Goal: Task Accomplishment & Management: Manage account settings

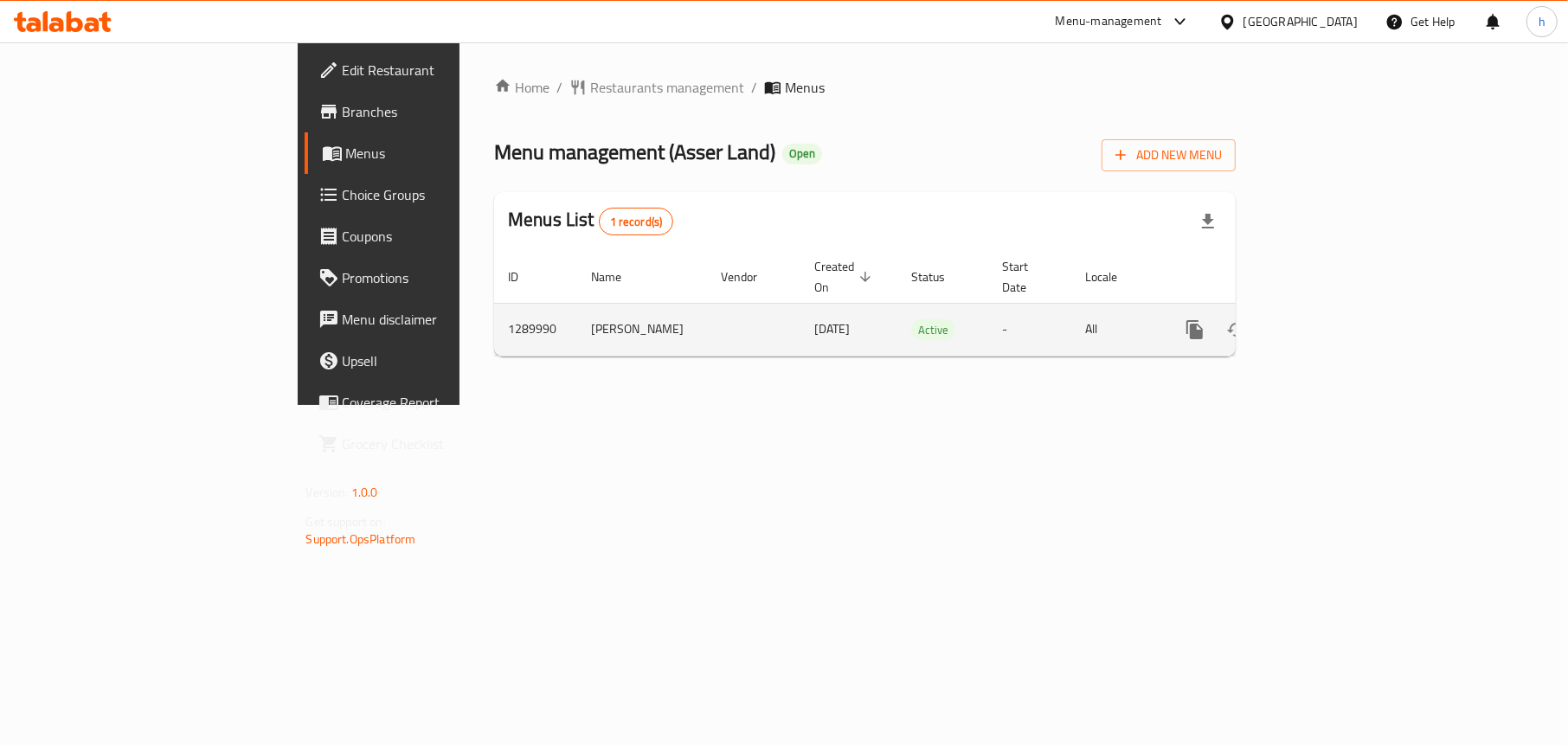
click at [1330, 320] on icon "enhanced table" at bounding box center [1320, 330] width 21 height 21
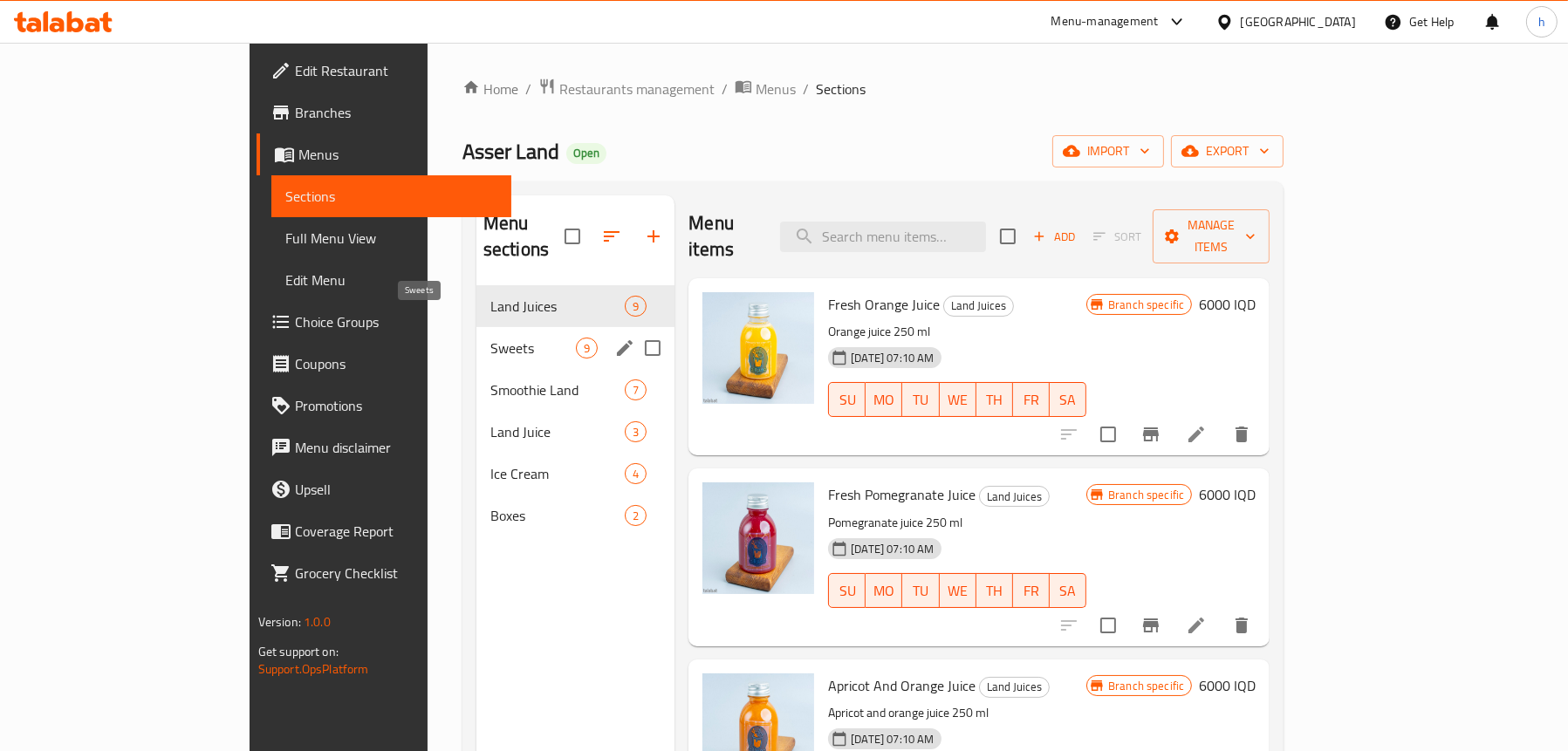
click at [490, 338] on span "Sweets" at bounding box center [533, 348] width 86 height 21
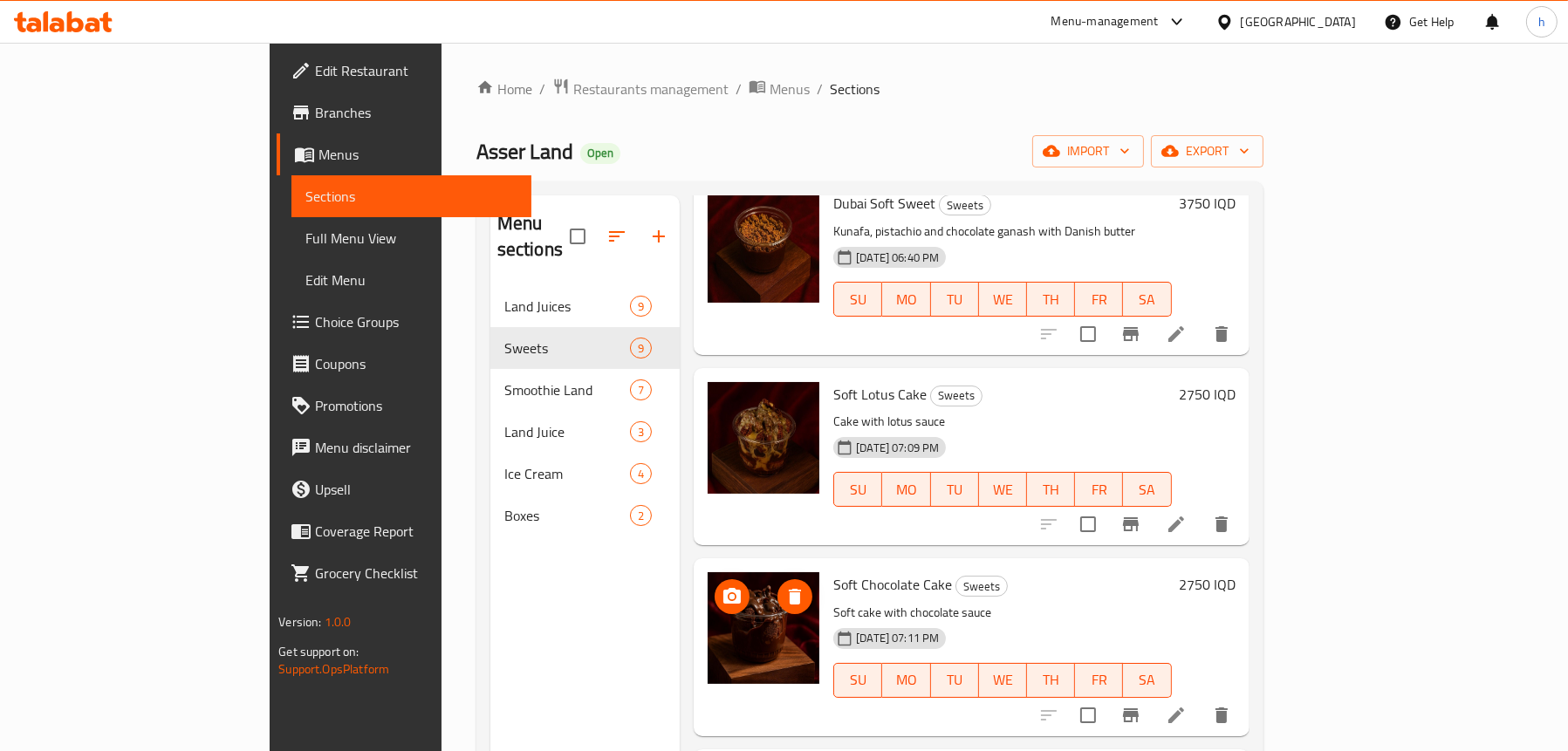
scroll to position [436, 0]
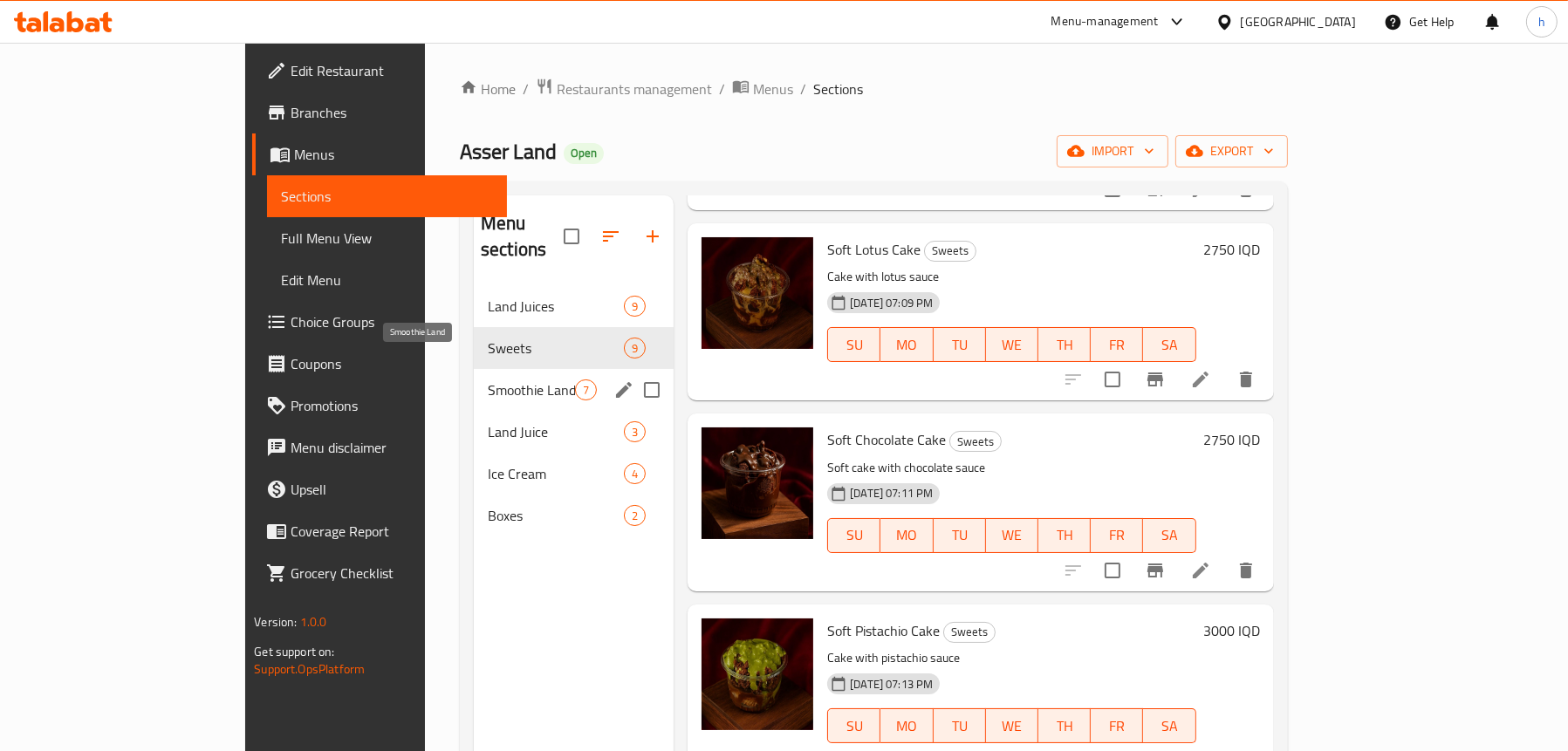
click at [488, 379] on span "Smoothie Land" at bounding box center [531, 390] width 88 height 21
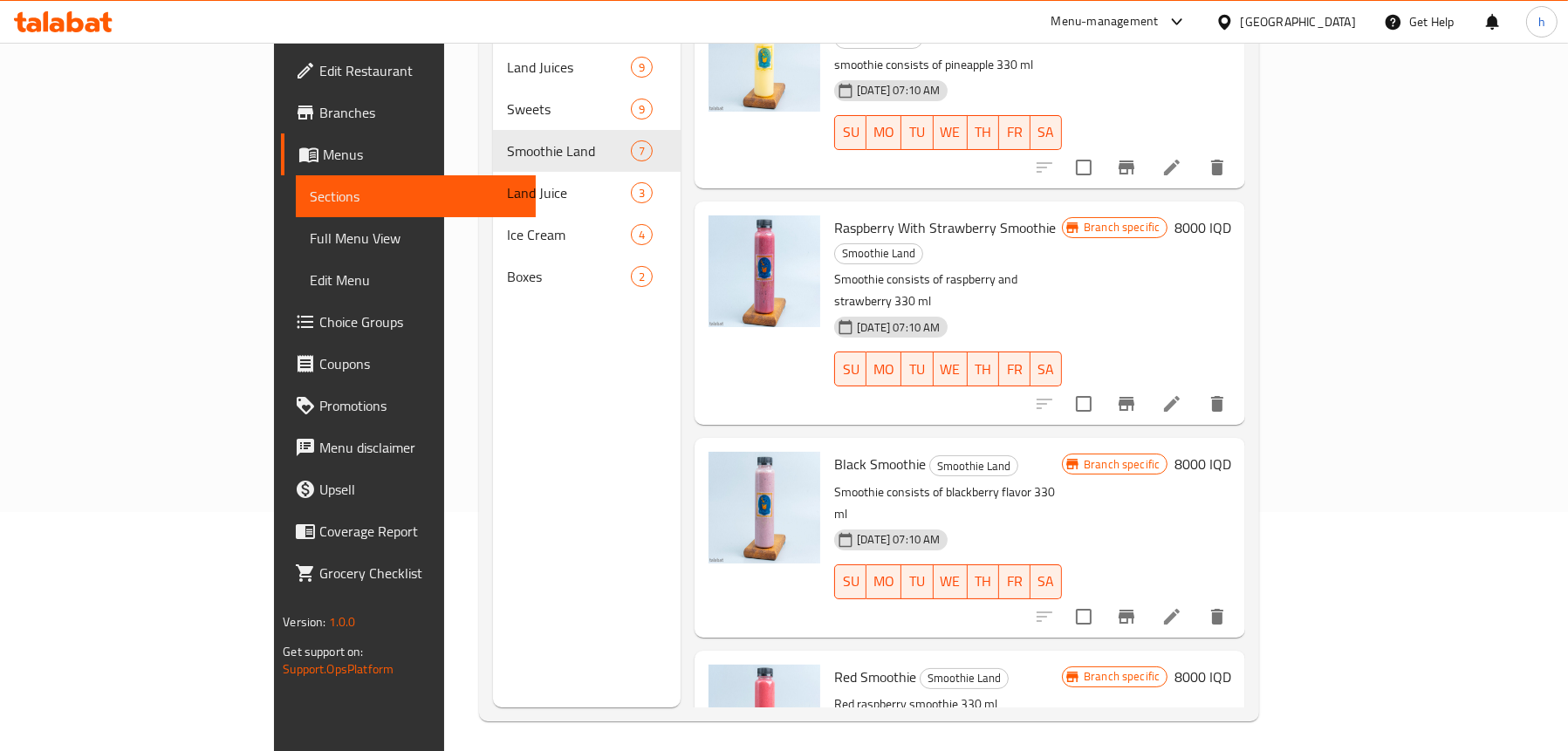
scroll to position [245, 0]
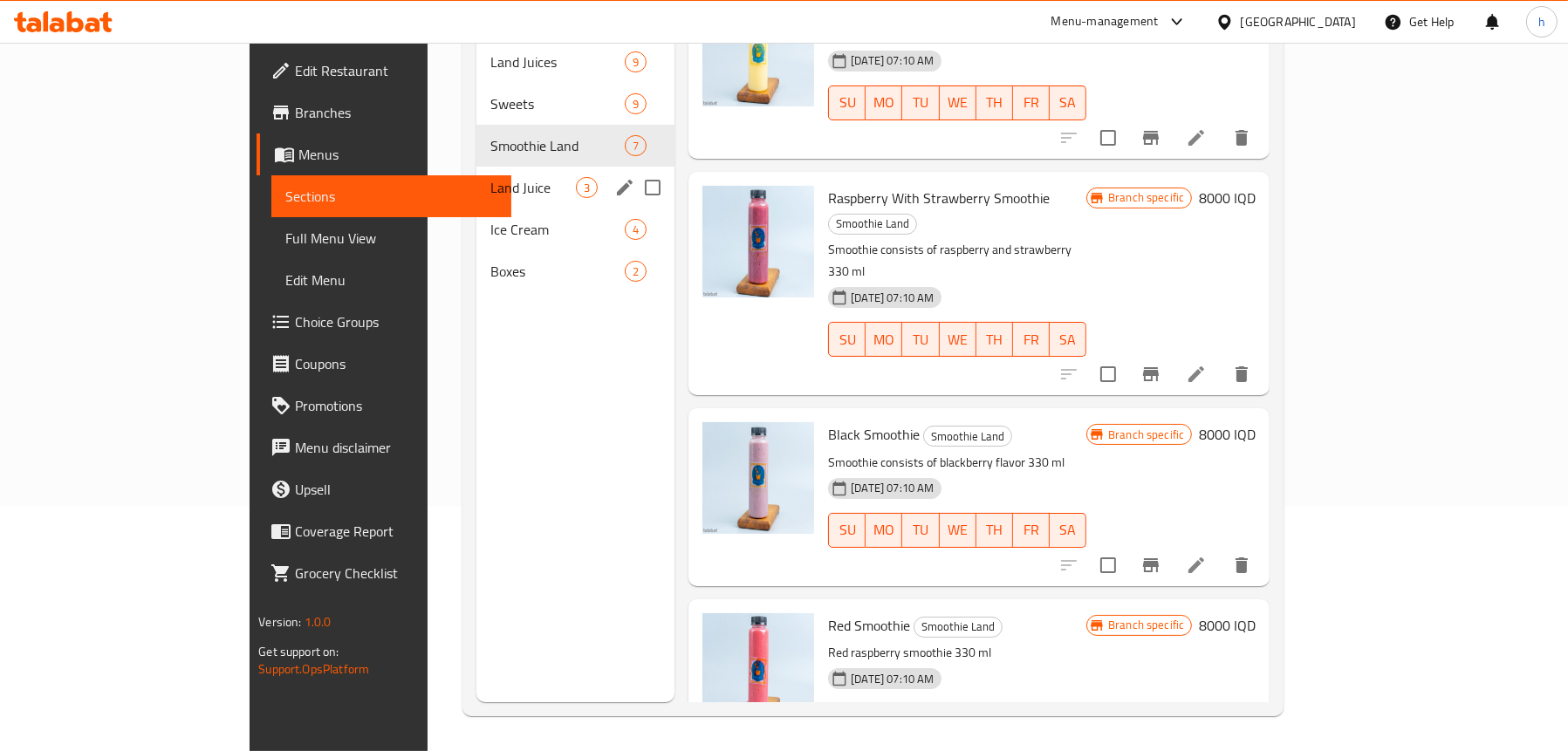
click at [490, 177] on span "Land Juice" at bounding box center [533, 187] width 86 height 21
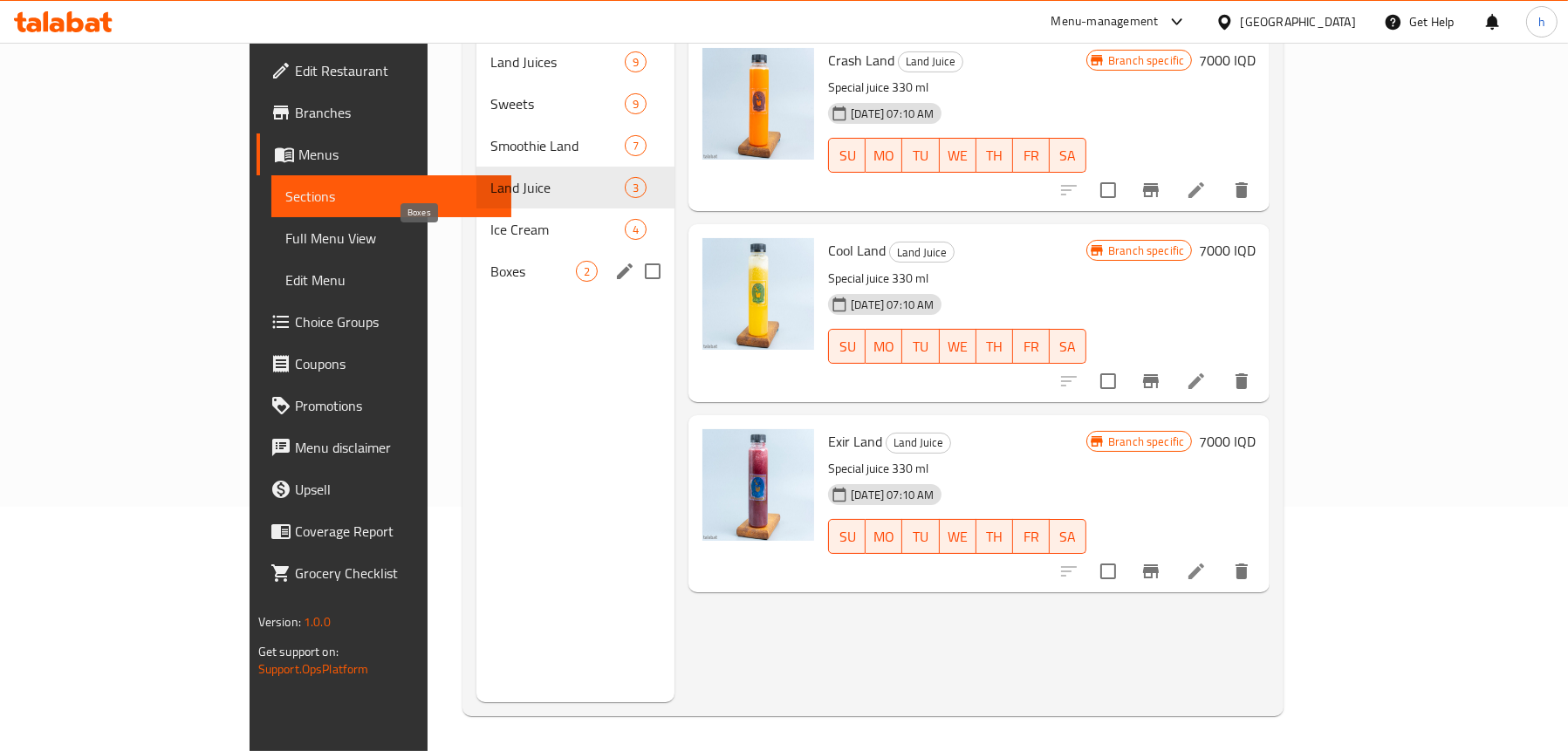
click at [490, 261] on span "Boxes" at bounding box center [533, 271] width 86 height 21
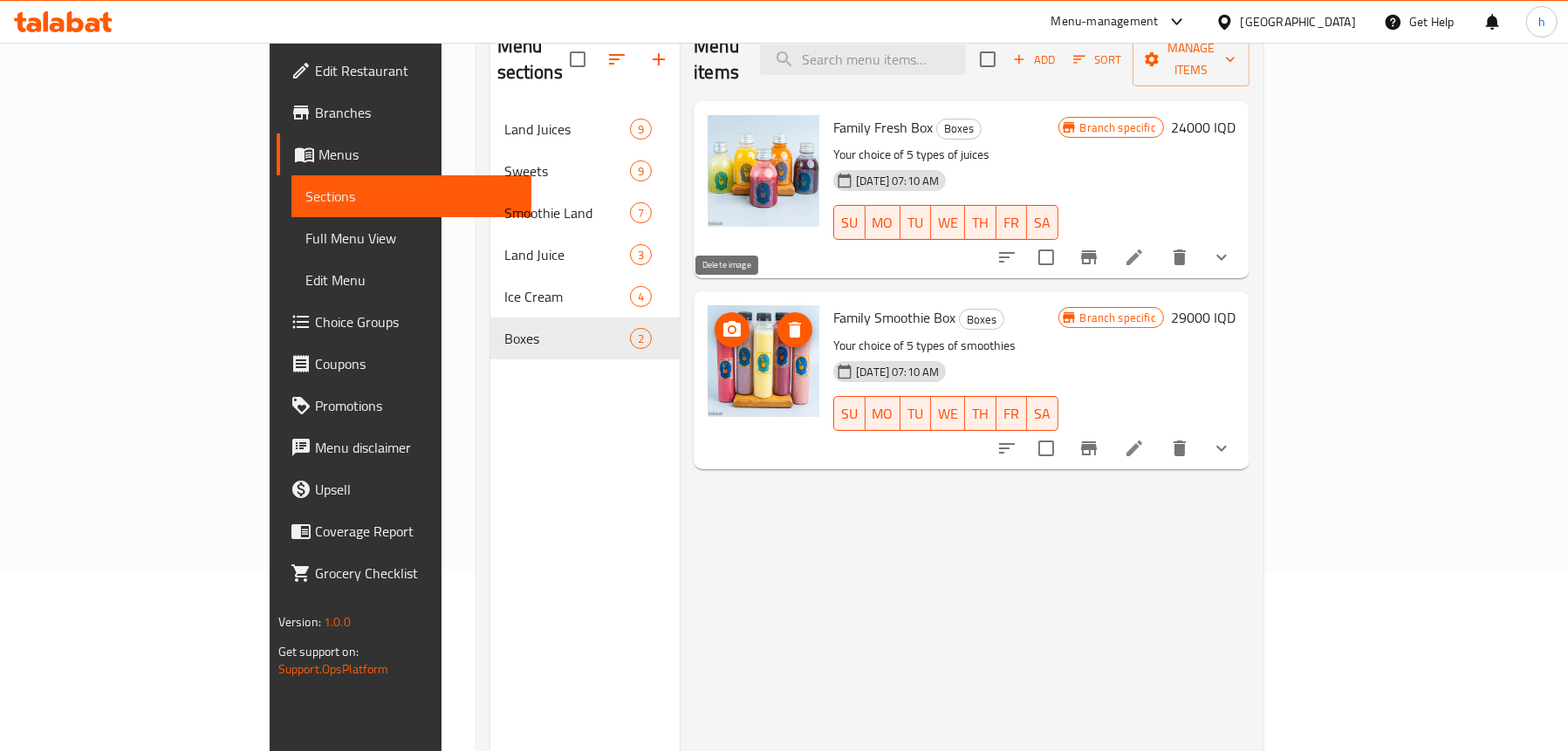
scroll to position [158, 0]
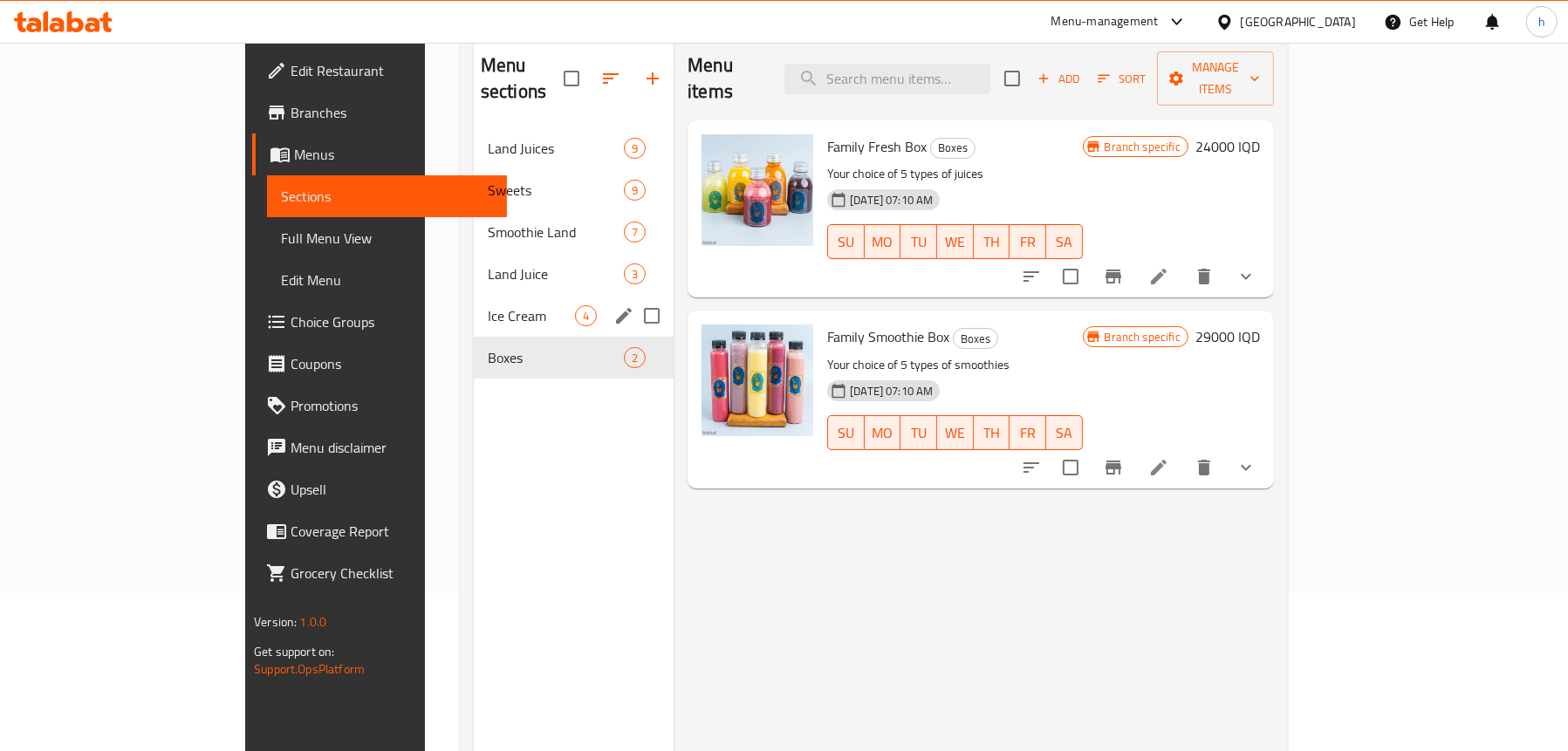
click at [474, 295] on div "Ice Cream 4" at bounding box center [573, 316] width 200 height 42
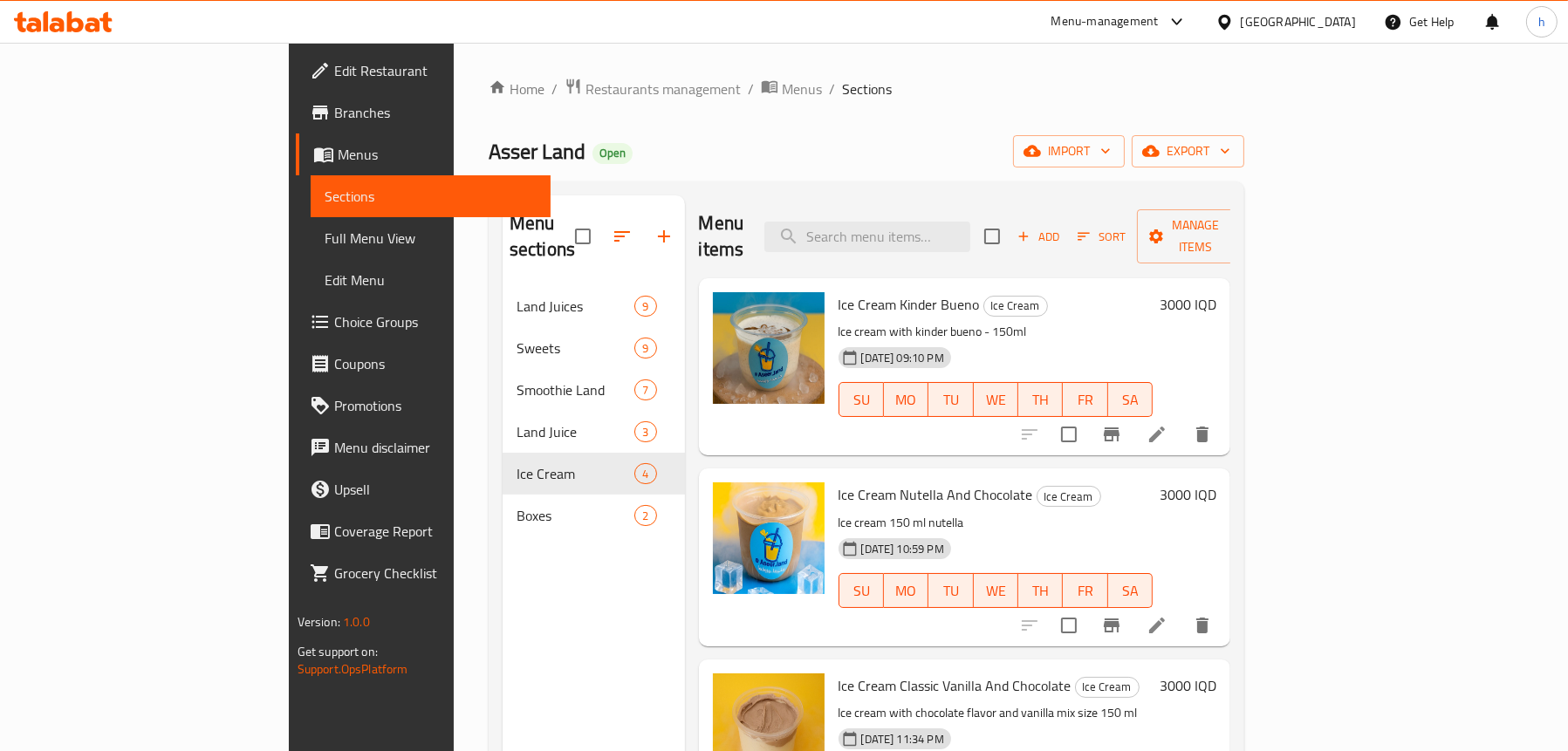
click at [338, 156] on span "Menus" at bounding box center [437, 154] width 199 height 21
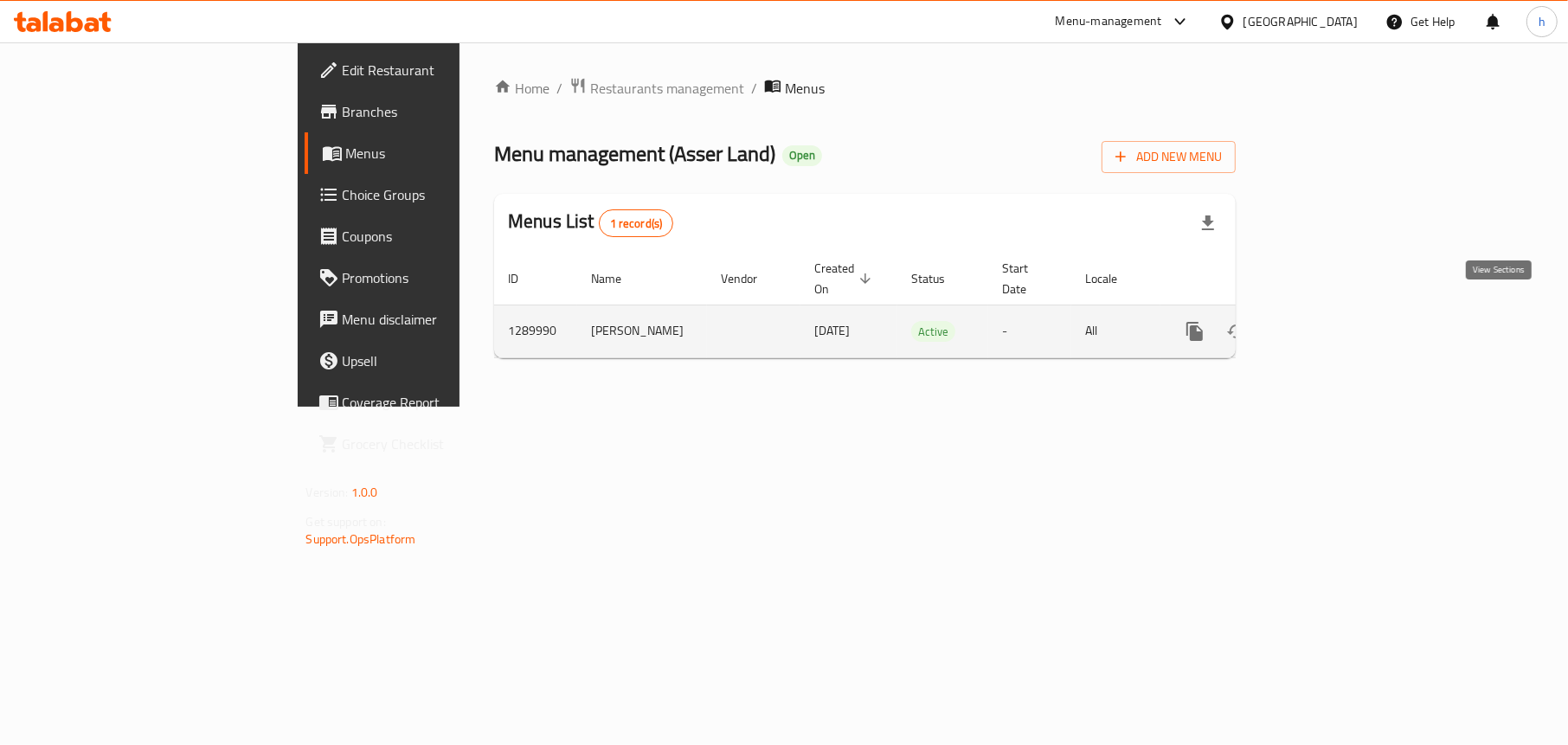
click at [1330, 321] on icon "enhanced table" at bounding box center [1320, 332] width 21 height 21
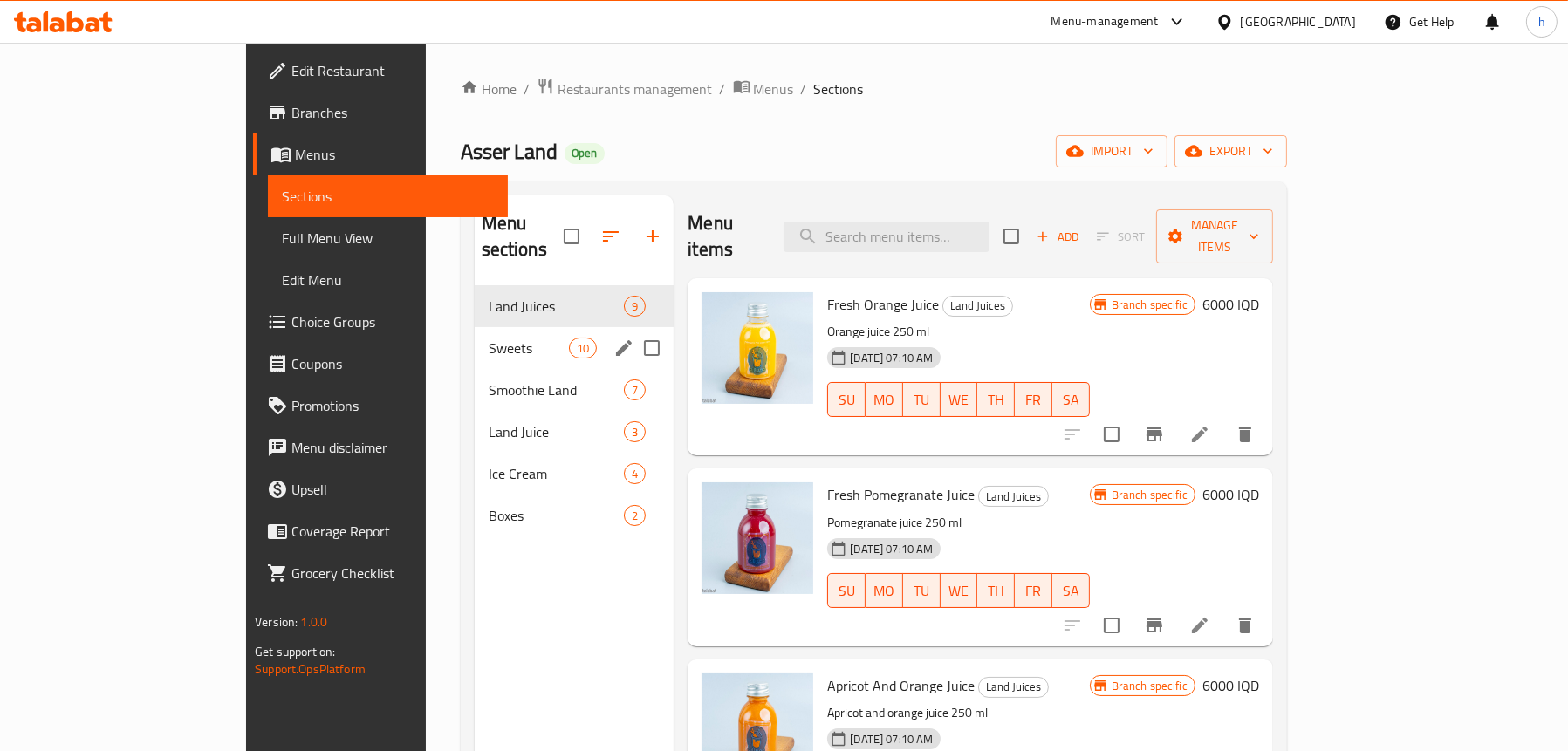
click at [489, 338] on span "Sweets" at bounding box center [529, 348] width 81 height 21
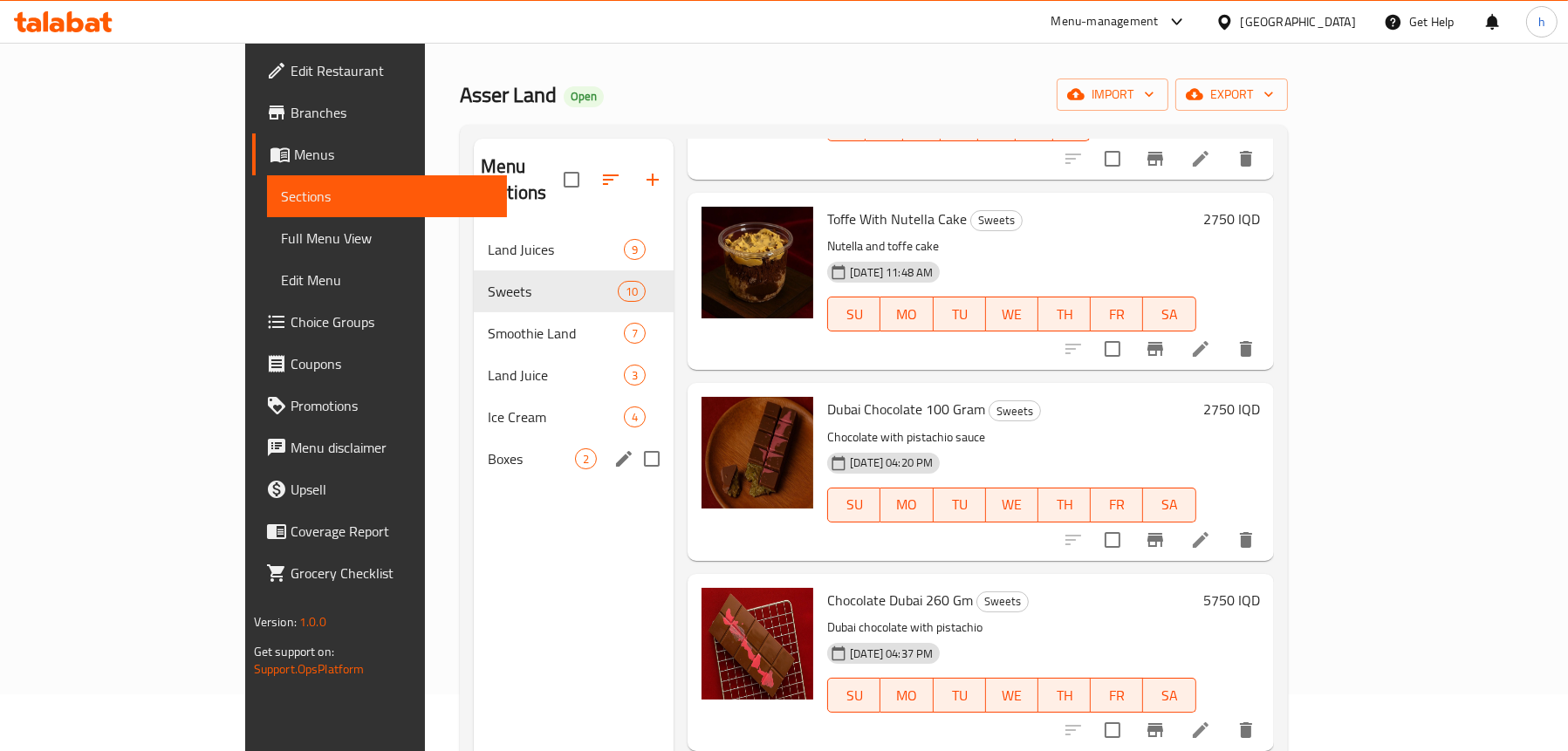
scroll to position [88, 0]
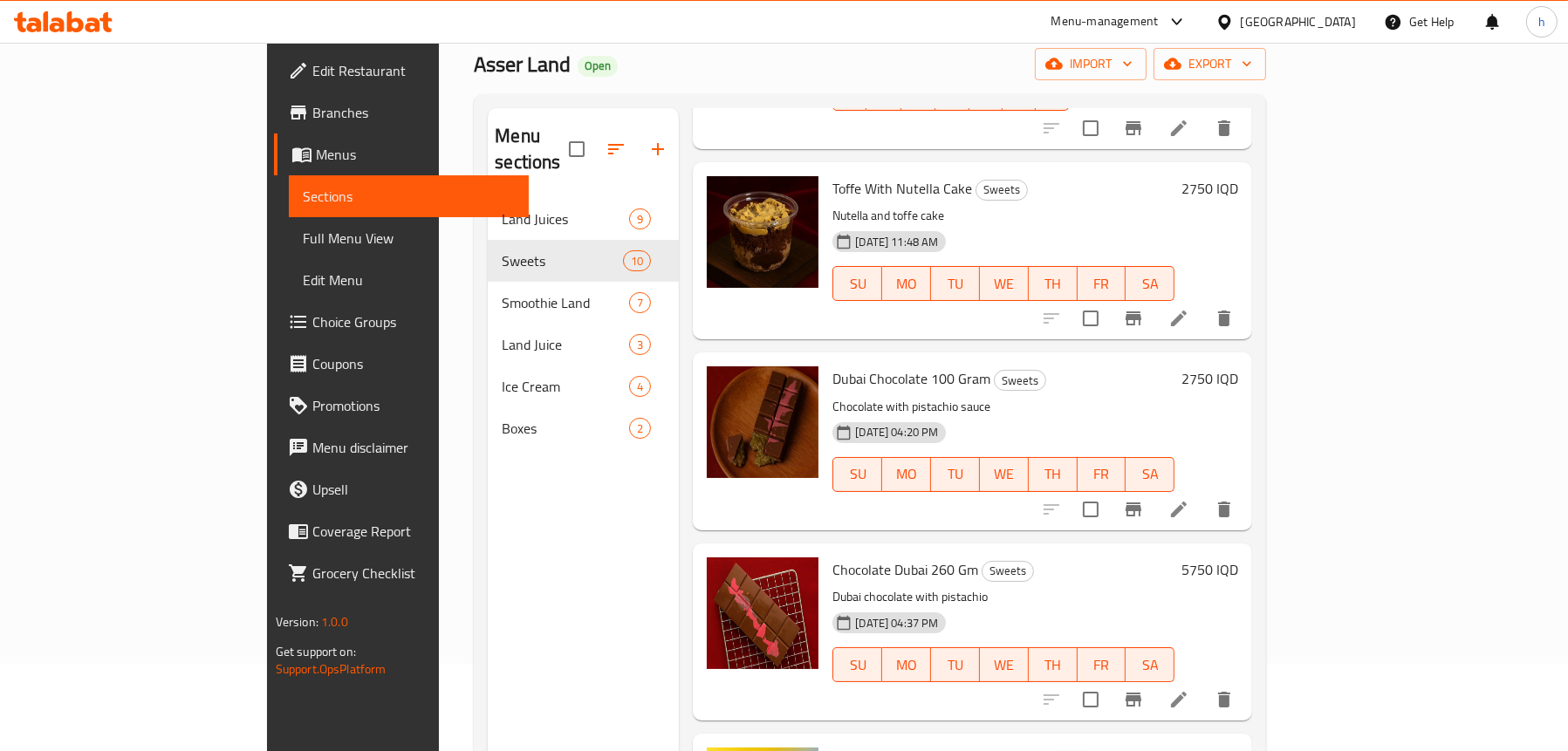
click at [303, 240] on span "Full Menu View" at bounding box center [409, 238] width 212 height 21
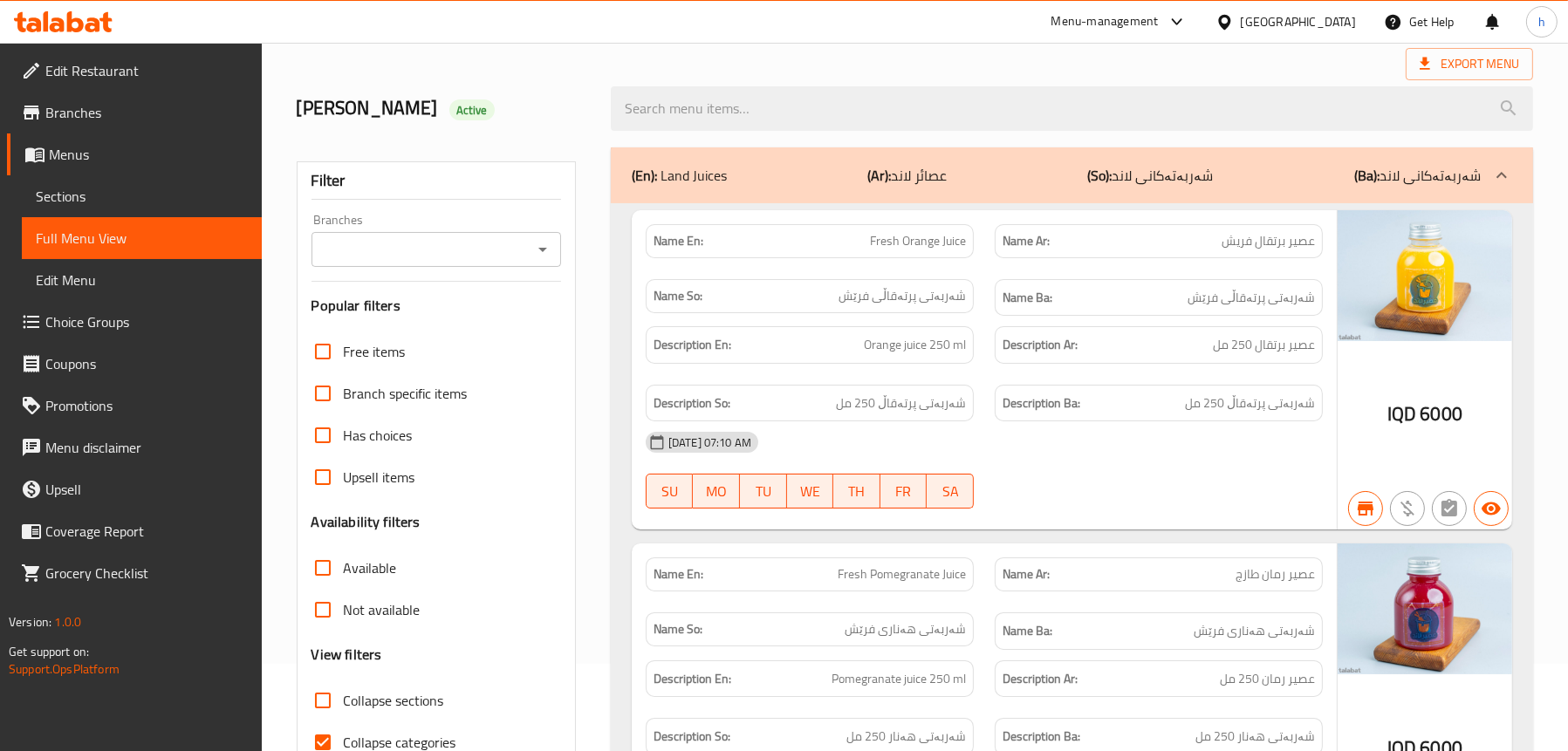
click at [552, 248] on icon "Open" at bounding box center [543, 249] width 21 height 21
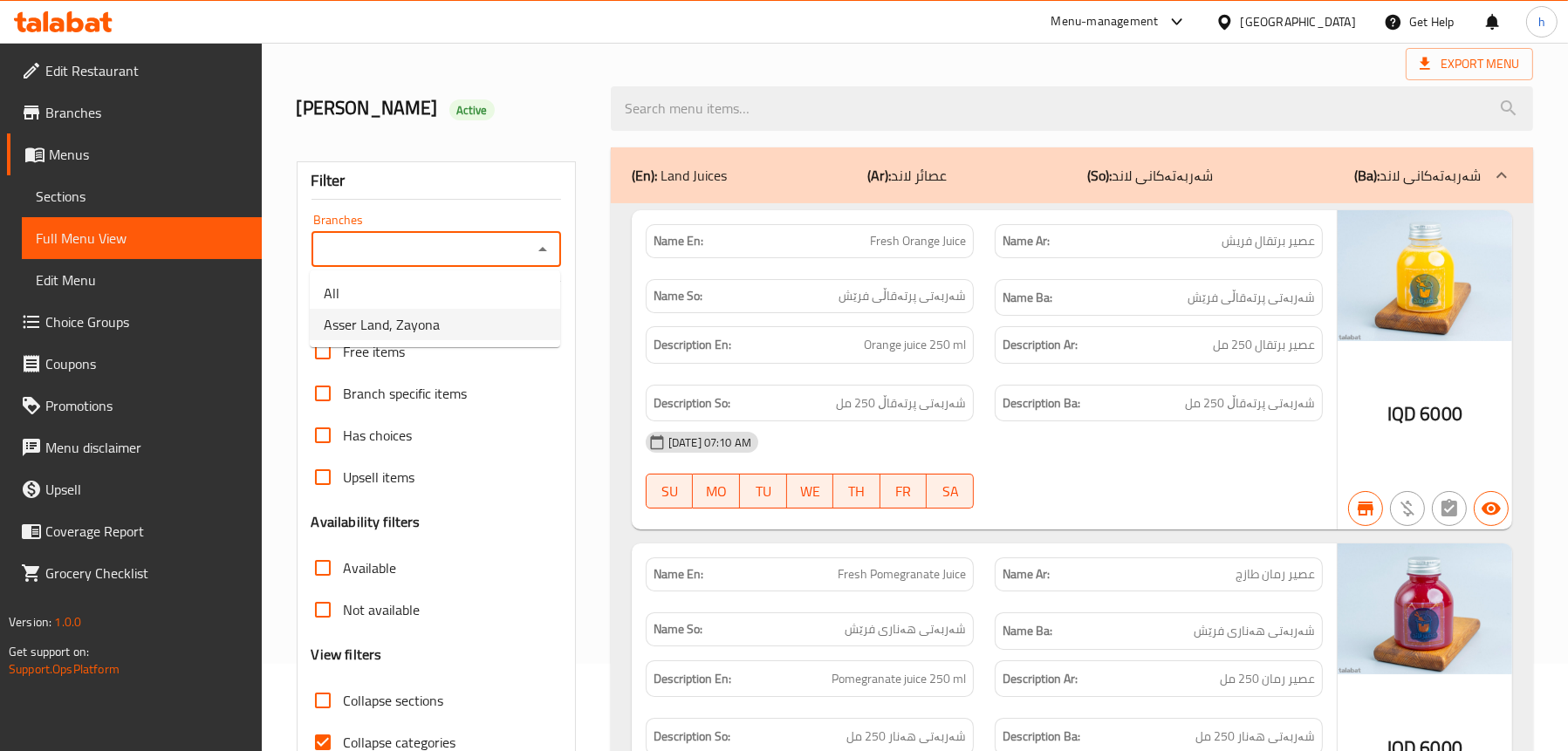
click at [454, 327] on li "Asser Land, Zayona" at bounding box center [435, 325] width 250 height 32
type input "Asser Land, Zayona"
click at [71, 196] on span "Sections" at bounding box center [142, 196] width 212 height 21
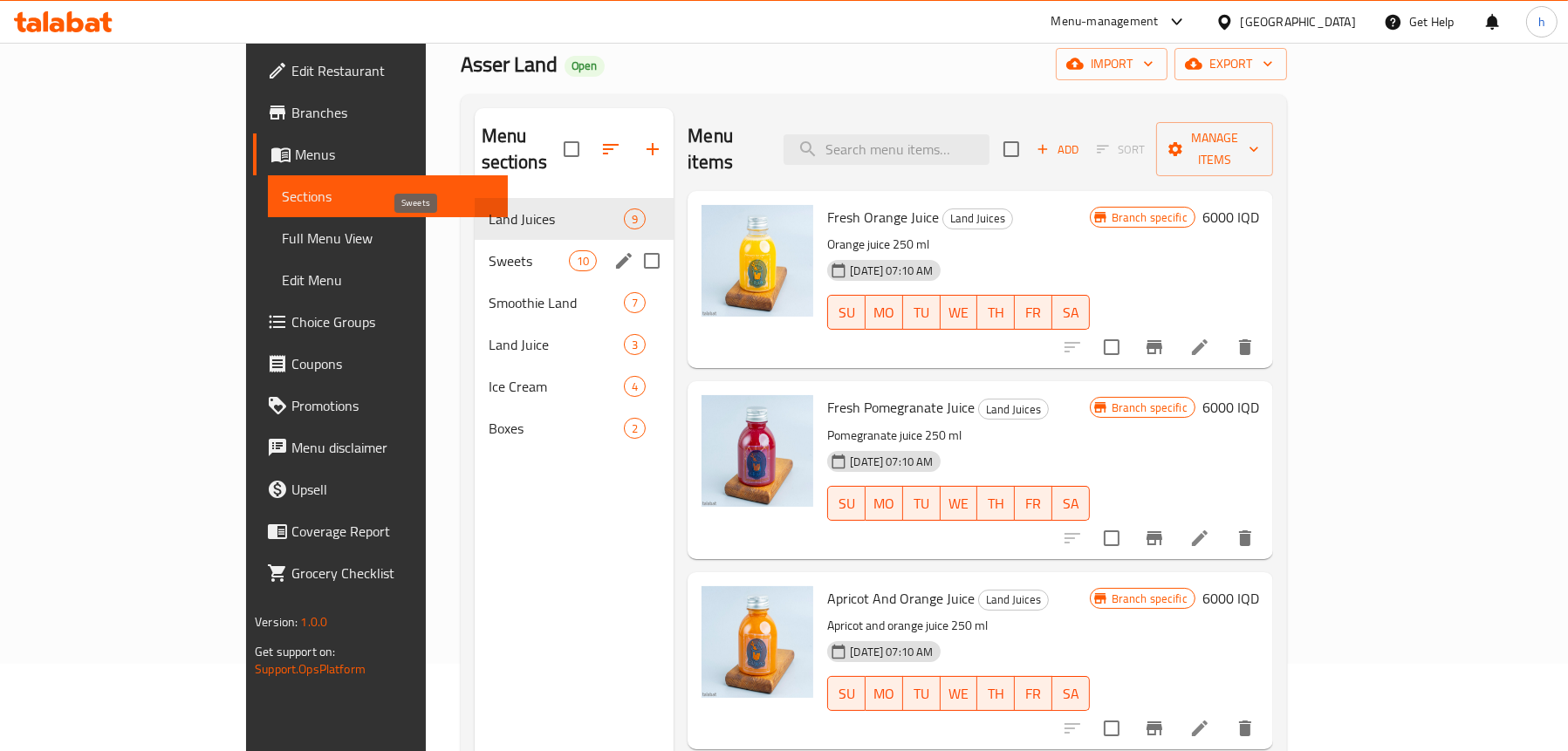
click at [489, 250] on span "Sweets" at bounding box center [529, 261] width 81 height 21
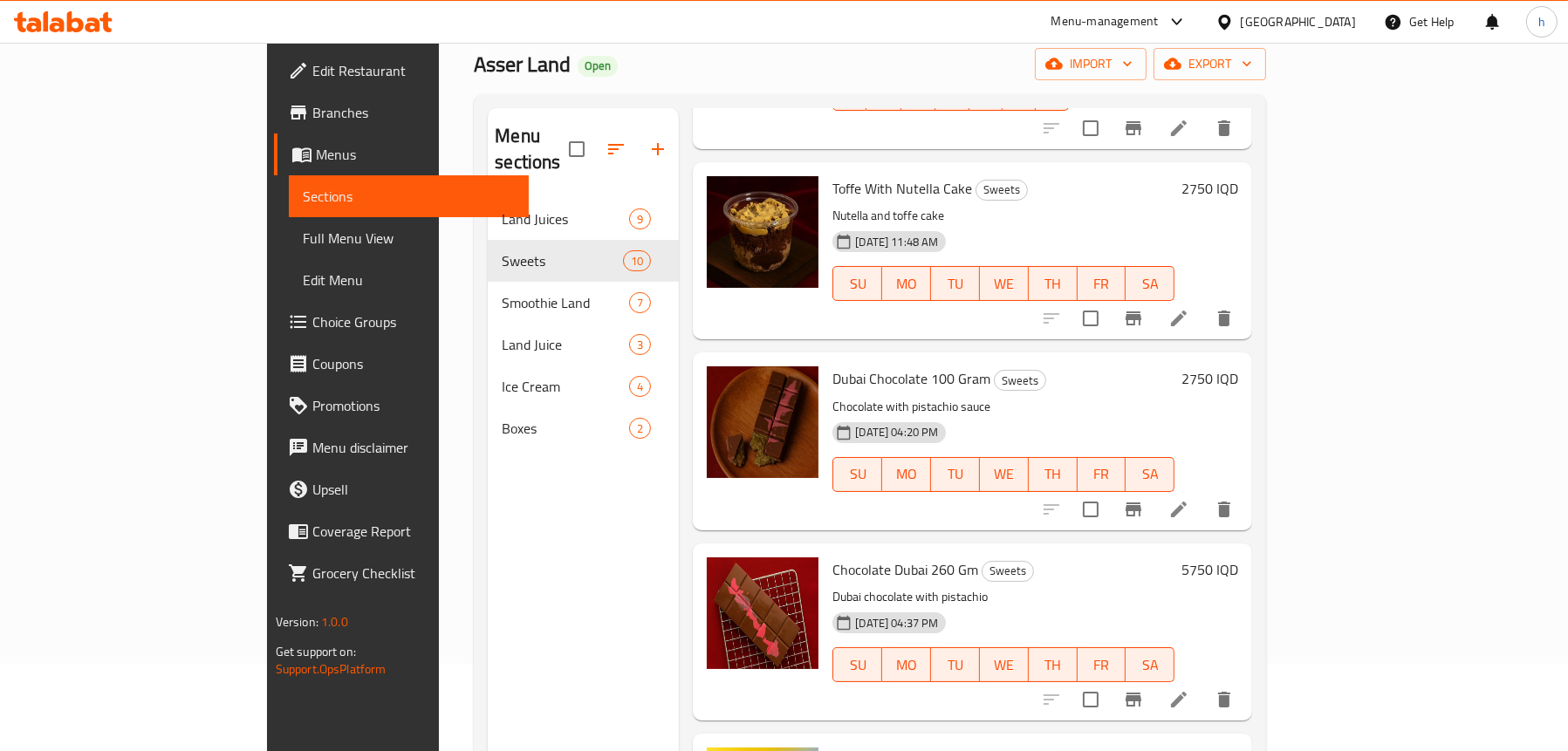
scroll to position [245, 0]
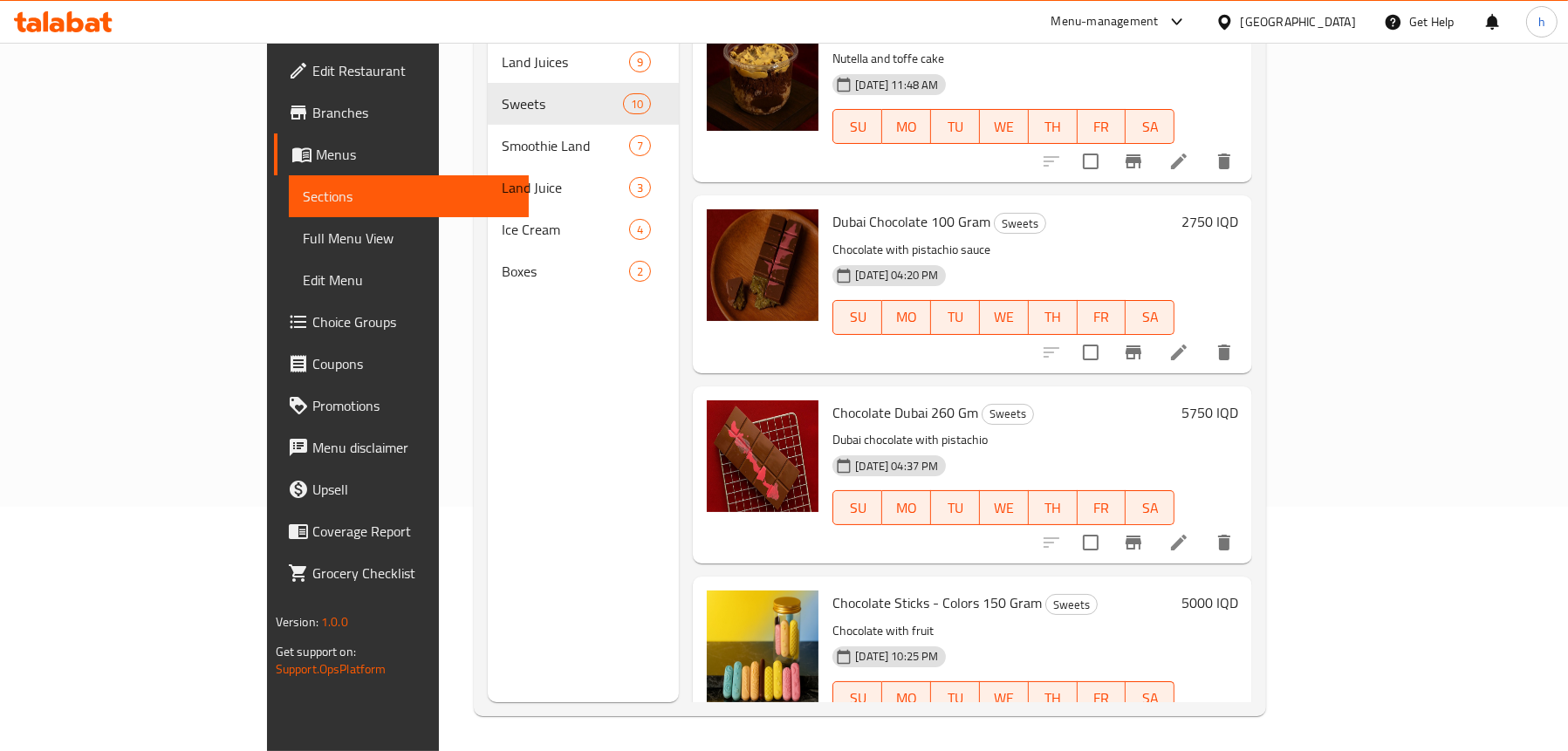
click at [1186, 726] on icon at bounding box center [1178, 733] width 16 height 16
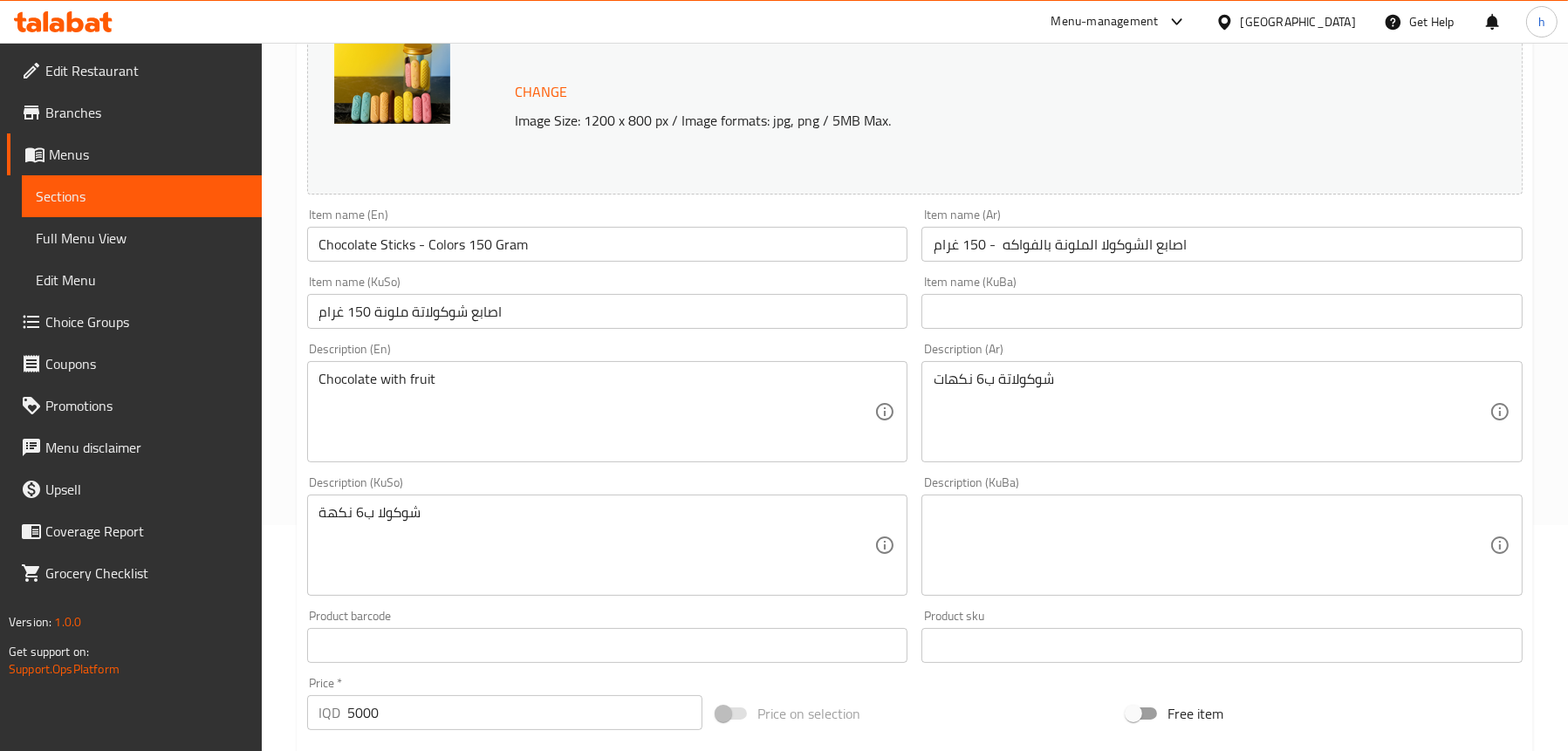
scroll to position [262, 0]
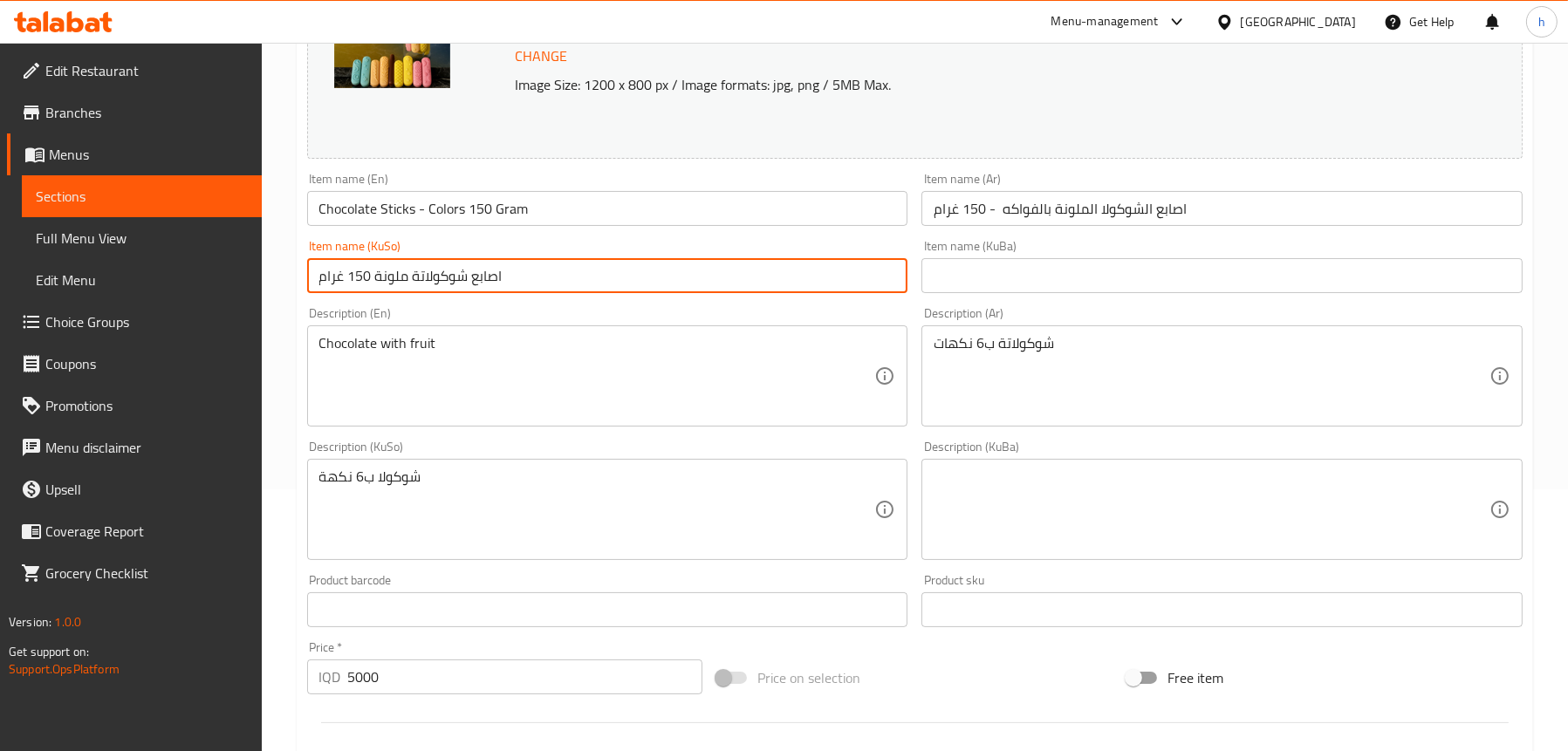
drag, startPoint x: 550, startPoint y: 284, endPoint x: 322, endPoint y: 277, distance: 228.1
click at [322, 277] on input "اصابع شوكولاتة ملونة 150 غرام" at bounding box center [608, 276] width 601 height 35
click at [508, 277] on input "اصابع شوكولاتة ملونة 150 غرام" at bounding box center [608, 276] width 601 height 35
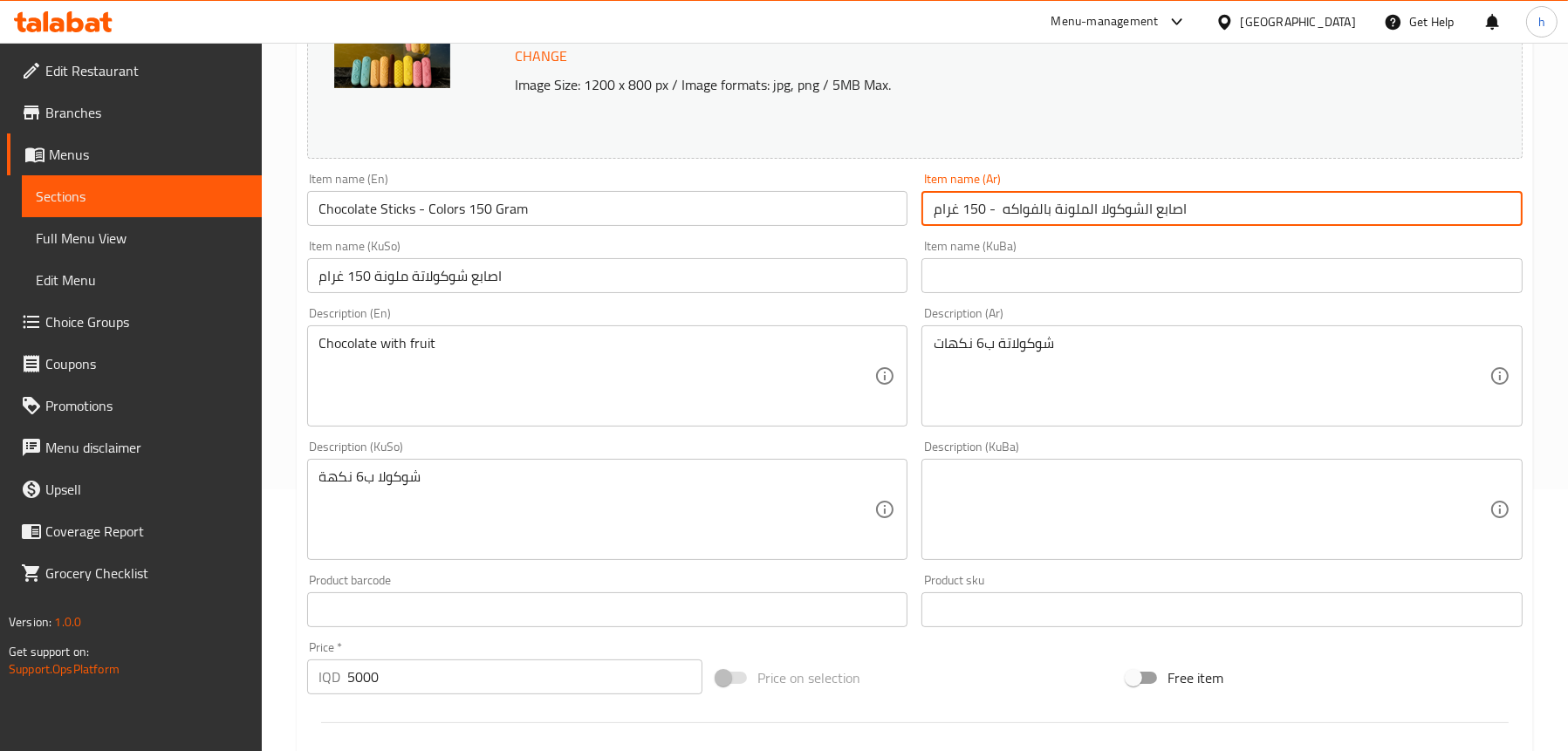
drag, startPoint x: 1196, startPoint y: 207, endPoint x: 935, endPoint y: 218, distance: 261.2
click at [935, 218] on input "اصابع الشوكولا الملونة بالفواكه - 150 غرام" at bounding box center [1221, 208] width 601 height 35
click at [636, 284] on input "اصابع شوكولاتة ملونة 150 غرام" at bounding box center [608, 276] width 601 height 35
drag, startPoint x: 1206, startPoint y: 212, endPoint x: 1041, endPoint y: 215, distance: 165.0
click at [1019, 221] on input "اصابع الشوكولا الملونة بالفواكه - 150 غرام" at bounding box center [1221, 208] width 601 height 35
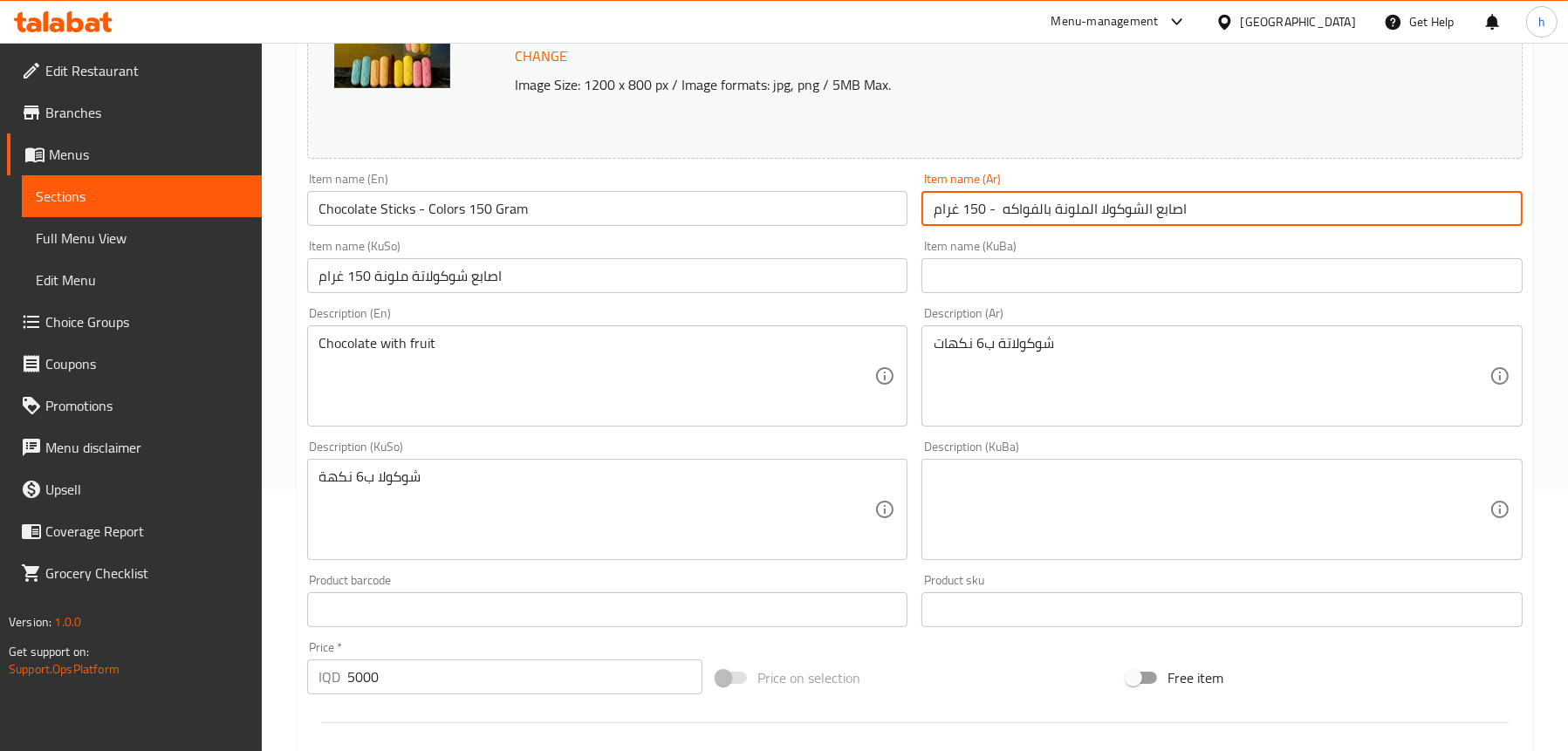
click at [1098, 215] on input "اصابع الشوكولا الملونة بالفواكه - 150 غرام" at bounding box center [1221, 208] width 601 height 35
drag, startPoint x: 1239, startPoint y: 207, endPoint x: 963, endPoint y: 200, distance: 276.1
click at [963, 200] on input "اصابع الشوكولاتة الملونة بالفواكه - 150 غرام" at bounding box center [1221, 208] width 601 height 35
click at [952, 208] on input "اصابع الشوكولاتة الملونة بالفواكه - 150 غرام" at bounding box center [1221, 208] width 601 height 35
click at [954, 213] on input "اصابع الشوكولاتة الملونة بالفواكه - 150 غرام" at bounding box center [1221, 208] width 601 height 35
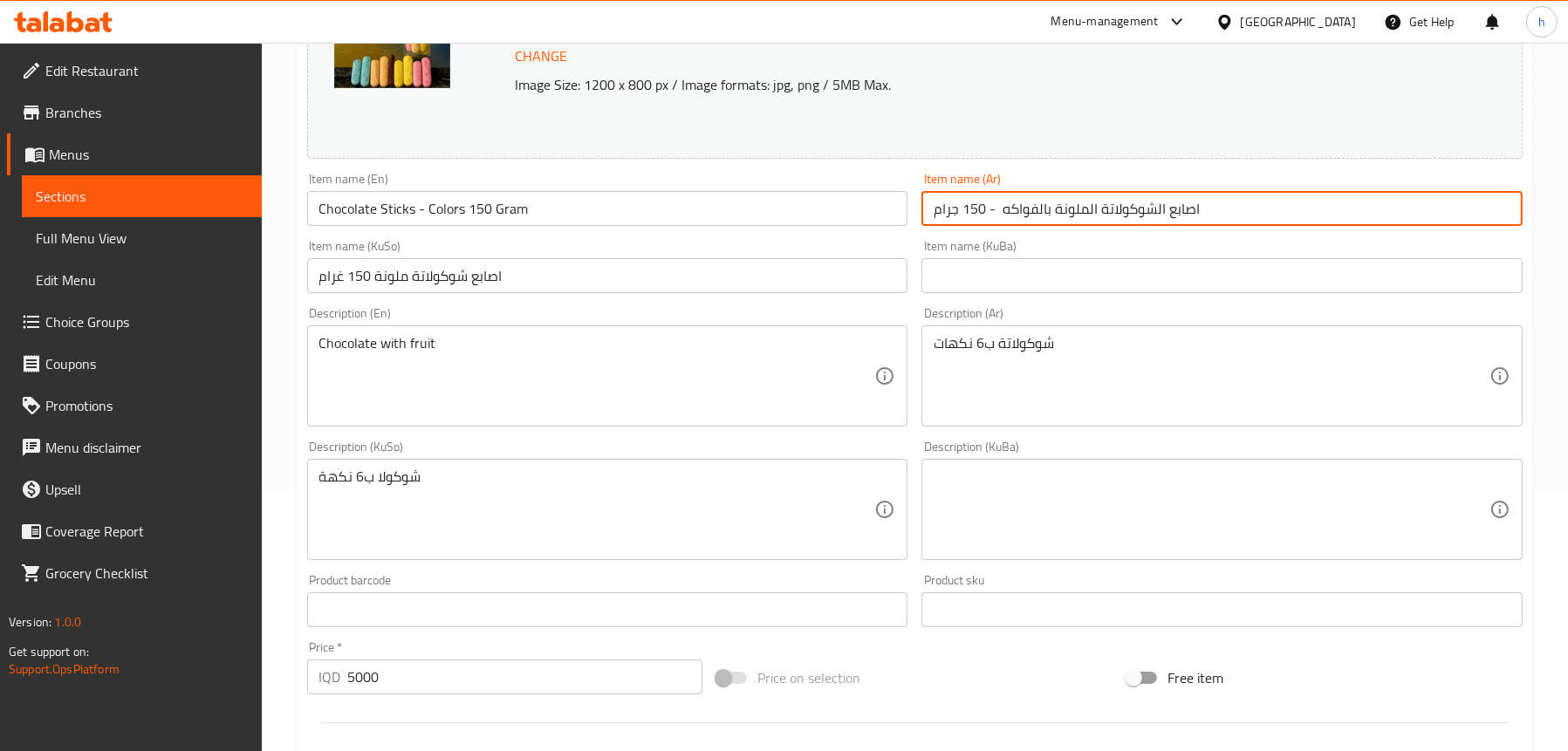
drag, startPoint x: 1140, startPoint y: 212, endPoint x: 936, endPoint y: 208, distance: 204.0
click at [936, 208] on input "اصابع الشوكولاتة الملونة بالفواكه - 150 جرام" at bounding box center [1221, 208] width 601 height 35
type input "اصابع الشوكولاتة الملونة بالفواكه - 150 جرام"
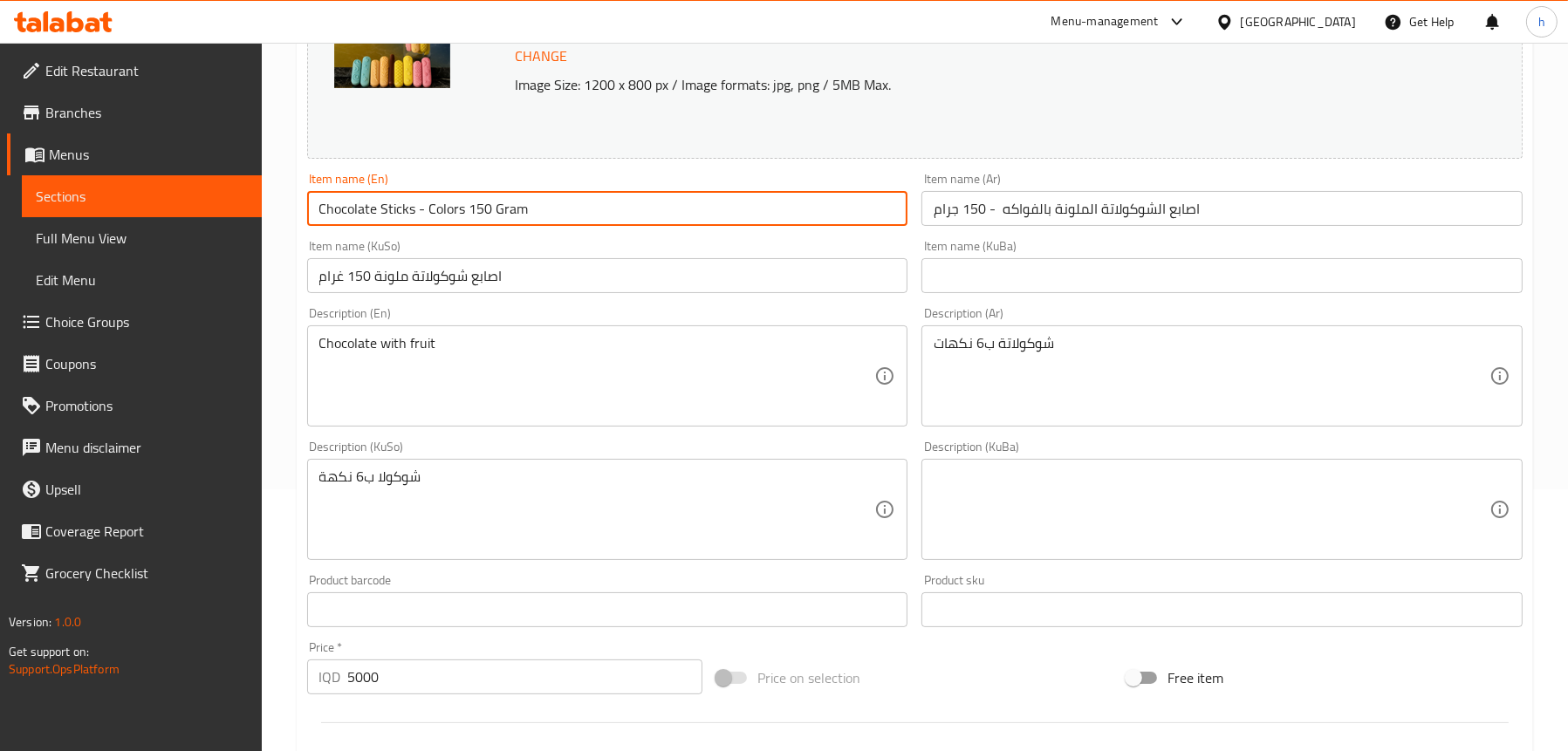
drag, startPoint x: 552, startPoint y: 215, endPoint x: 323, endPoint y: 221, distance: 229.1
click at [323, 221] on input "Chocolate Sticks - Colors 150 Gram" at bounding box center [608, 208] width 601 height 35
click at [369, 208] on input "Chocolate Sticks - Colors 150 Gram" at bounding box center [608, 208] width 601 height 35
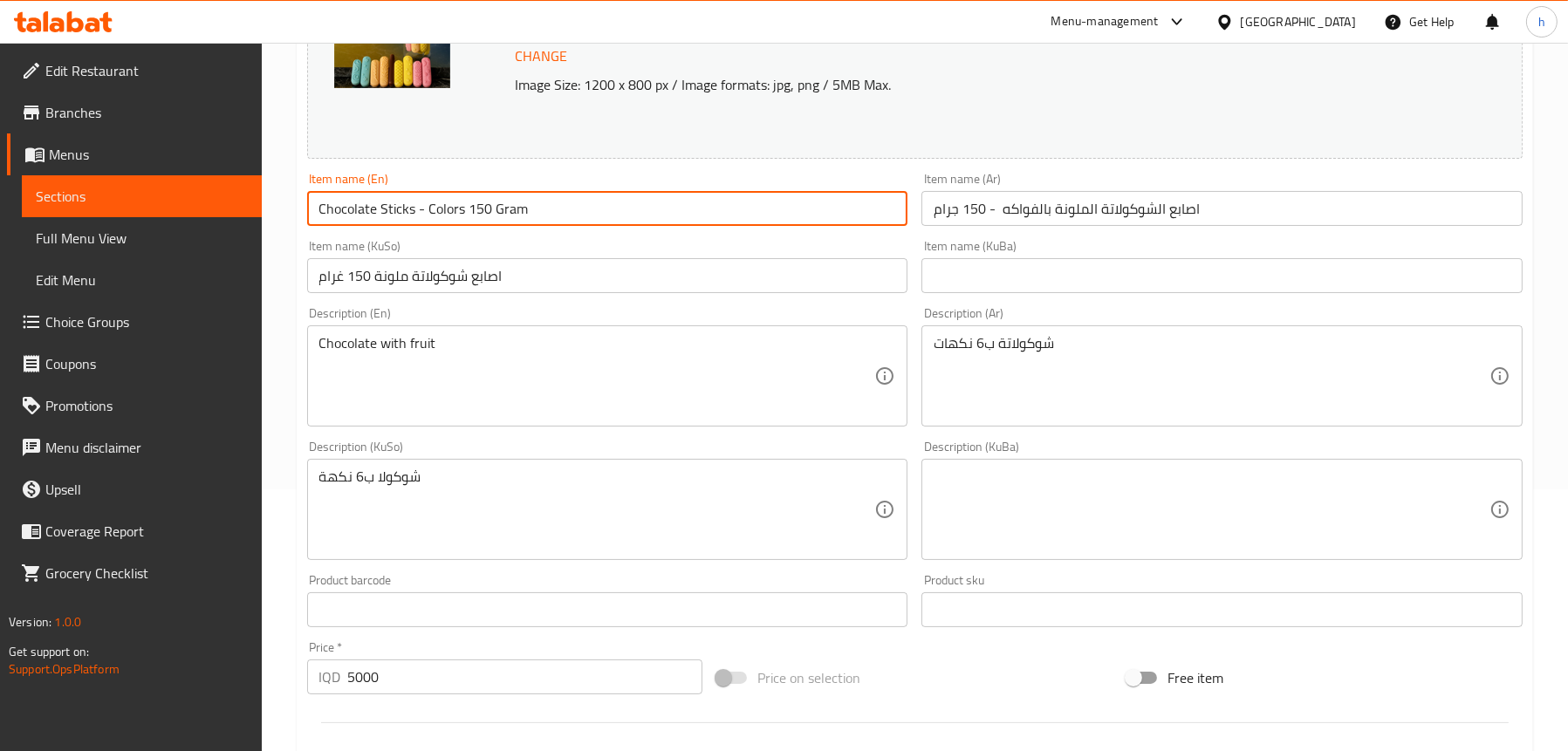
paste input "olorful Fruit Chocolate Fingers - 150g"
click at [342, 207] on input "Colorful Fruit Chocolate Fingers - 150g" at bounding box center [608, 208] width 601 height 35
click at [487, 204] on input "Colorful Fruit Chocolate Fingers - 150g" at bounding box center [608, 208] width 601 height 35
click at [538, 211] on input "Colorful Fruit Chocolate Sticks - 150g" at bounding box center [608, 208] width 601 height 35
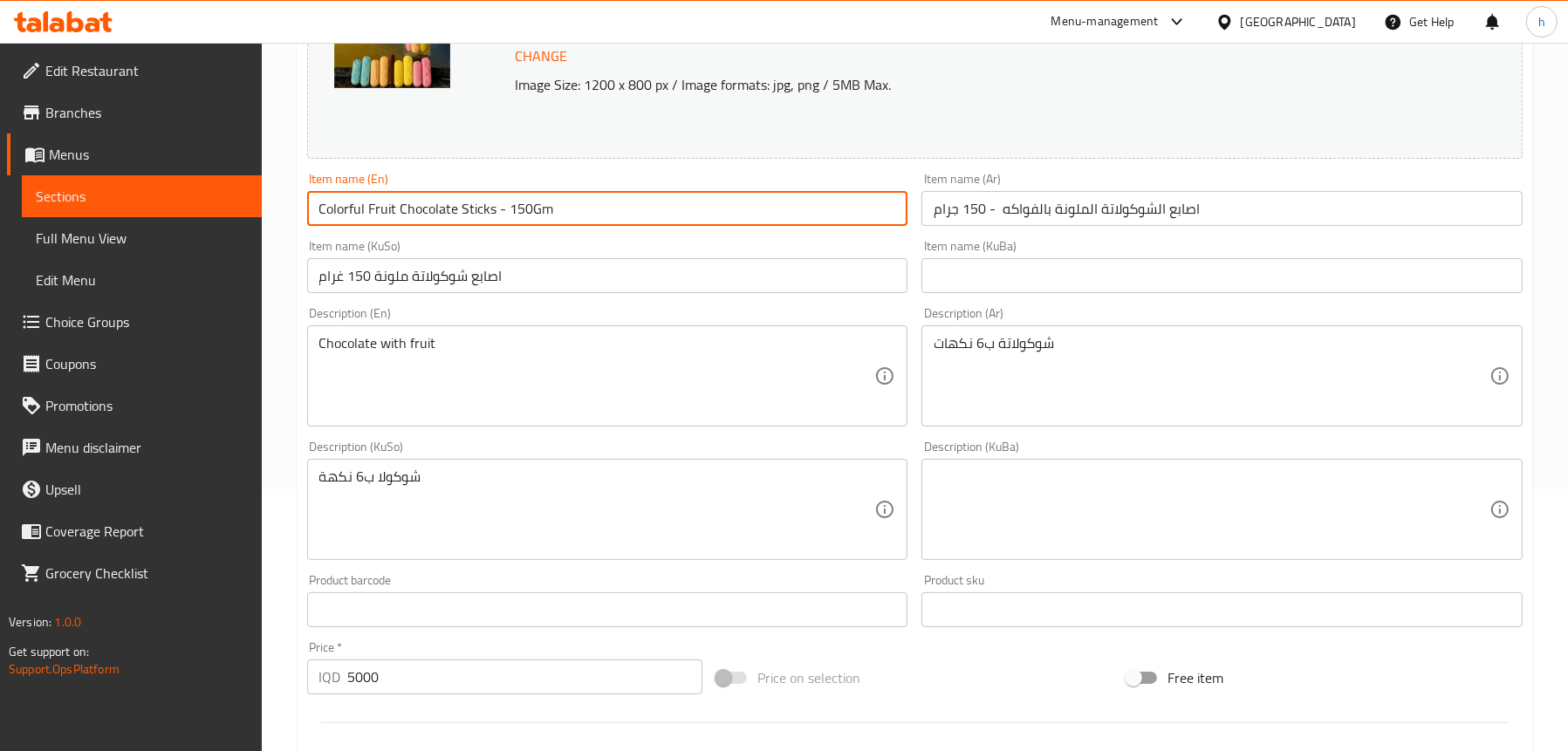
click at [526, 214] on input "Colorful Fruit Chocolate Sticks - 150Gm" at bounding box center [608, 208] width 601 height 35
type input "Colorful Fruit Chocolate Sticks - 150 Gm"
click at [552, 276] on input "اصابع شوكولاتة ملونة 150 غرام" at bounding box center [608, 276] width 601 height 35
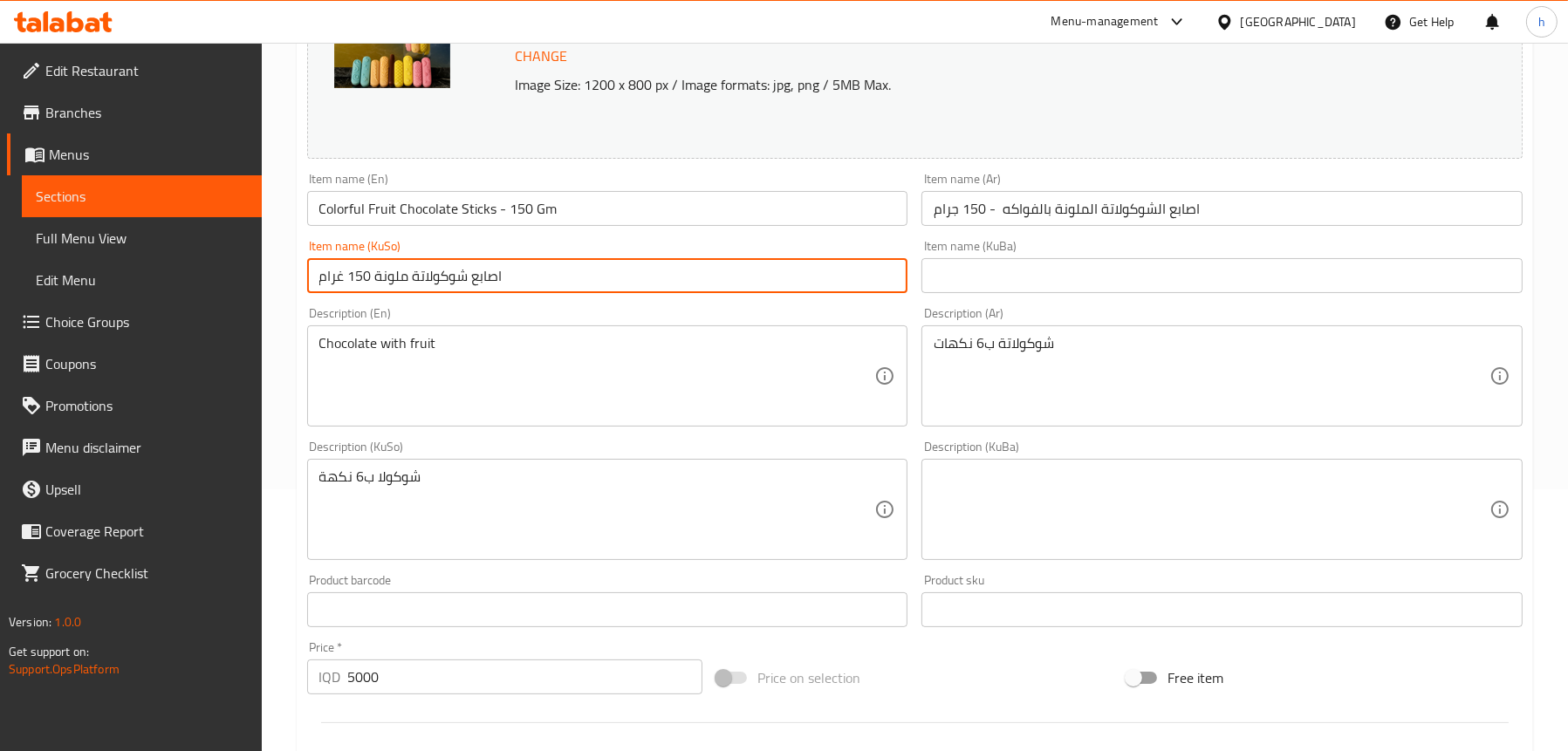
drag, startPoint x: 552, startPoint y: 276, endPoint x: 384, endPoint y: 277, distance: 168.0
click at [384, 277] on input "اصابع شوكولاتة ملونة 150 غرام" at bounding box center [608, 276] width 601 height 35
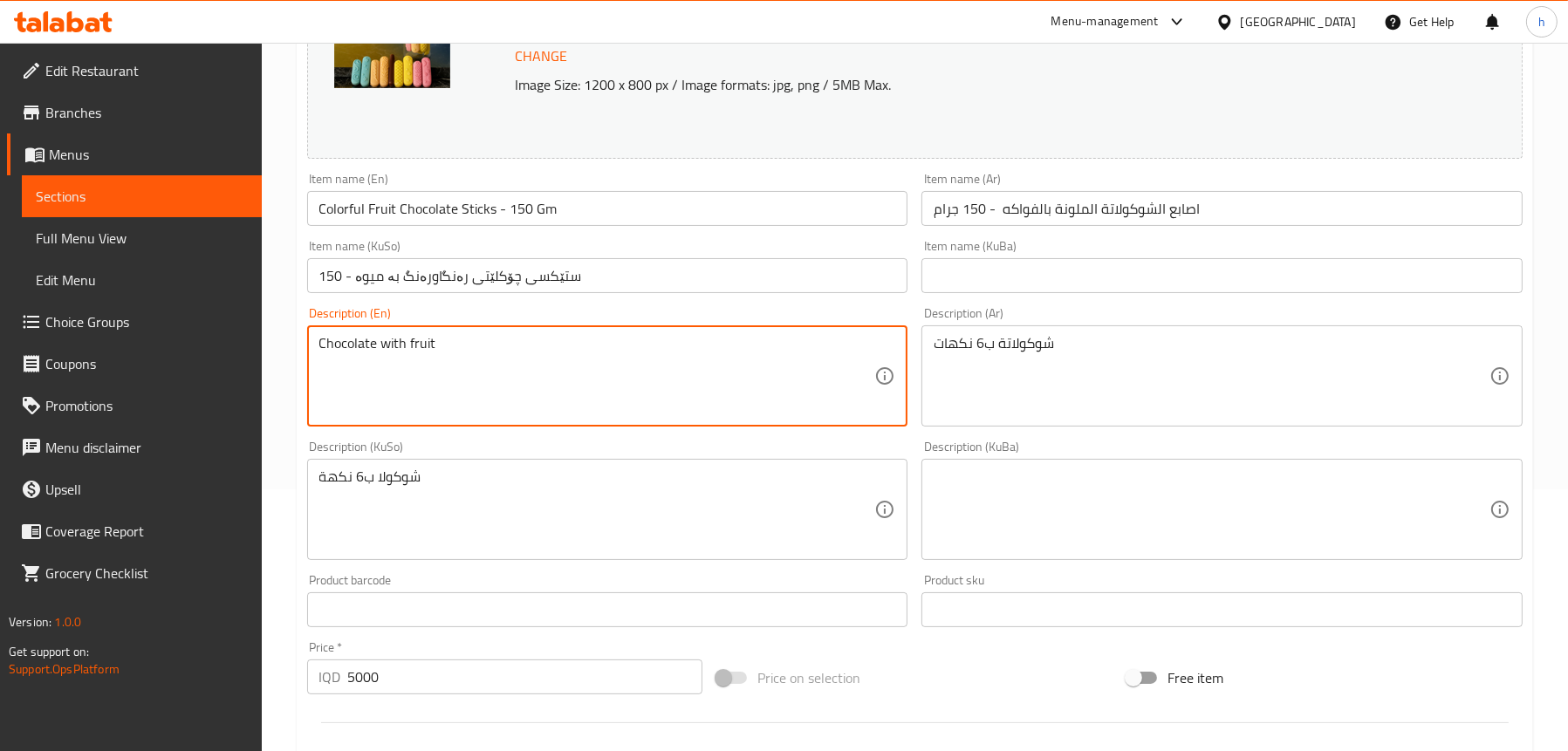
click at [600, 264] on input "ستێکسی چۆکلێتی رەنگاورەنگ بە میوە - 150" at bounding box center [608, 276] width 601 height 35
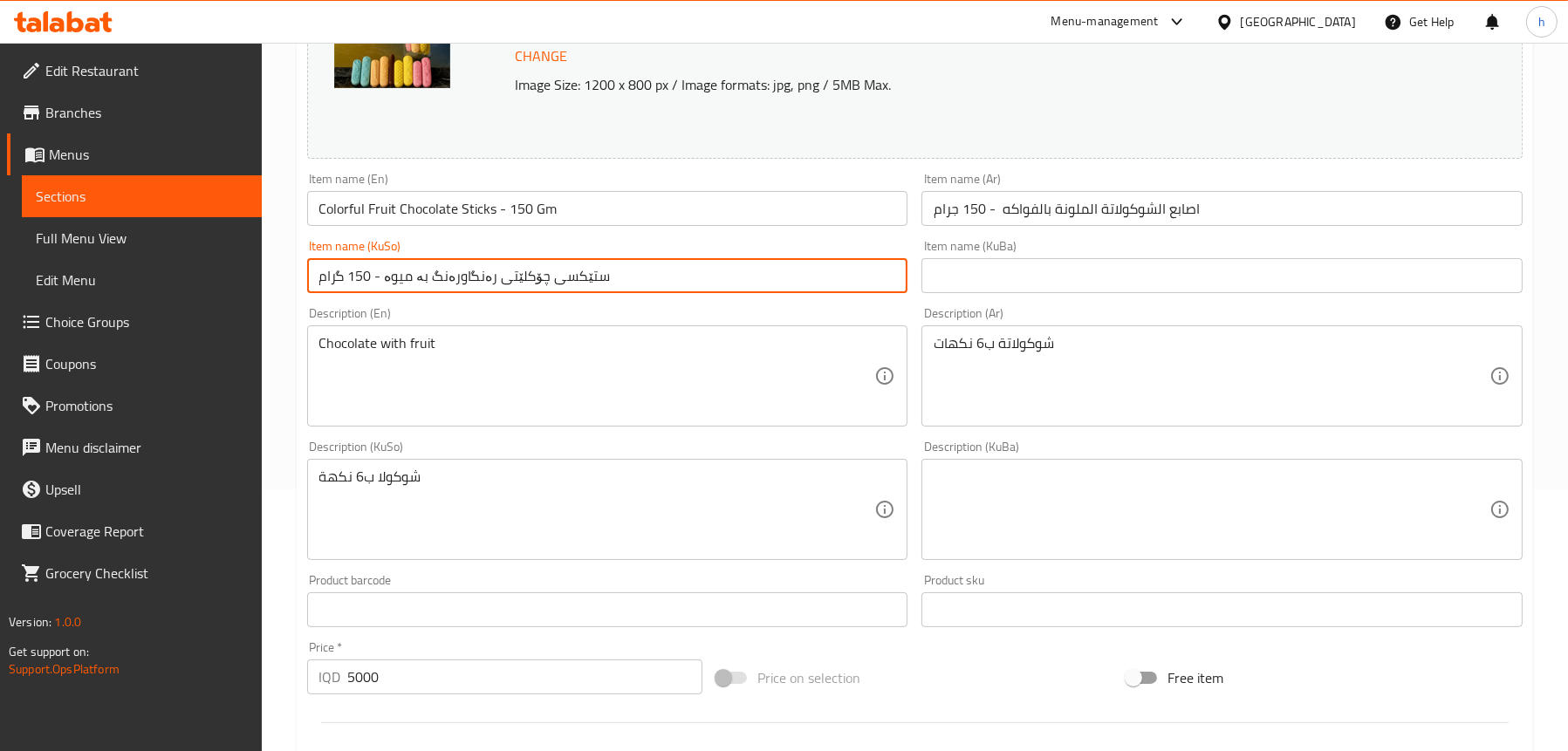
type input "ستێکسی چۆکلێتی رەنگاورەنگ بە میوە - 150 گرام"
click at [347, 214] on input "Colorful Fruit Chocolate Sticks - 150 Gm" at bounding box center [608, 208] width 601 height 35
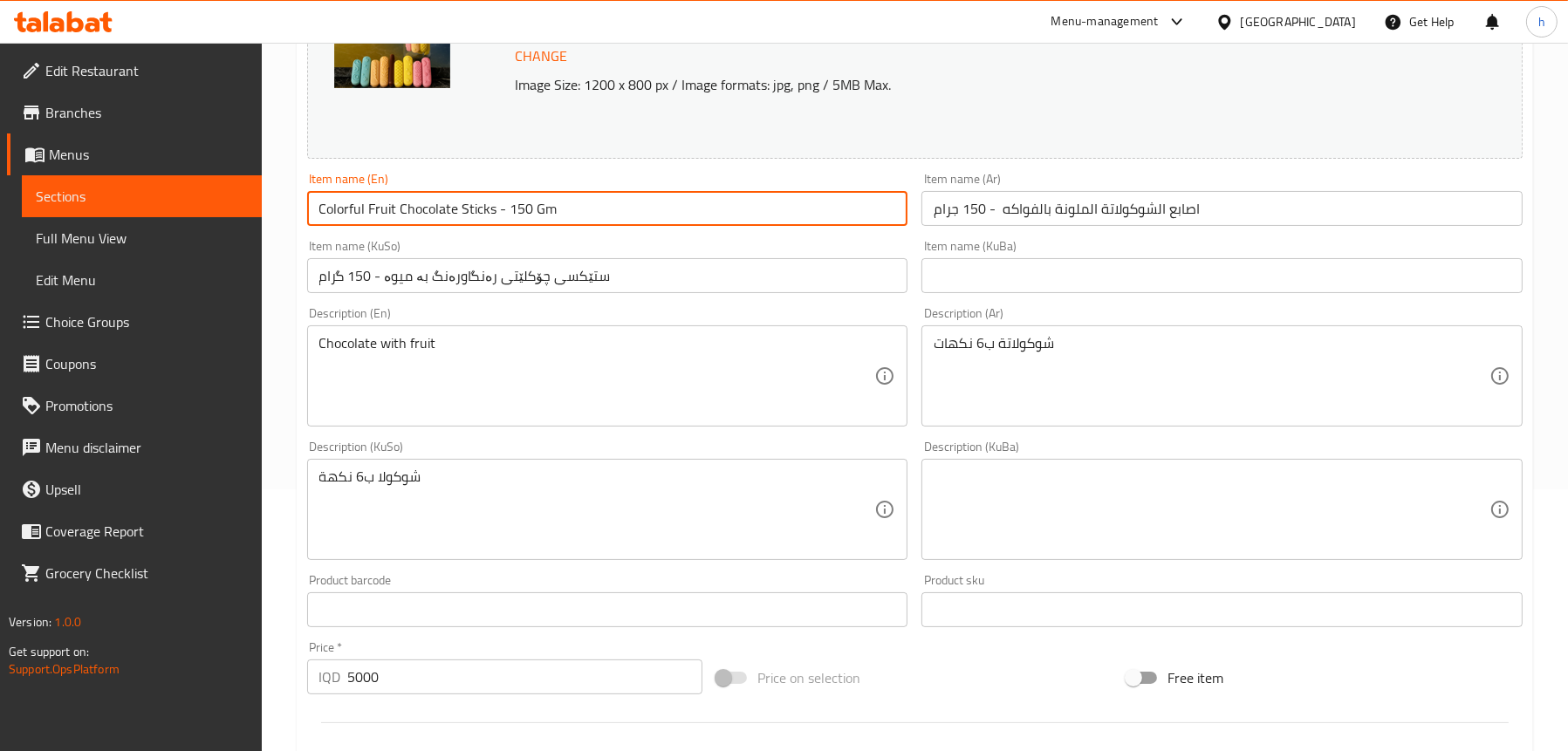
click at [347, 214] on input "Colorful Fruit Chocolate Sticks - 150 Gm" at bounding box center [608, 208] width 601 height 35
drag, startPoint x: 528, startPoint y: 204, endPoint x: 302, endPoint y: 205, distance: 226.0
click at [302, 205] on div "Item name (En) Chocolate Sticks Colored With Fruits - 150 Gm Item name (En)" at bounding box center [608, 199] width 615 height 67
type input "Chocolate Sticks Colored With Fruits - 150 Gm"
click at [628, 214] on input "Chocolate Sticks Colored With Fruits - 150 Gm" at bounding box center [608, 208] width 601 height 35
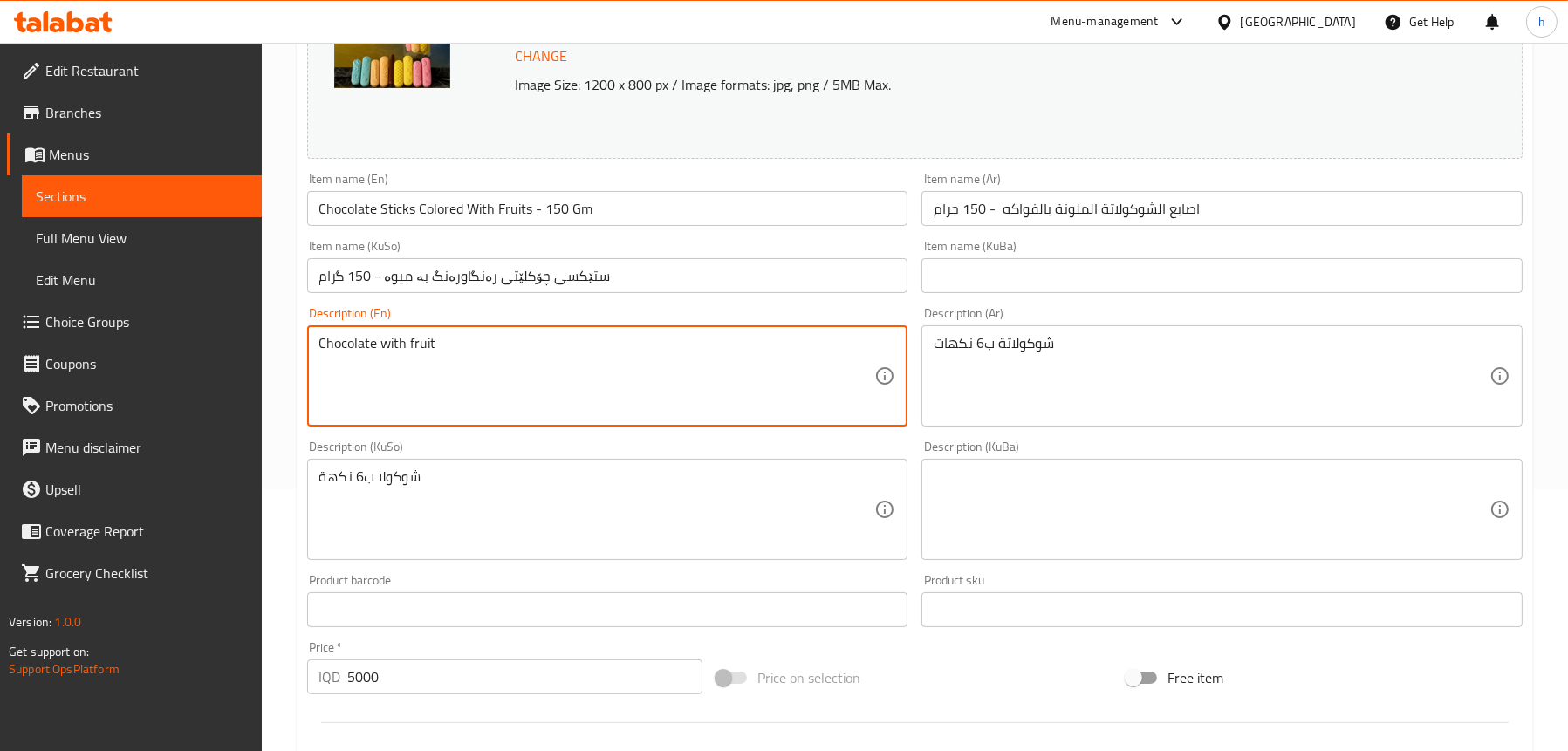
click at [587, 352] on textarea "Chocolate with fruit" at bounding box center [597, 376] width 556 height 83
type textarea "Chocolate with fruit"
click at [531, 347] on textarea "Chocolate with fruit" at bounding box center [597, 376] width 556 height 83
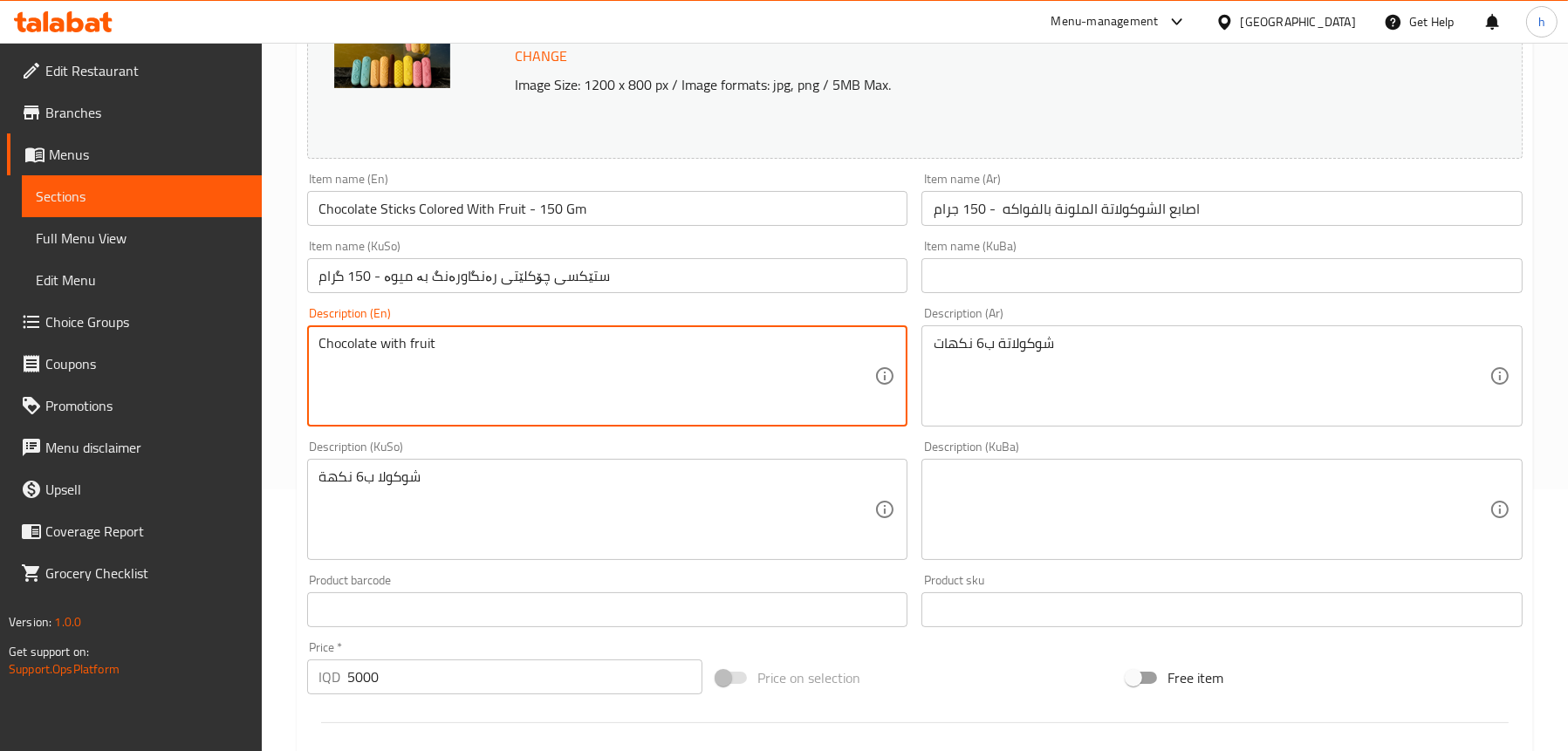
click at [531, 347] on textarea "Chocolate with fruit" at bounding box center [597, 376] width 556 height 83
click at [520, 209] on input "Chocolate Sticks Colored With Fruit - 150 Gm" at bounding box center [608, 208] width 601 height 35
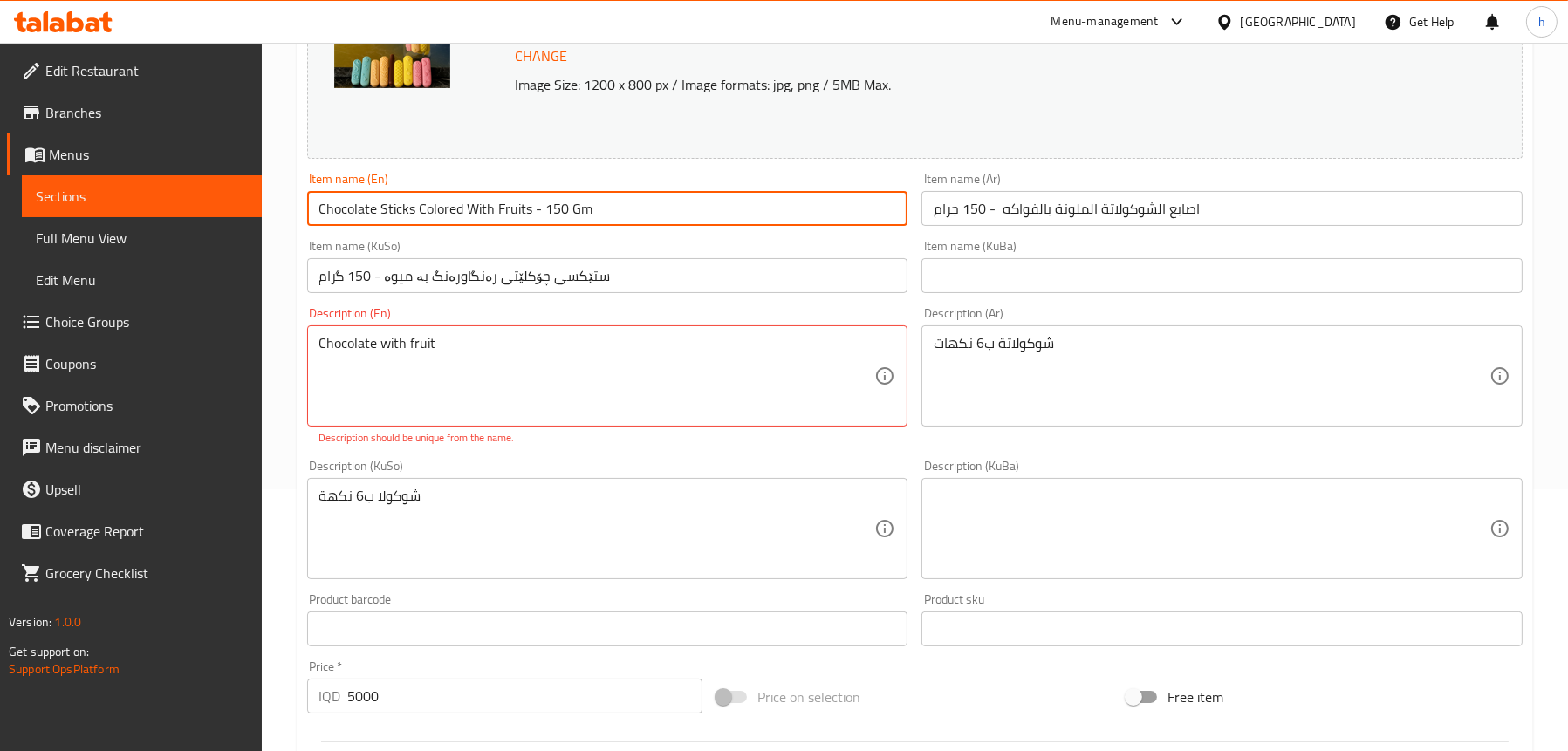
type input "Chocolate Sticks Colored With Fruits - 150 Gm"
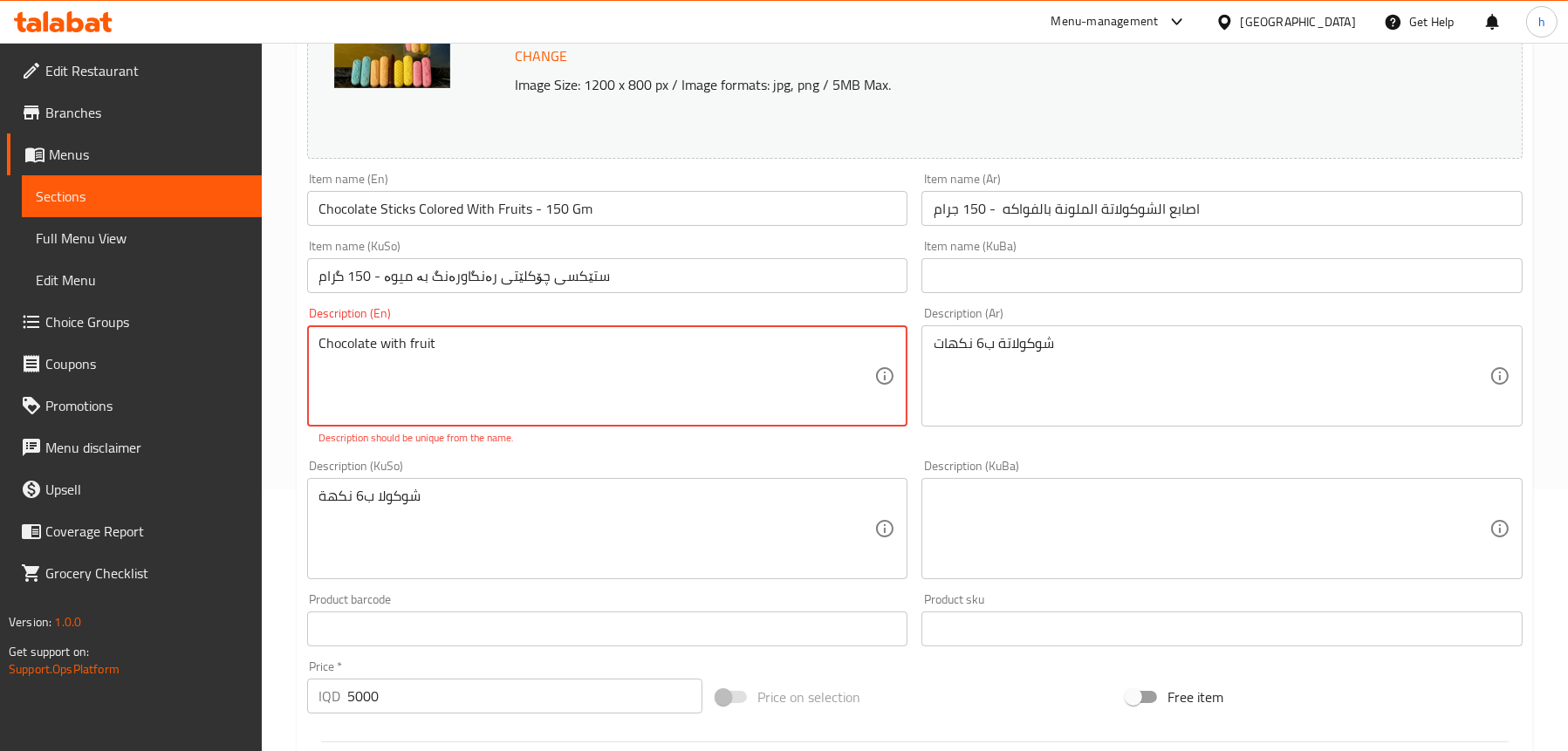
click at [486, 362] on textarea "Chocolate with fruit" at bounding box center [597, 376] width 556 height 83
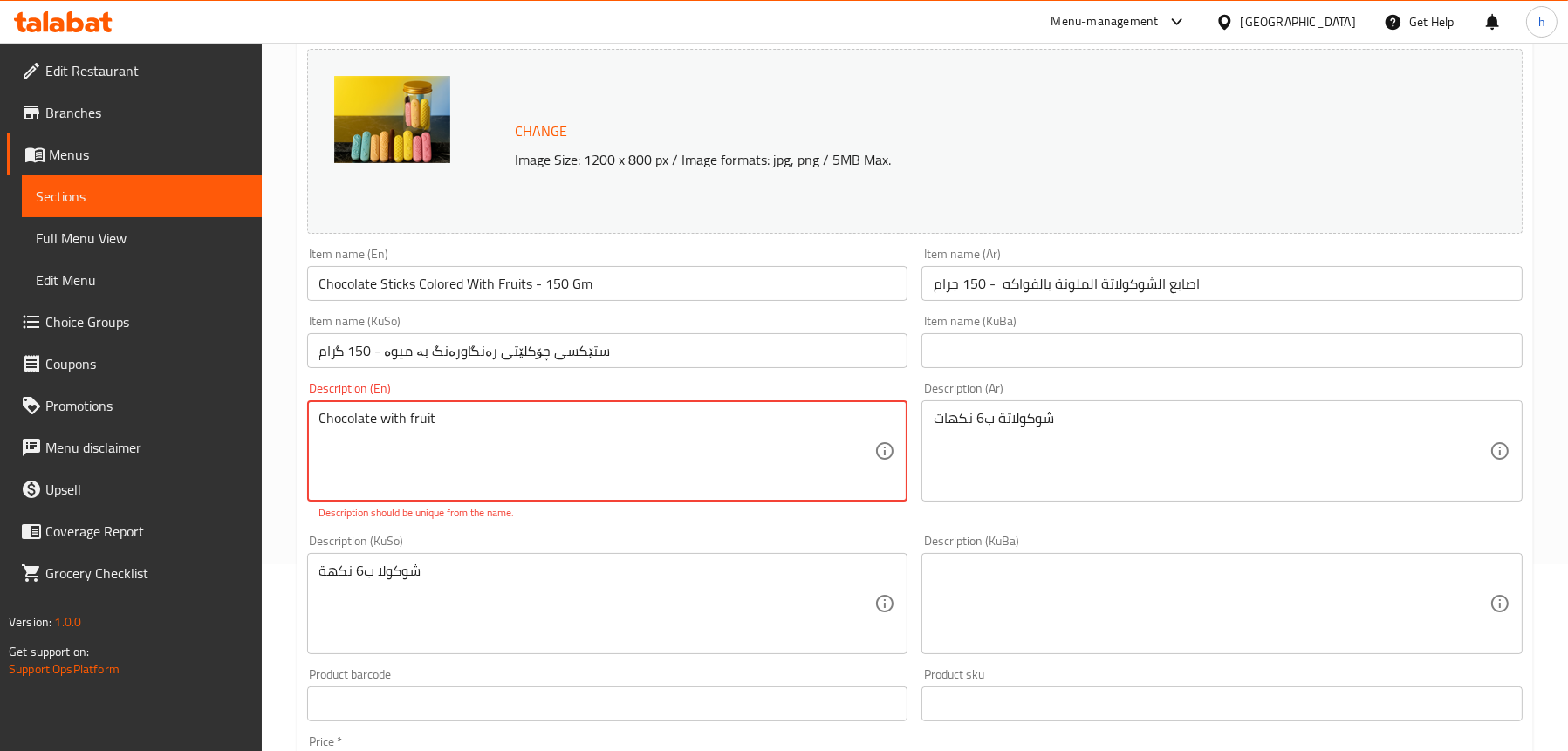
scroll to position [88, 0]
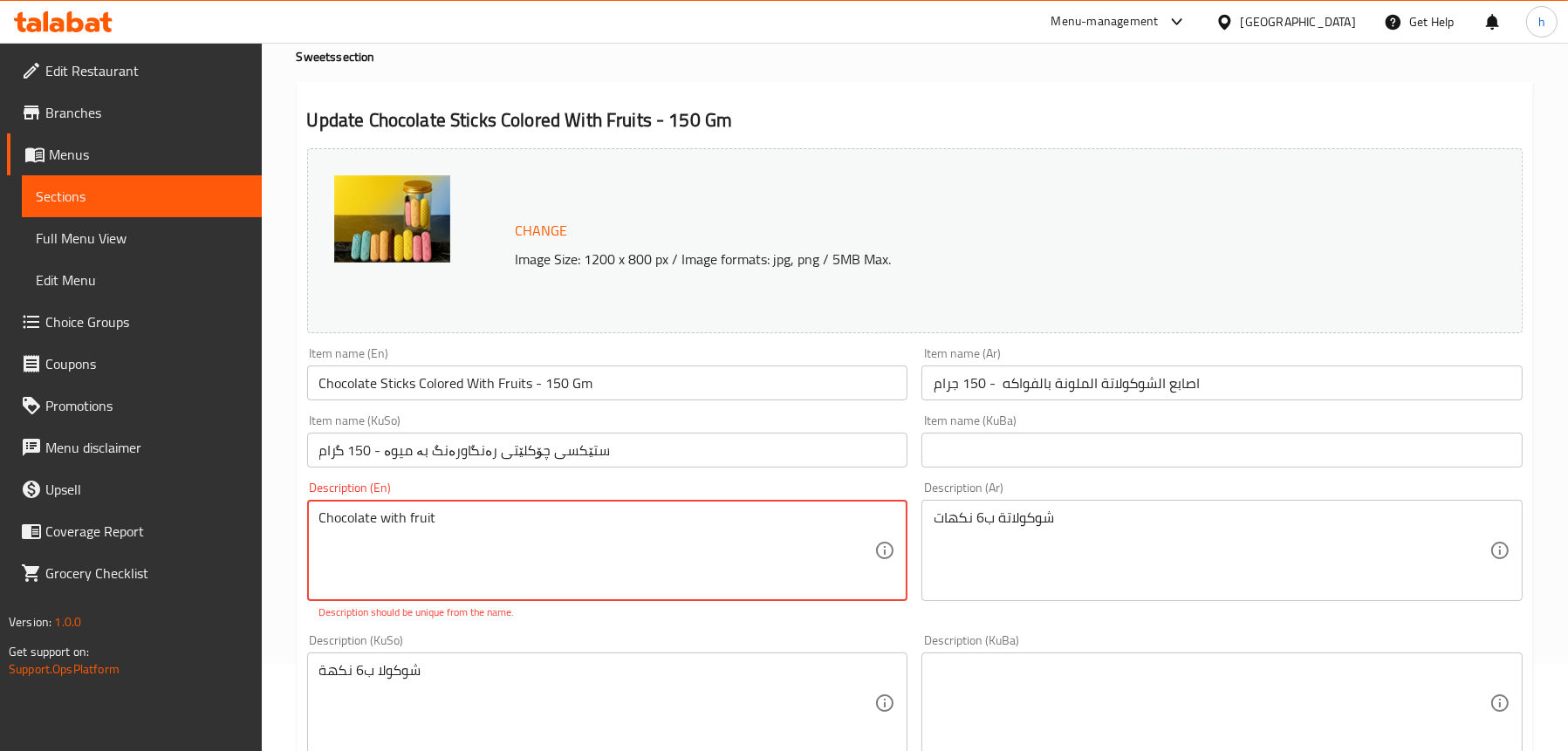
click at [513, 525] on textarea "Chocolate with fruit" at bounding box center [597, 551] width 556 height 83
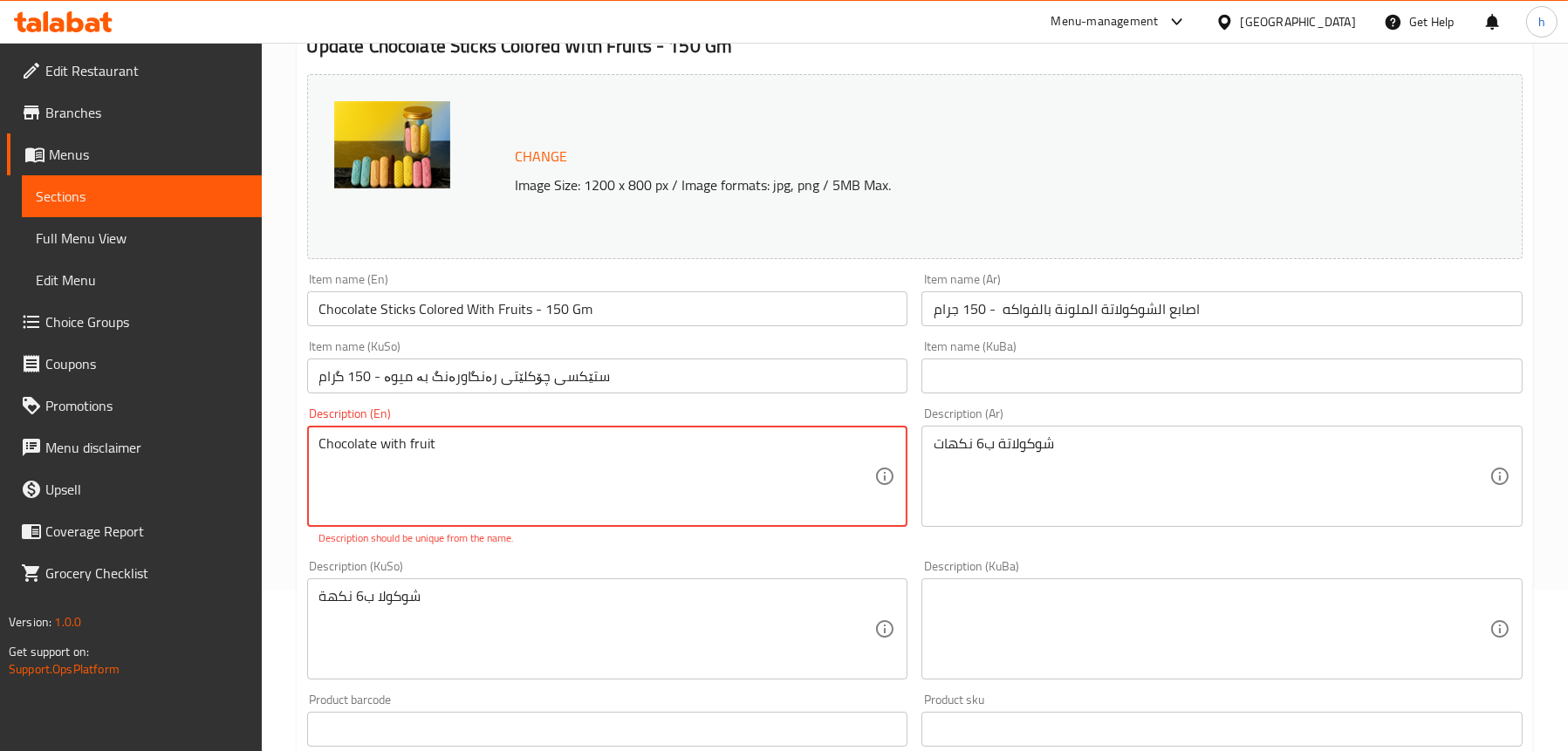
scroll to position [262, 0]
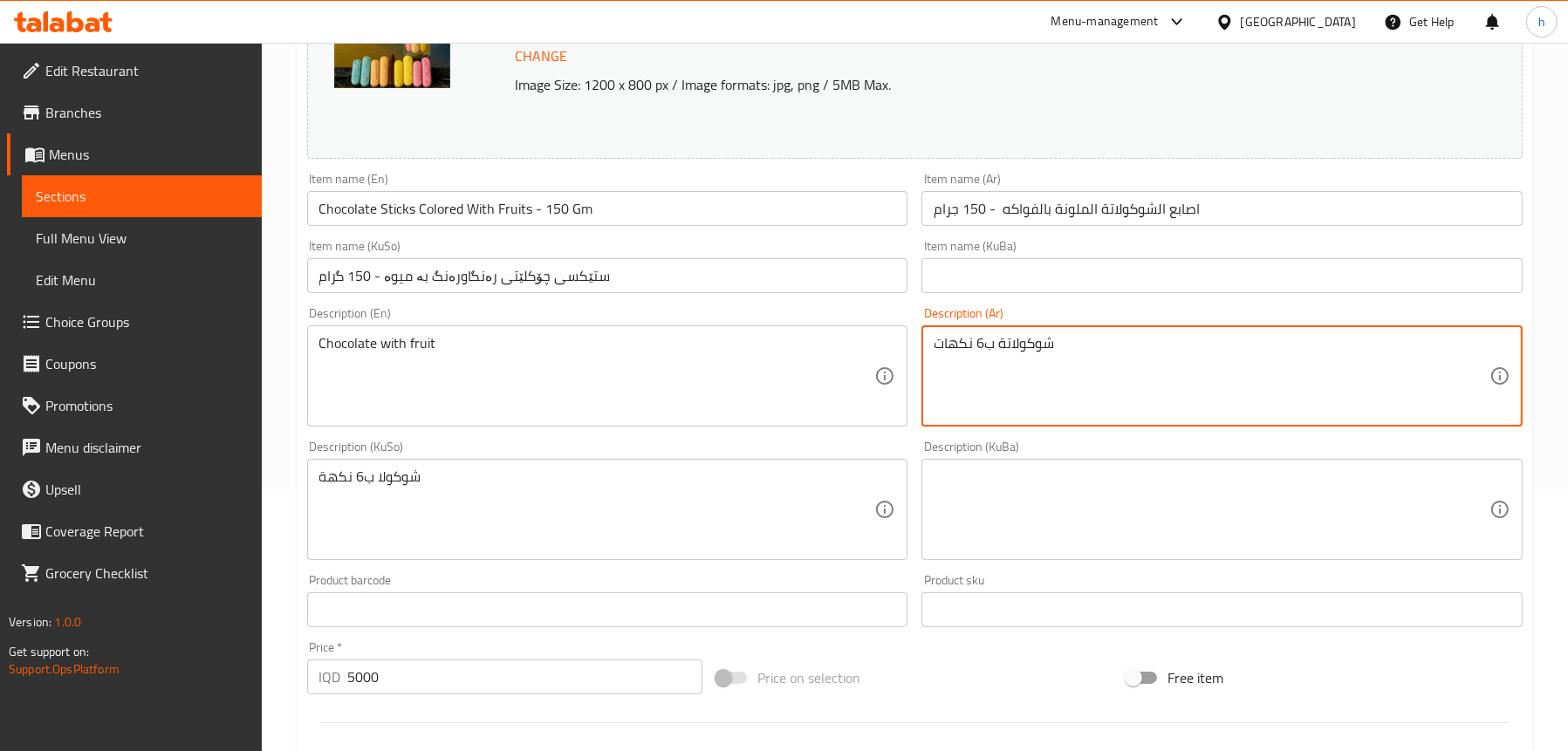
drag, startPoint x: 1115, startPoint y: 373, endPoint x: 1016, endPoint y: 338, distance: 105.0
click at [1016, 338] on textarea "شوكولاتة ب6 نكهات" at bounding box center [1211, 376] width 556 height 83
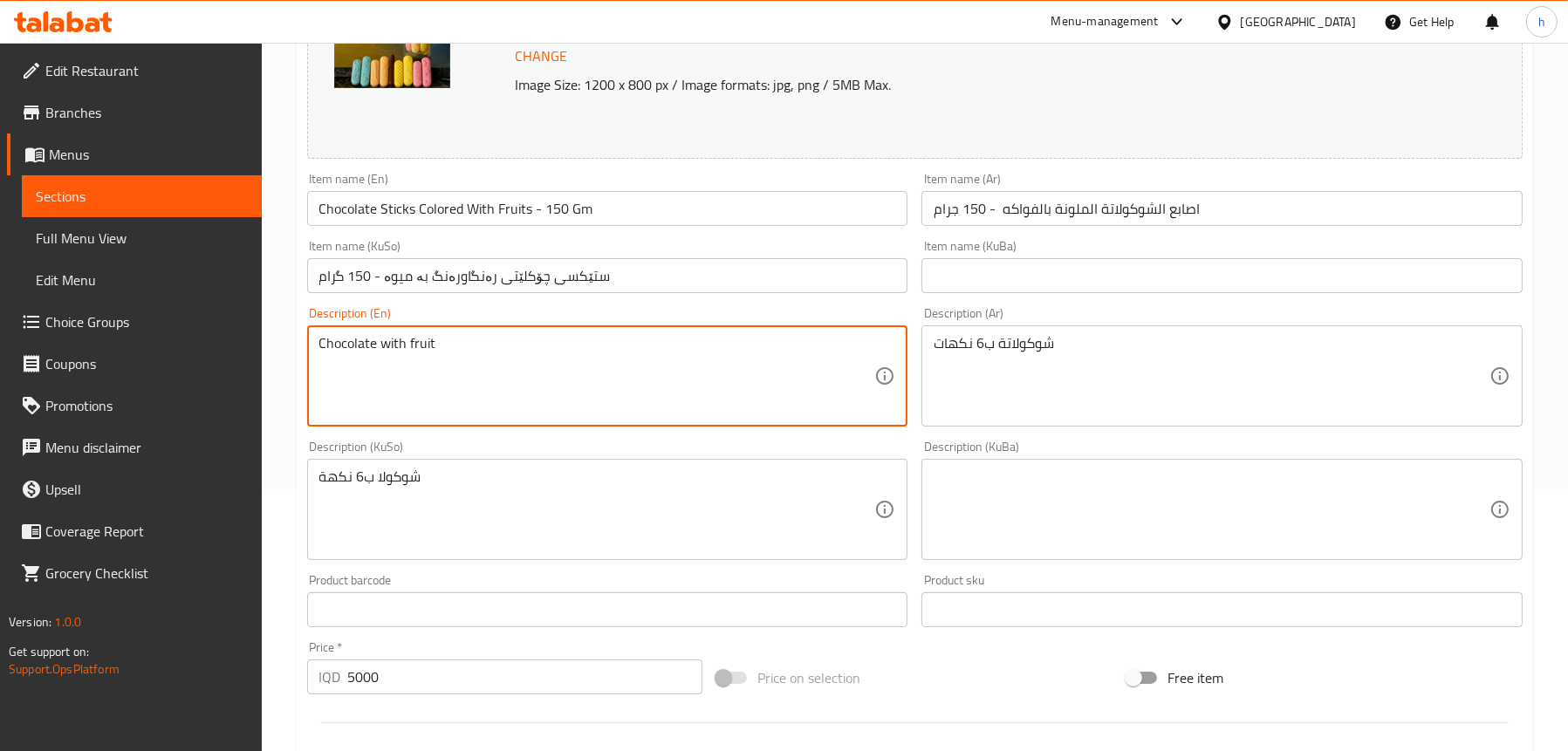
drag, startPoint x: 471, startPoint y: 359, endPoint x: 280, endPoint y: 358, distance: 191.0
paste textarea "s in 6 flavors"
type textarea "Chocolate with fruits in 6 flavors"
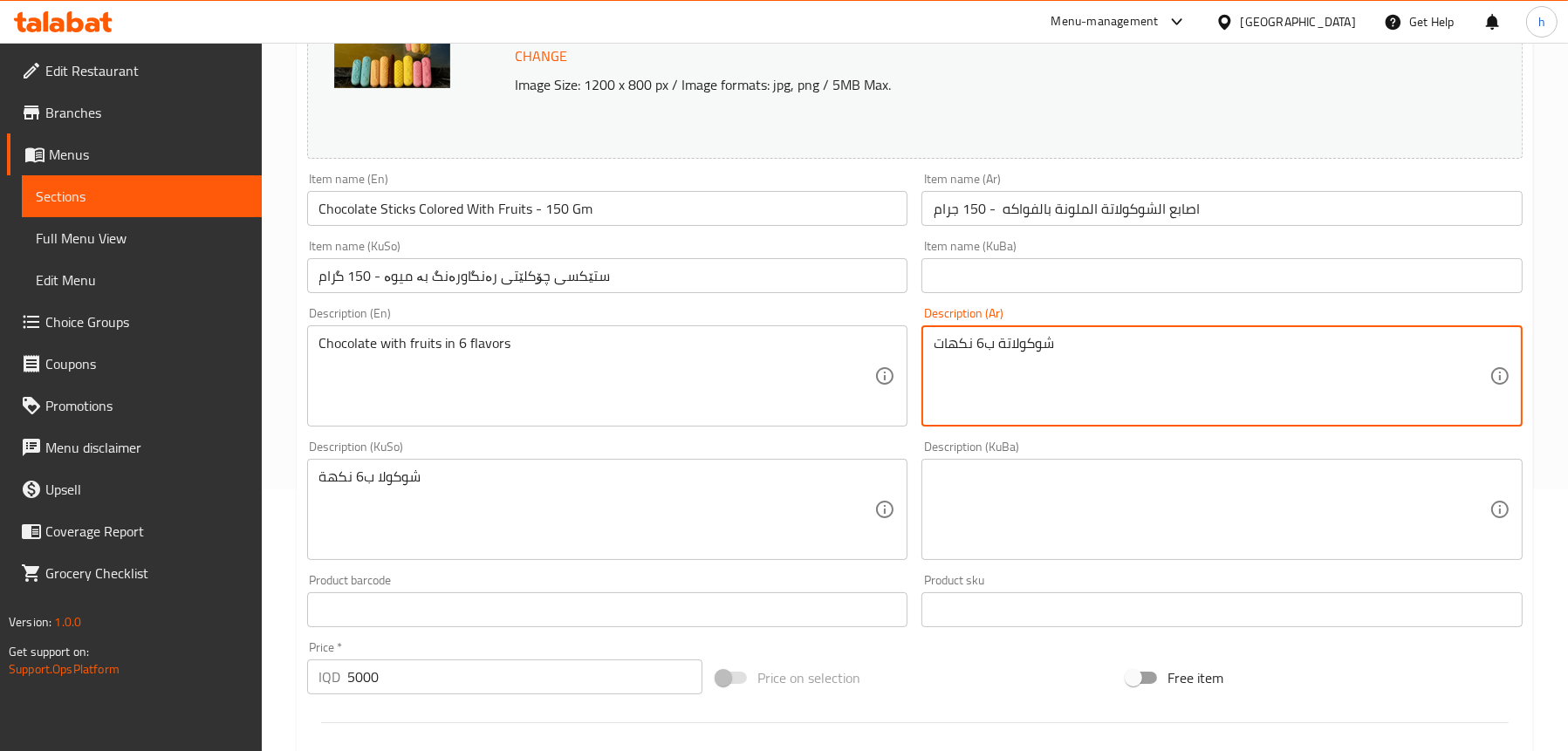
drag, startPoint x: 1083, startPoint y: 348, endPoint x: 913, endPoint y: 336, distance: 170.4
type textarea "شوكولاتة مع فواكه ب6 نكهات"
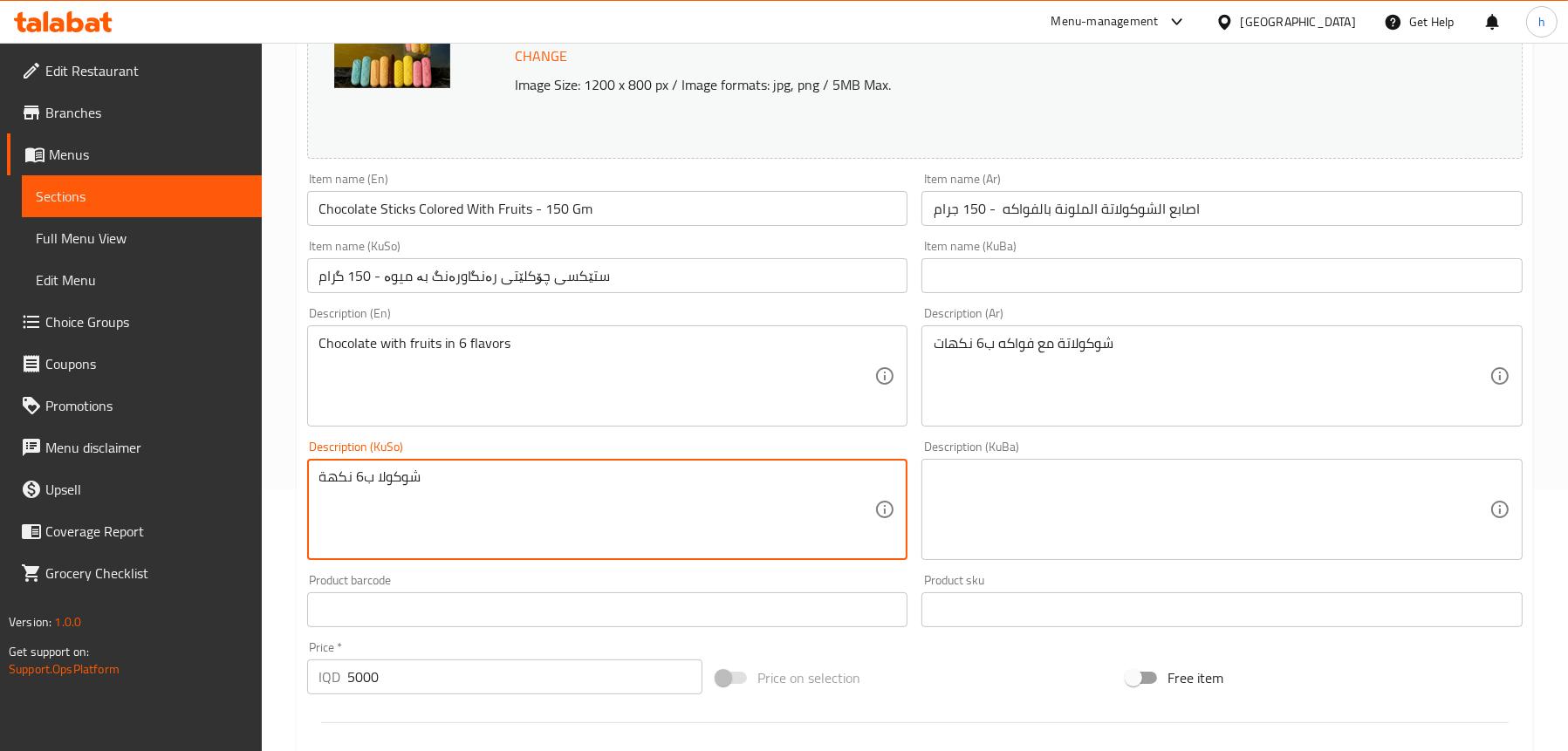
click at [486, 518] on textarea "شوكولا ب6 نكهة" at bounding box center [597, 509] width 556 height 83
type textarea "چ"
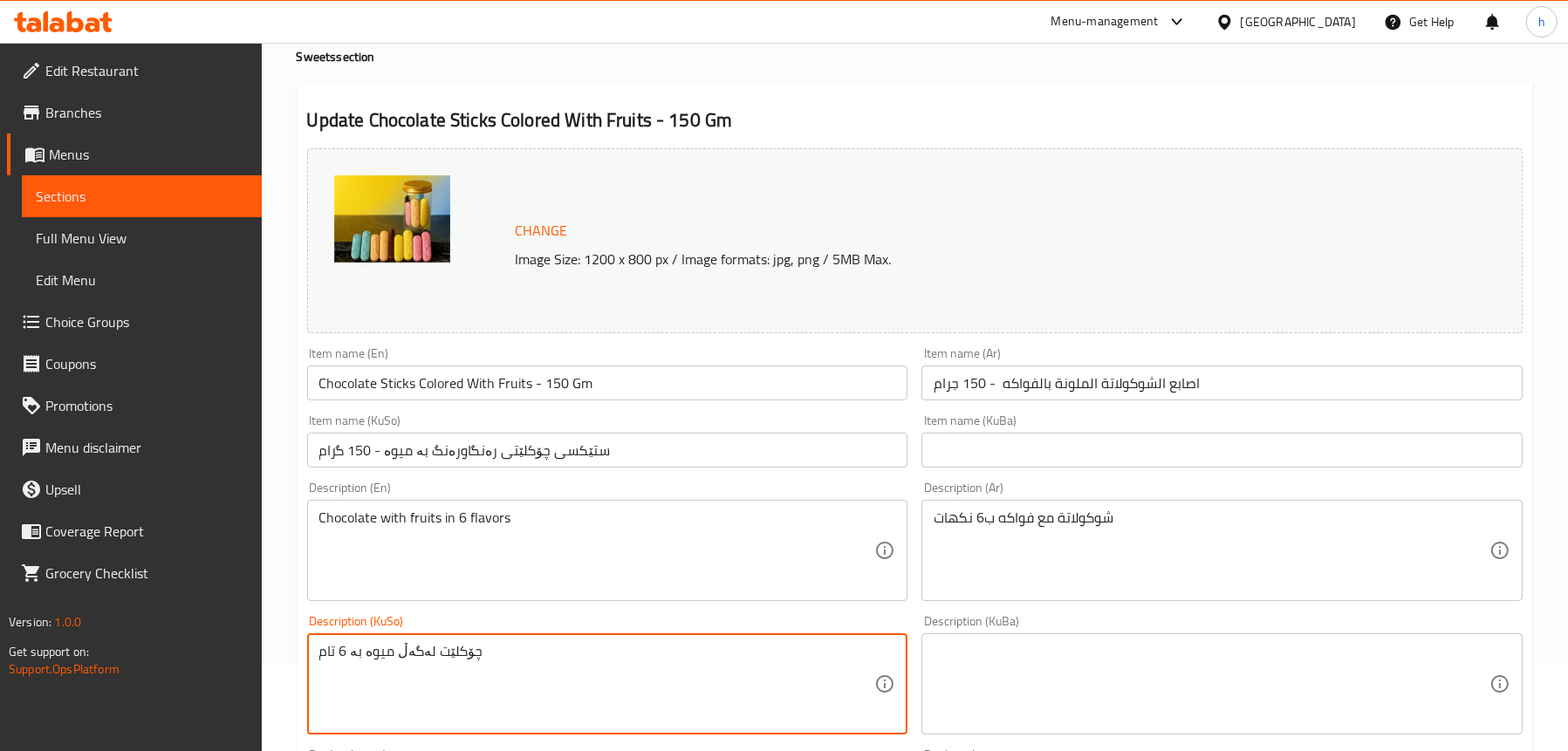
scroll to position [174, 0]
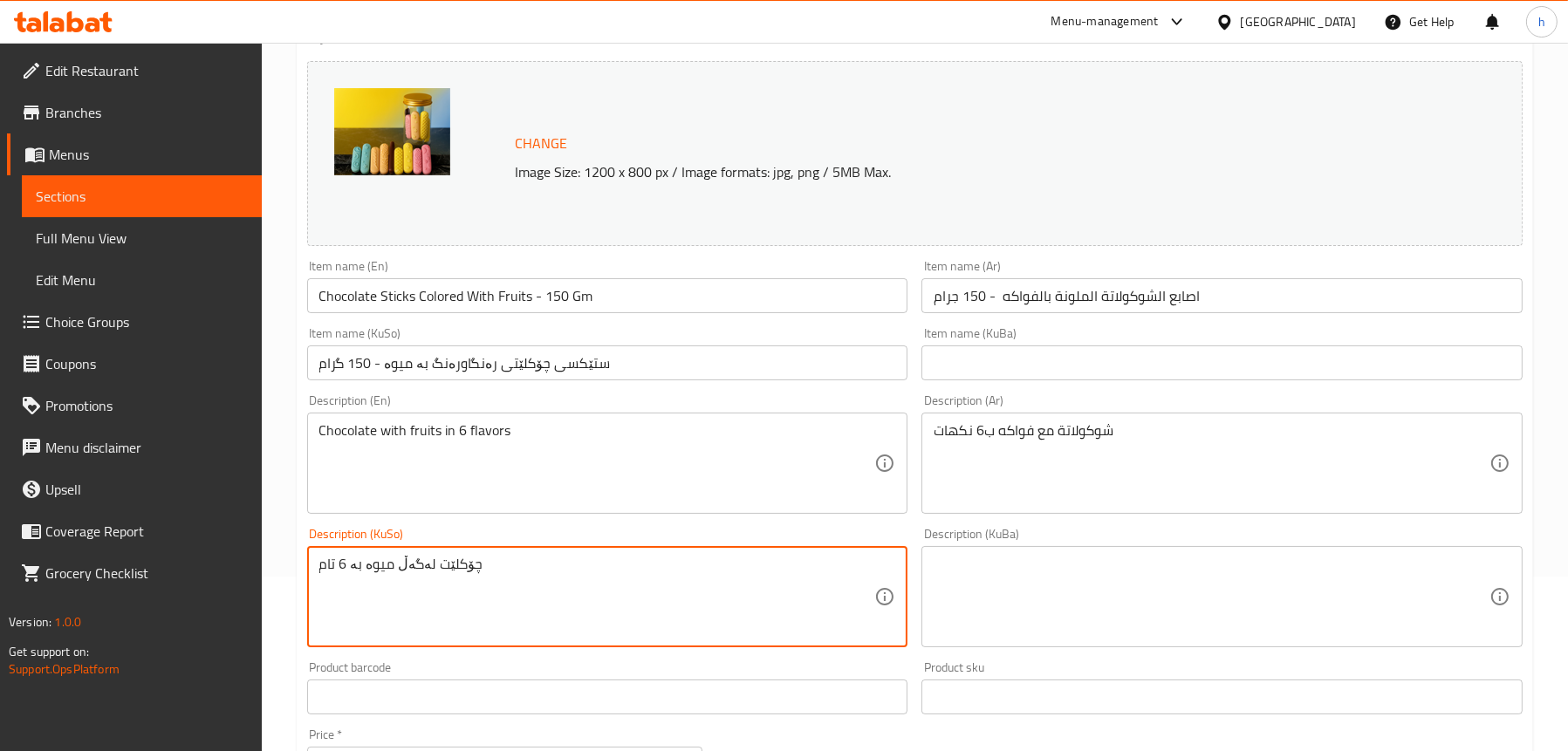
type textarea "چۆکلێت لەگەڵ میوە بە 6 تام"
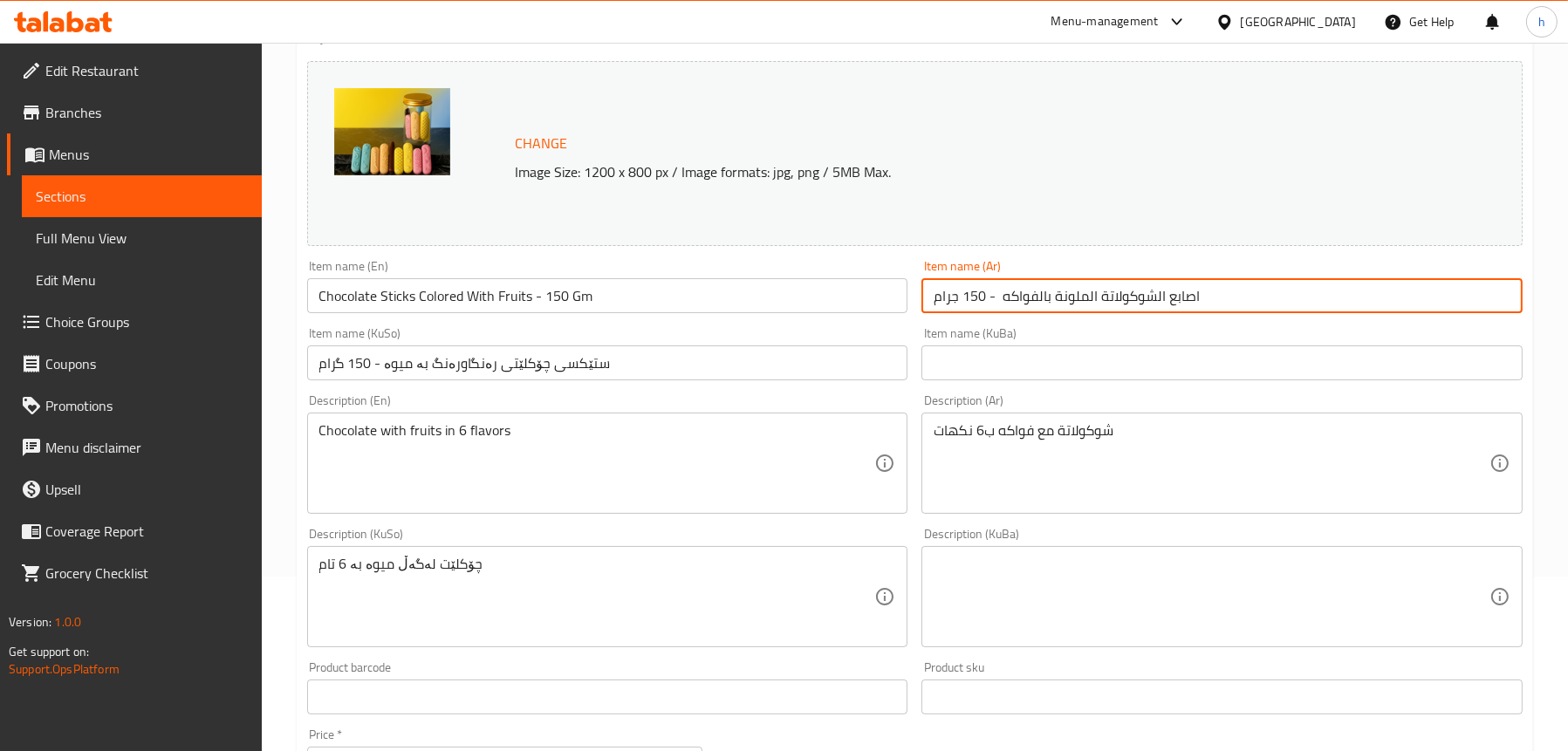
drag, startPoint x: 1221, startPoint y: 294, endPoint x: 1051, endPoint y: 293, distance: 170.0
click at [1011, 300] on input "اصابع الشوكولاتة الملونة بالفواكه - 150 جرام" at bounding box center [1221, 296] width 601 height 35
click at [1053, 292] on input "اصابع الشوكولاتة الملونة بالفواكه - 150 جرام" at bounding box center [1221, 296] width 601 height 35
drag, startPoint x: 998, startPoint y: 293, endPoint x: 1200, endPoint y: 296, distance: 202.0
click at [1200, 296] on input "اصابع الشوكولاتة الملونة بالفواكه - 150 جرام" at bounding box center [1221, 296] width 601 height 35
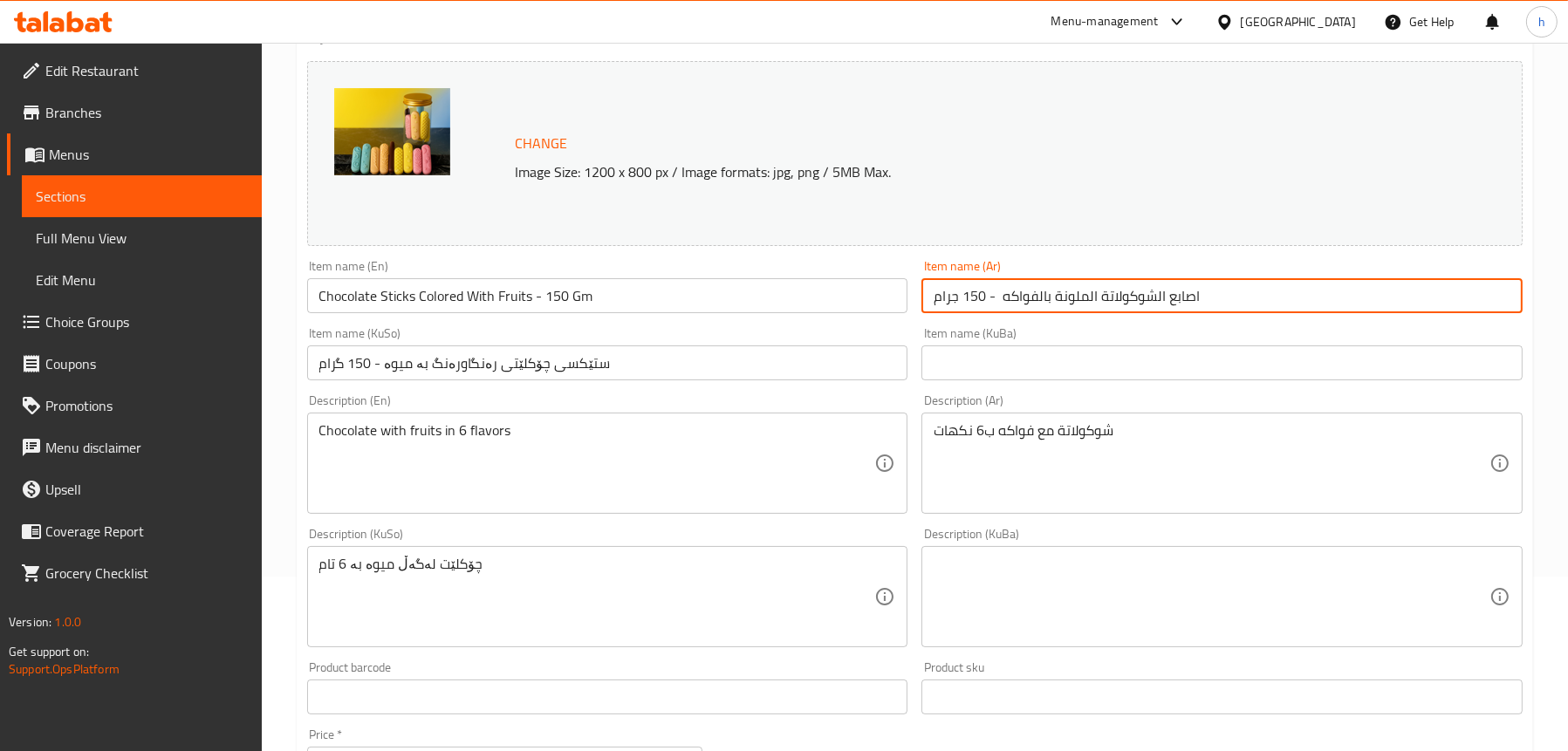
click at [1183, 290] on input "اصابع الشوكولاتة الملونة بالفواكه - 150 جرام" at bounding box center [1221, 296] width 601 height 35
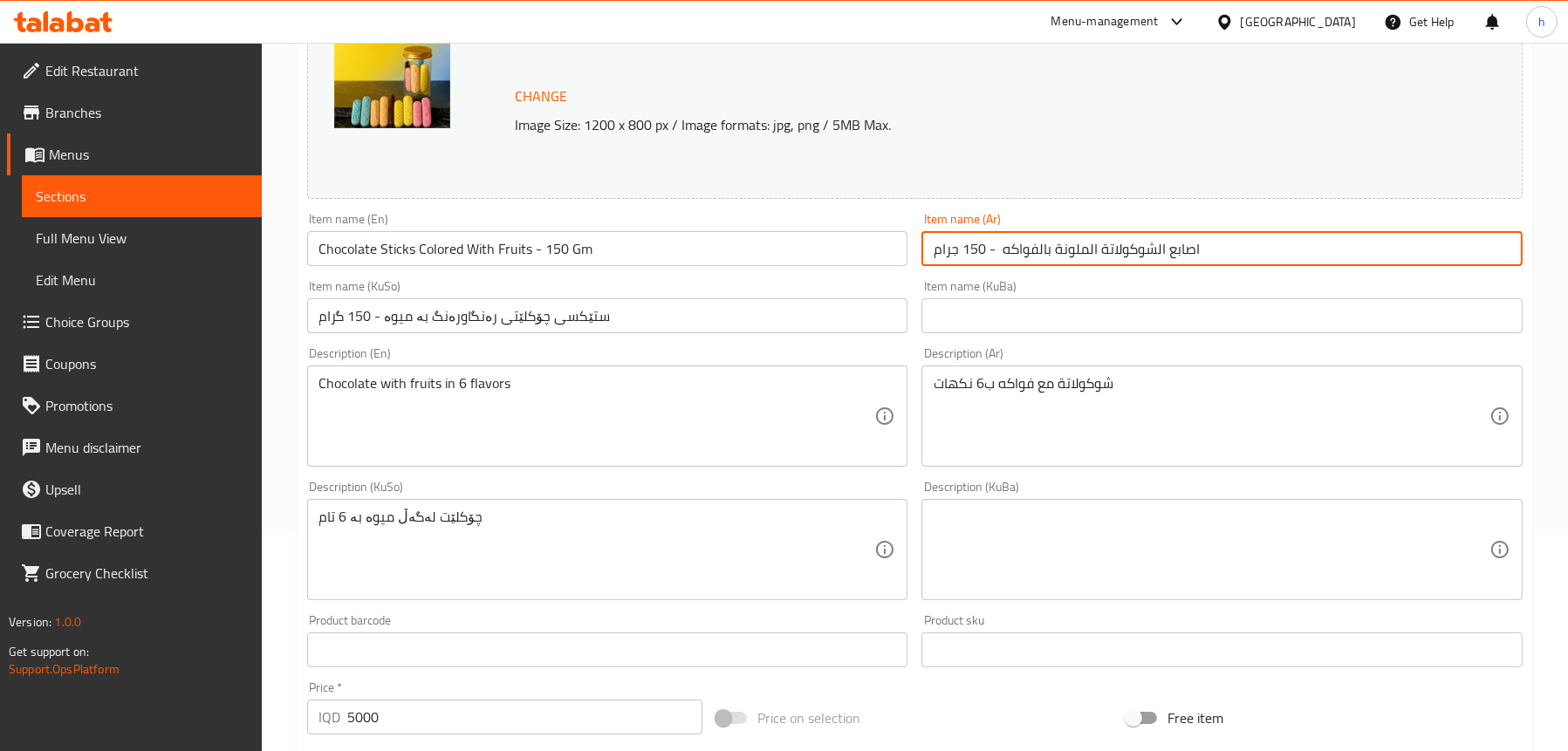
scroll to position [262, 0]
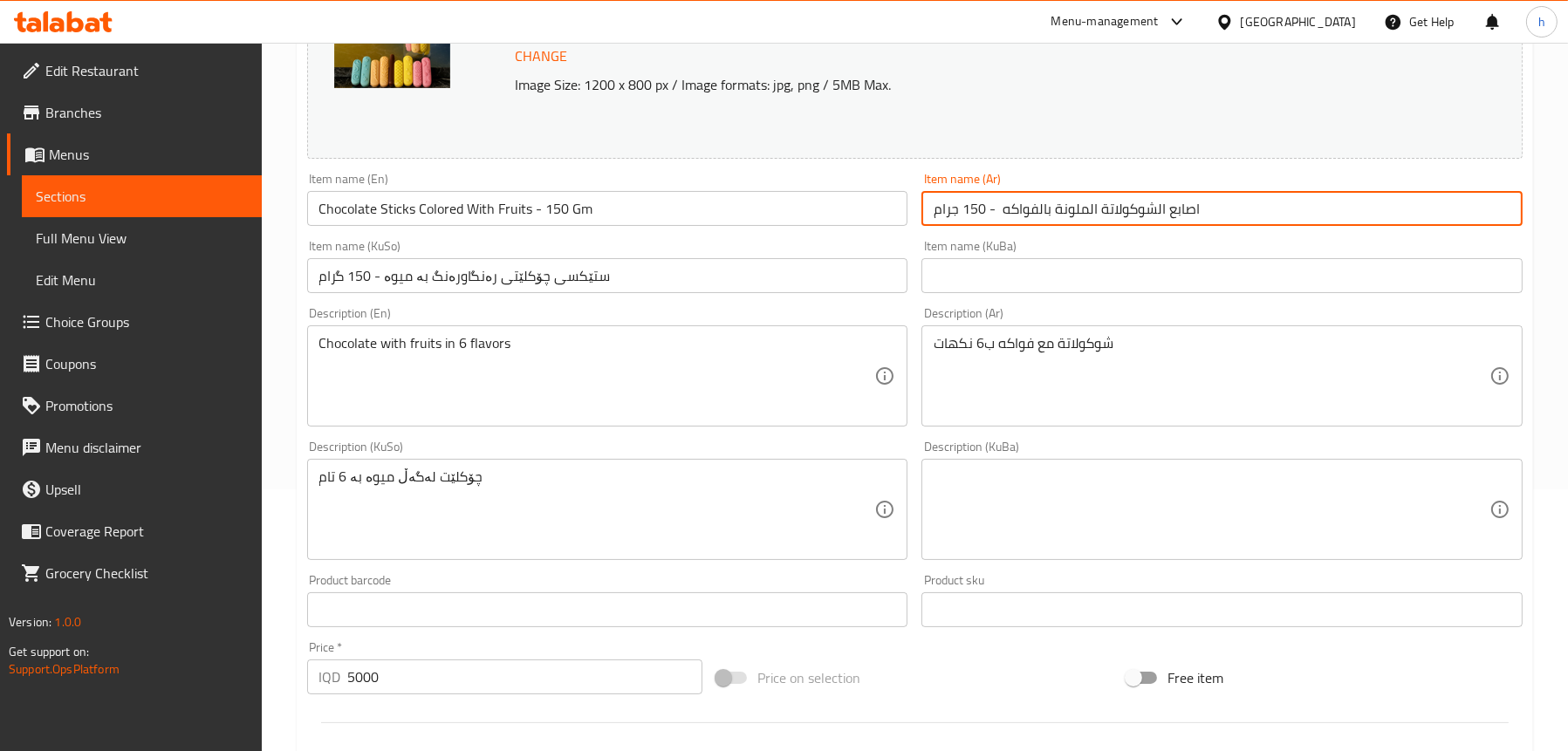
click at [461, 272] on input "ستێکسی چۆکلێتی رەنگاورەنگ بە میوە - 150 گرام" at bounding box center [608, 276] width 601 height 35
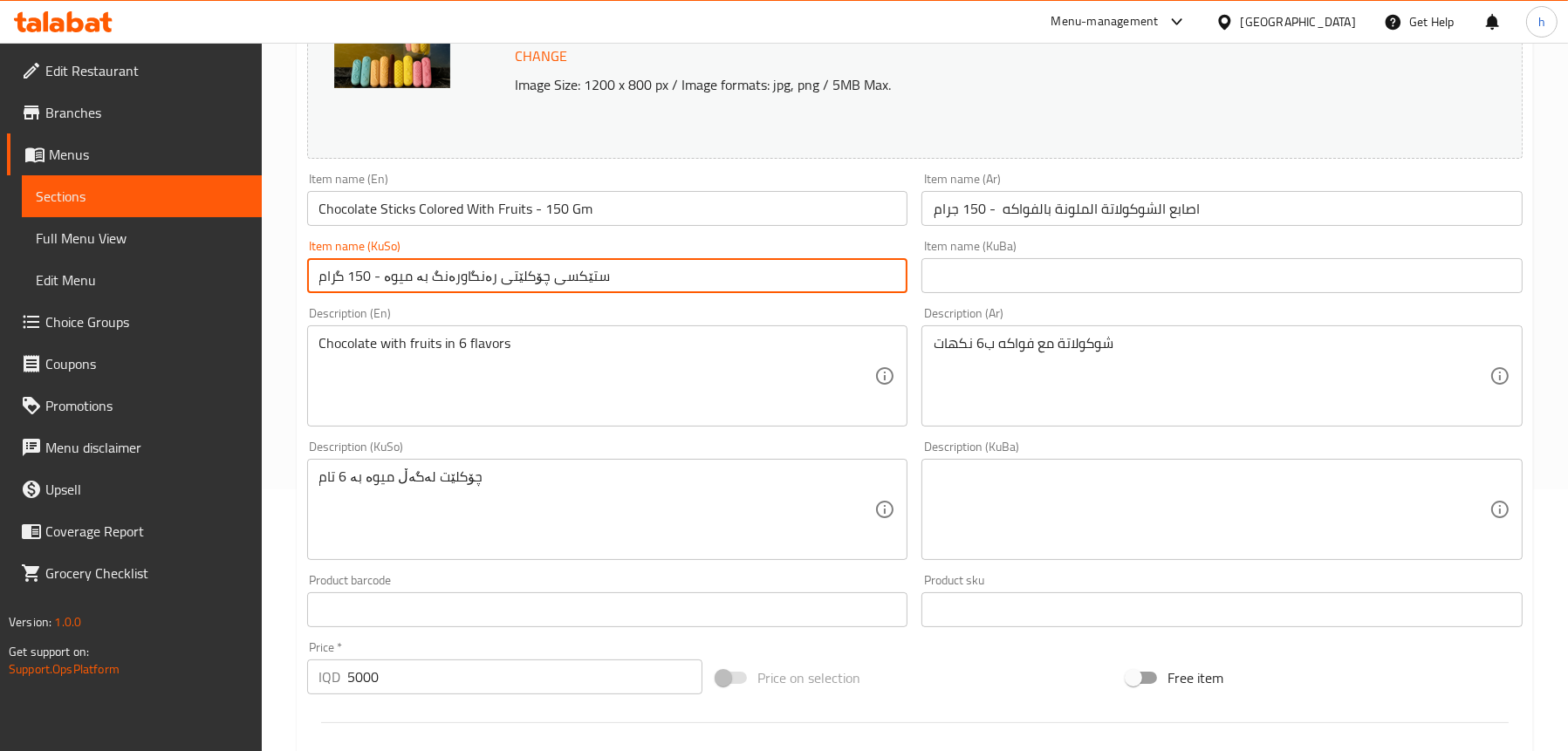
click at [461, 272] on input "ستێکسی چۆکلێتی رەنگاورەنگ بە میوە - 150 گرام" at bounding box center [608, 276] width 601 height 35
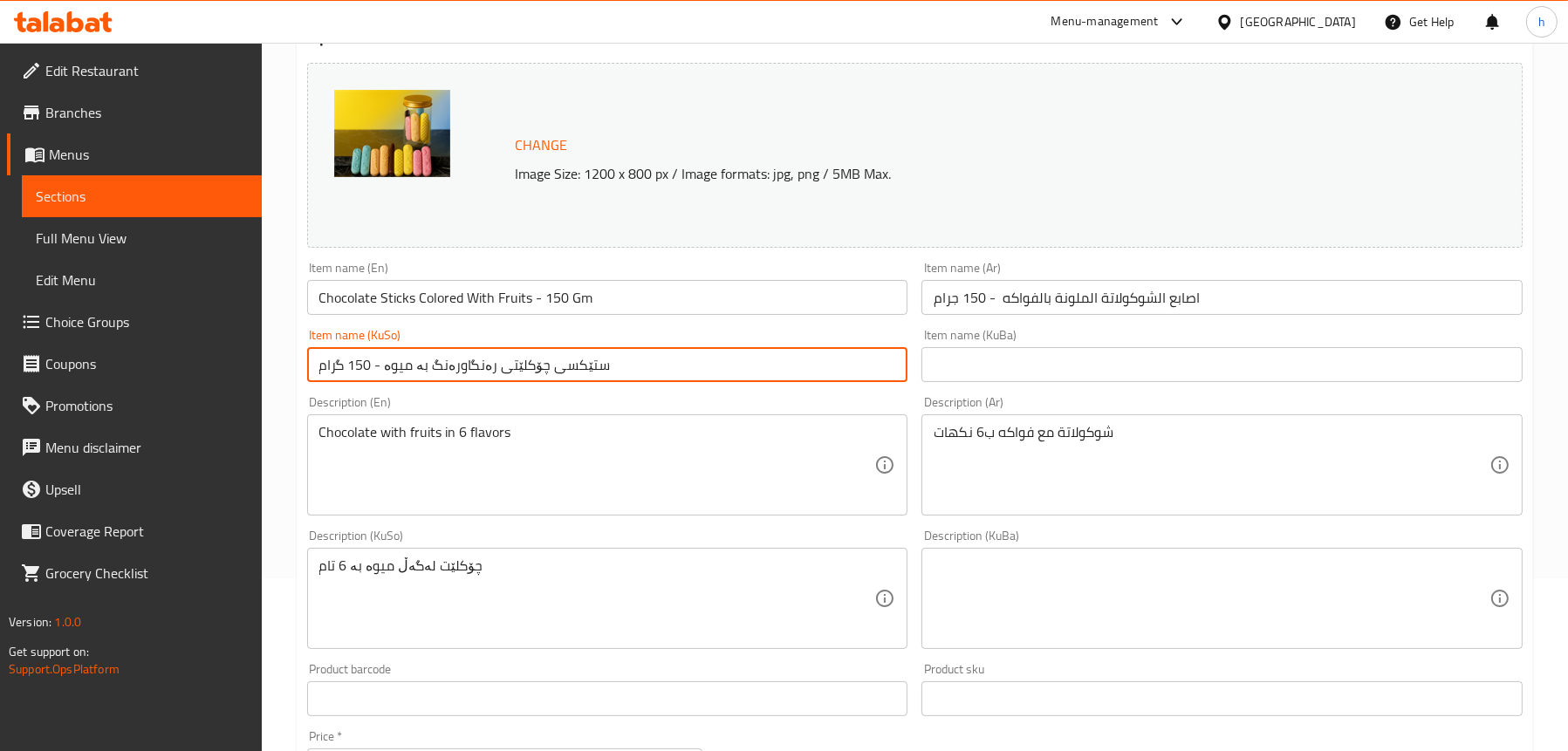
scroll to position [88, 0]
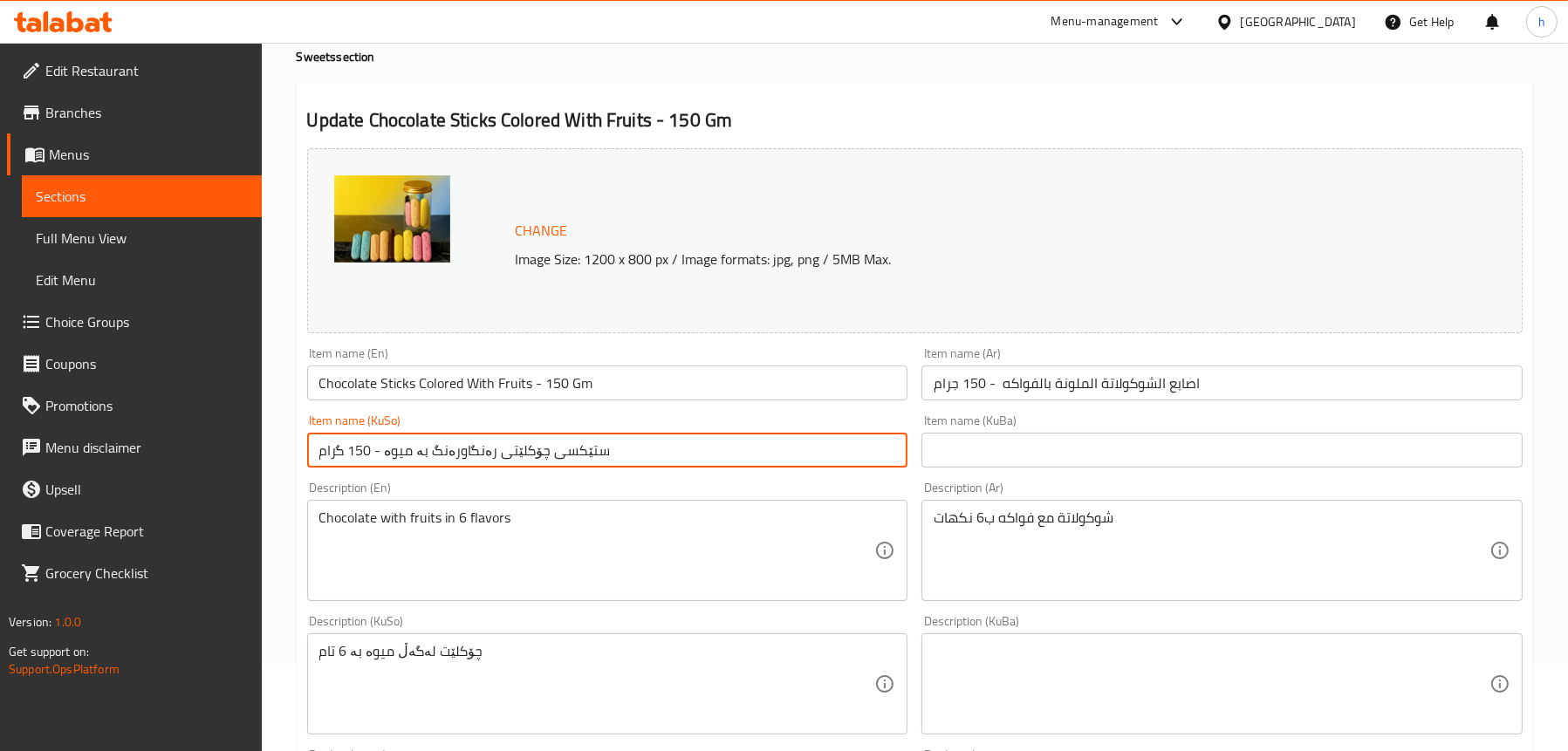
click at [477, 453] on input "ستێکسی چۆکلێتی رەنگاورەنگ بە میوە - 150 گرام" at bounding box center [608, 450] width 601 height 35
click at [463, 446] on input "ستێکسی چۆکلێتی رەنگاورەنگ بە میوە - 150 گرام" at bounding box center [608, 450] width 601 height 35
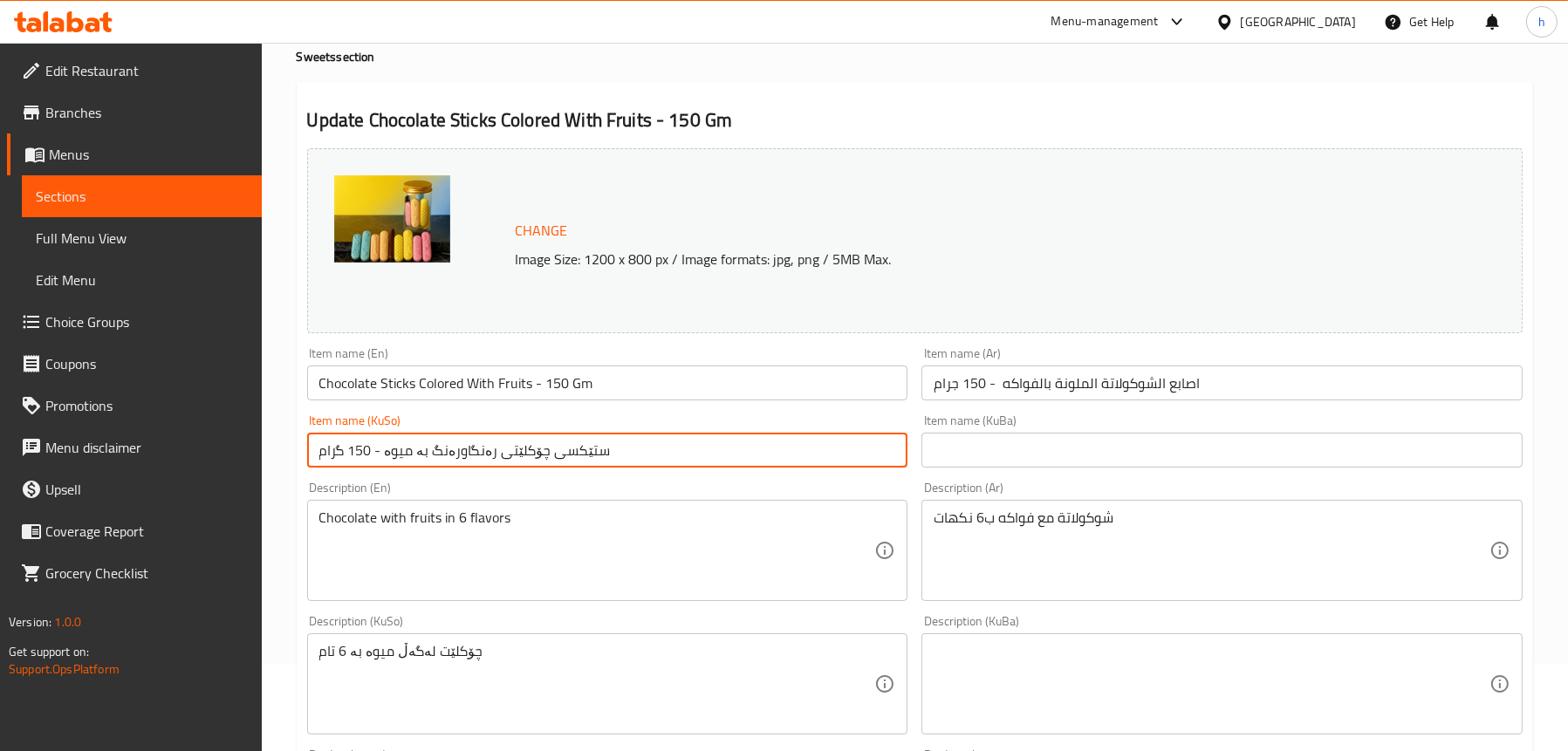
click at [571, 445] on input "ستێکسی چۆکلێتی رەنگاورەنگ بە میوە - 150 گرام" at bounding box center [608, 450] width 601 height 35
click at [463, 448] on input "ستێکسی چۆکلێتی رەنگاورەنگ بە میوە - 150 گرام" at bounding box center [608, 450] width 601 height 35
click at [594, 434] on input "ستێکسی چۆکلێتی رەنگاورەنگ بە میوە - 150 گرام" at bounding box center [608, 450] width 601 height 35
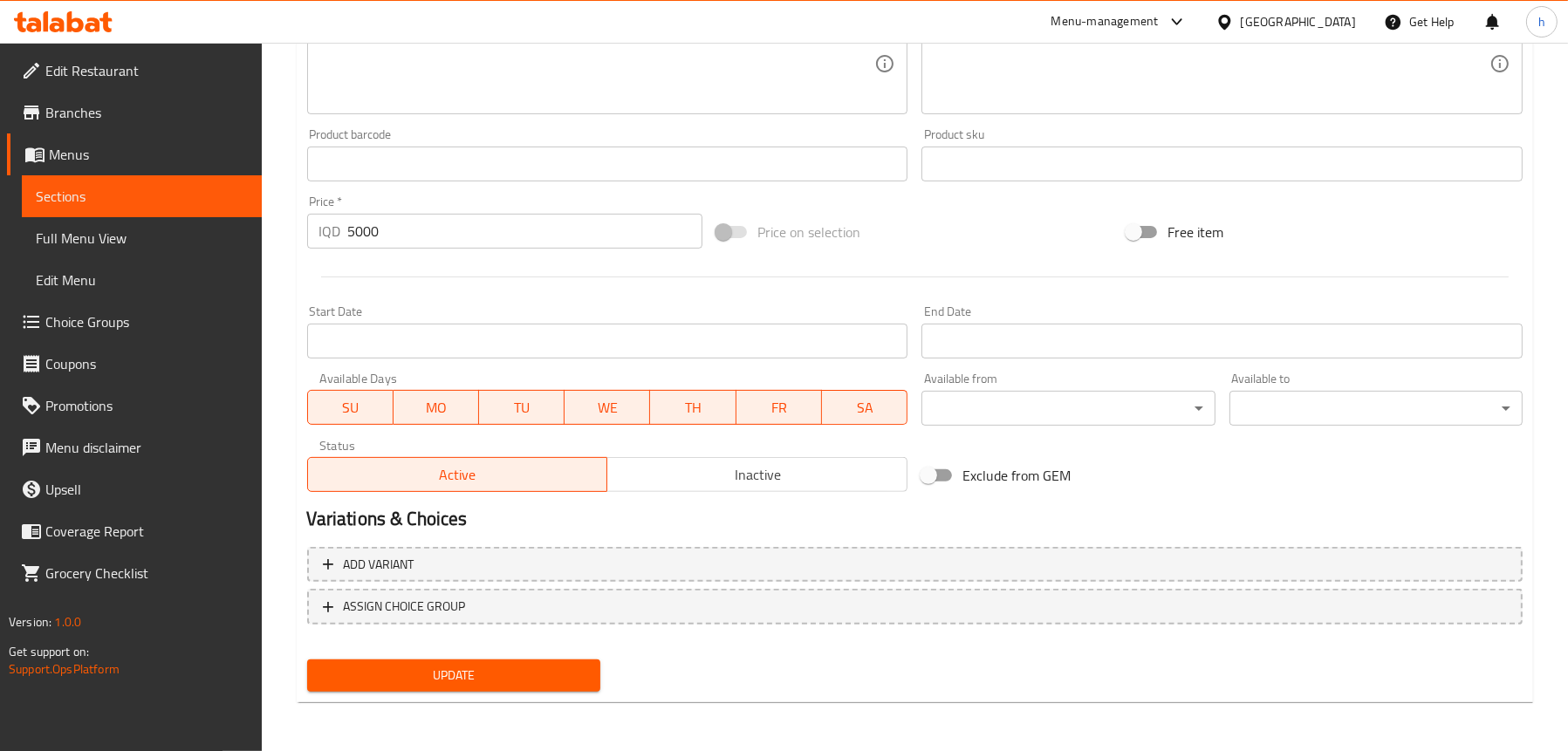
scroll to position [359, 0]
click at [494, 678] on span "Update" at bounding box center [454, 675] width 265 height 22
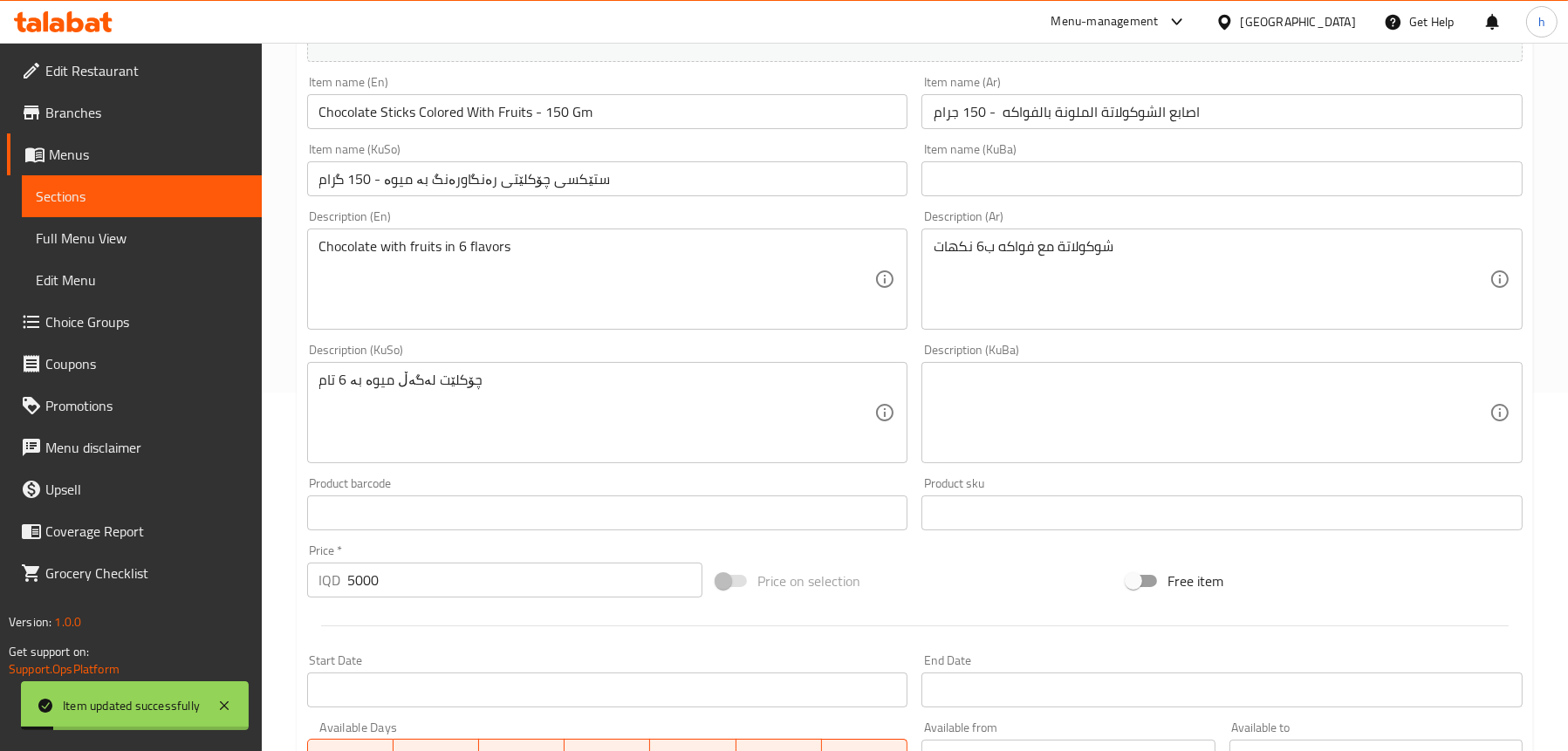
click at [130, 231] on span "Full Menu View" at bounding box center [142, 238] width 212 height 21
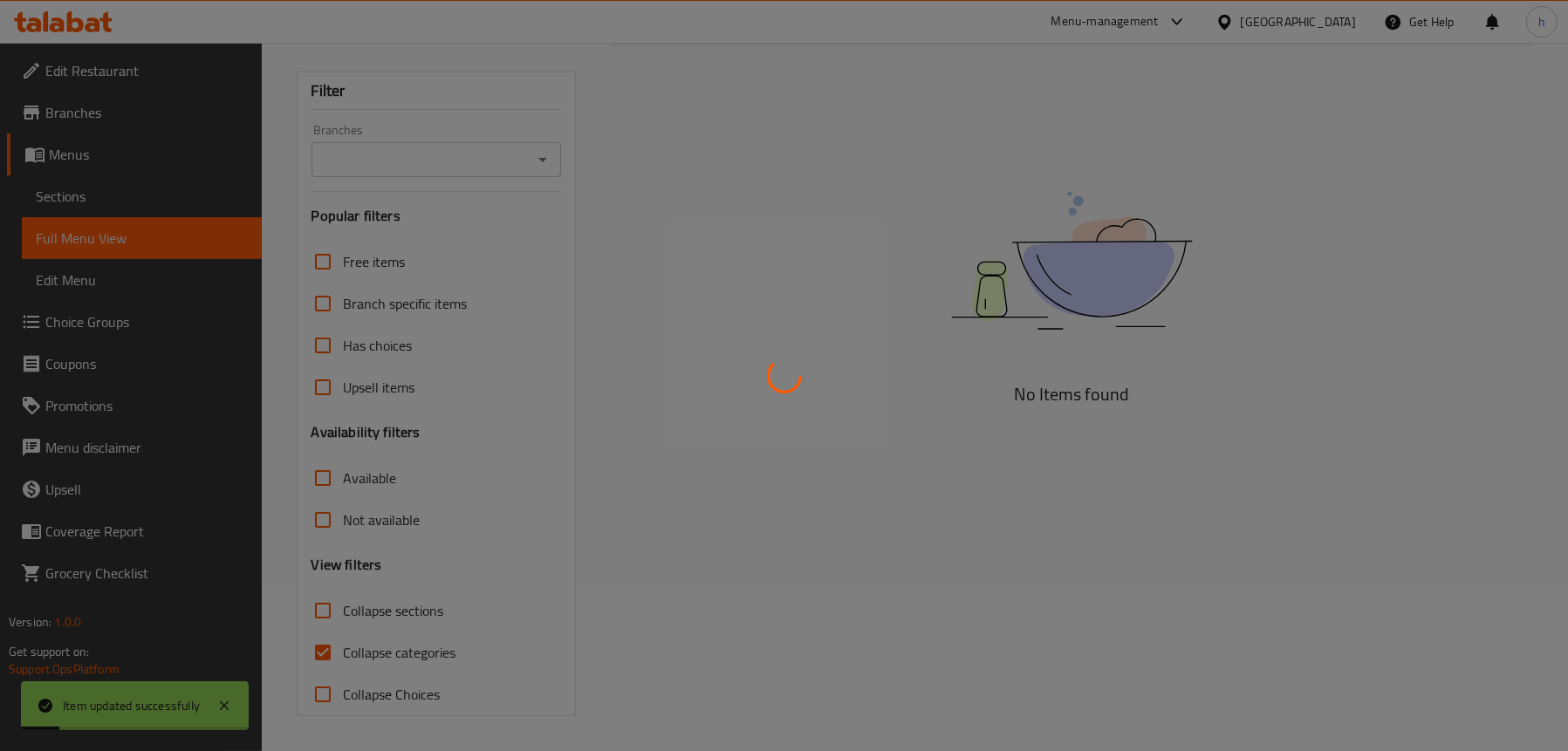
scroll to position [165, 0]
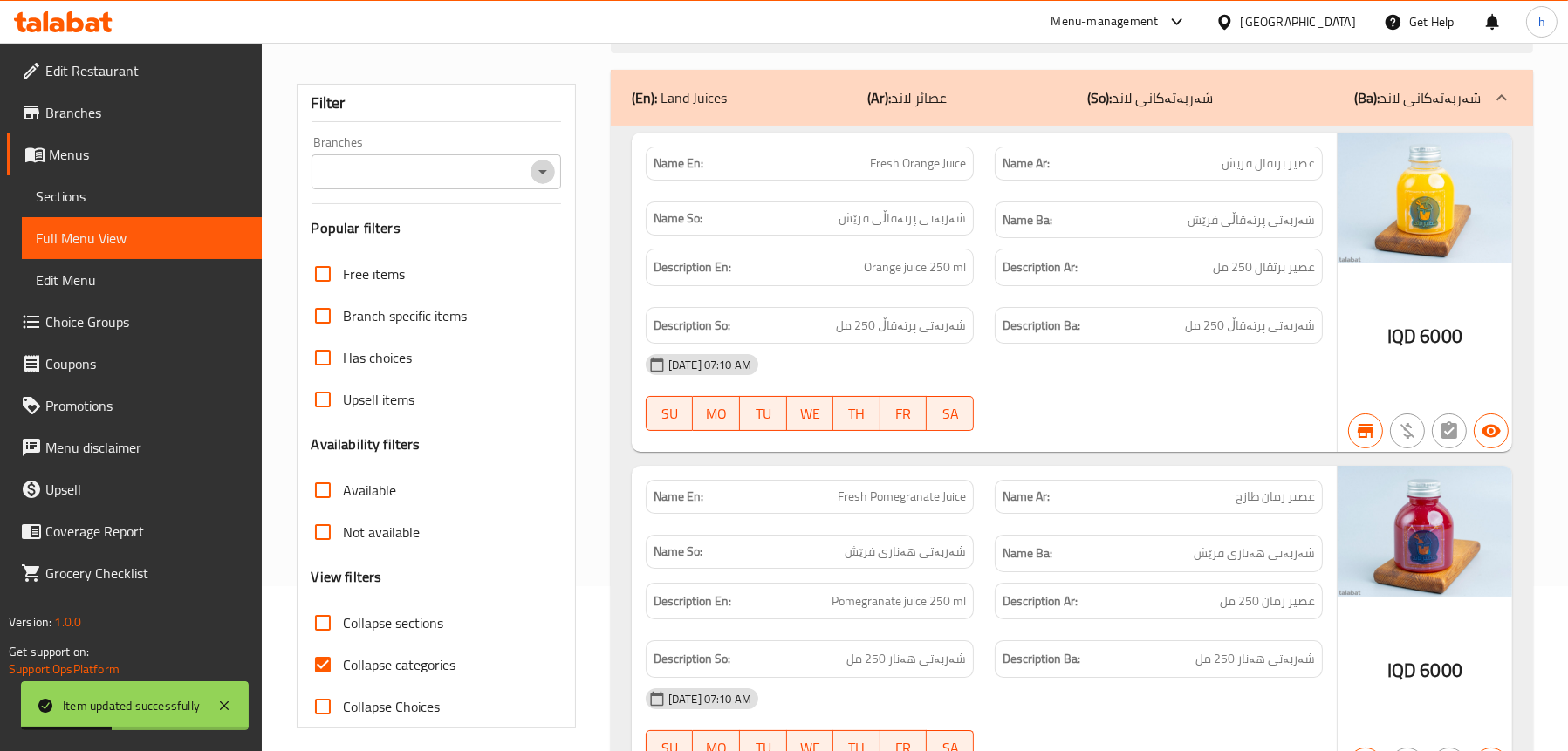
click at [545, 171] on icon "Open" at bounding box center [543, 172] width 21 height 21
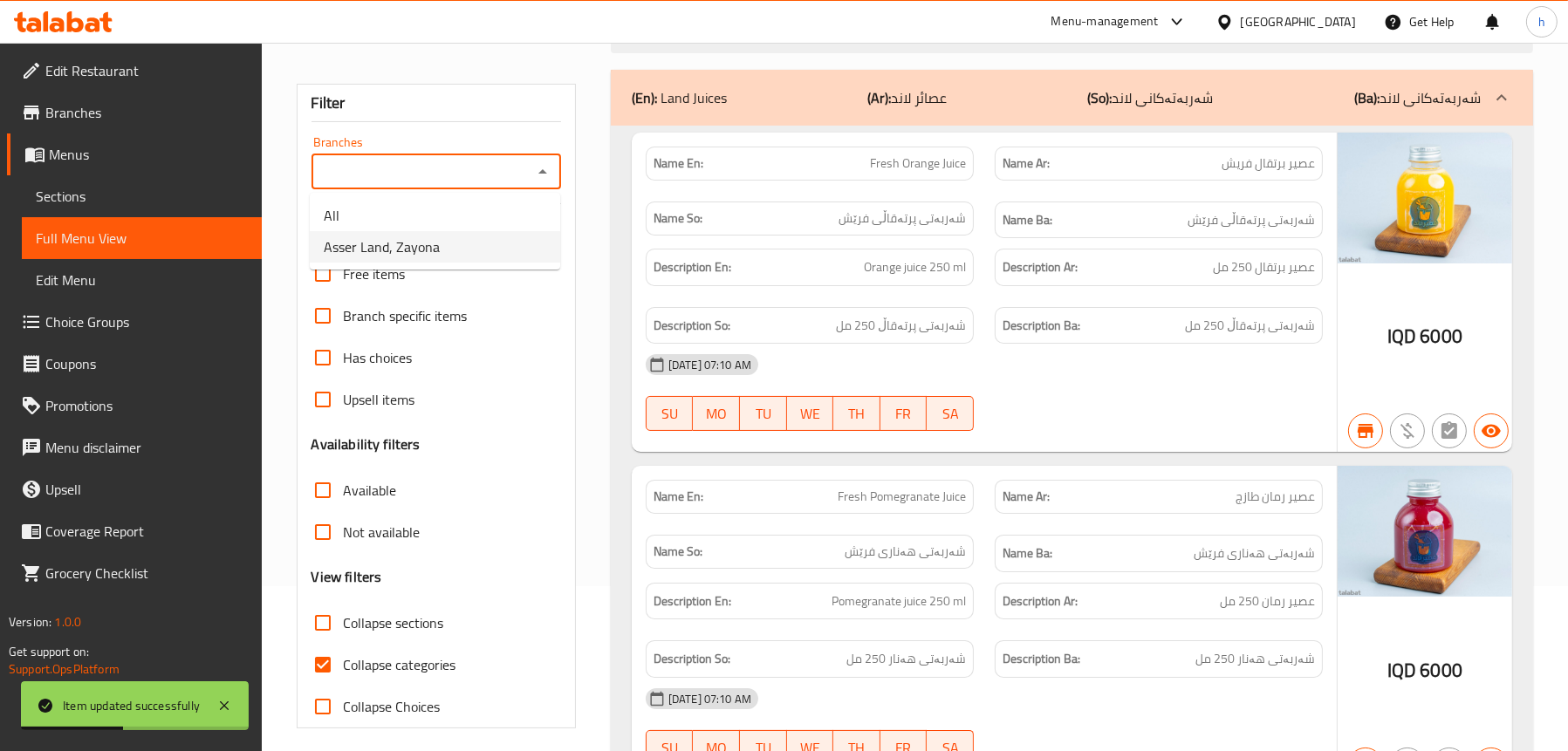
click at [460, 233] on li "Asser Land, Zayona" at bounding box center [435, 247] width 250 height 32
type input "Asser Land, Zayona"
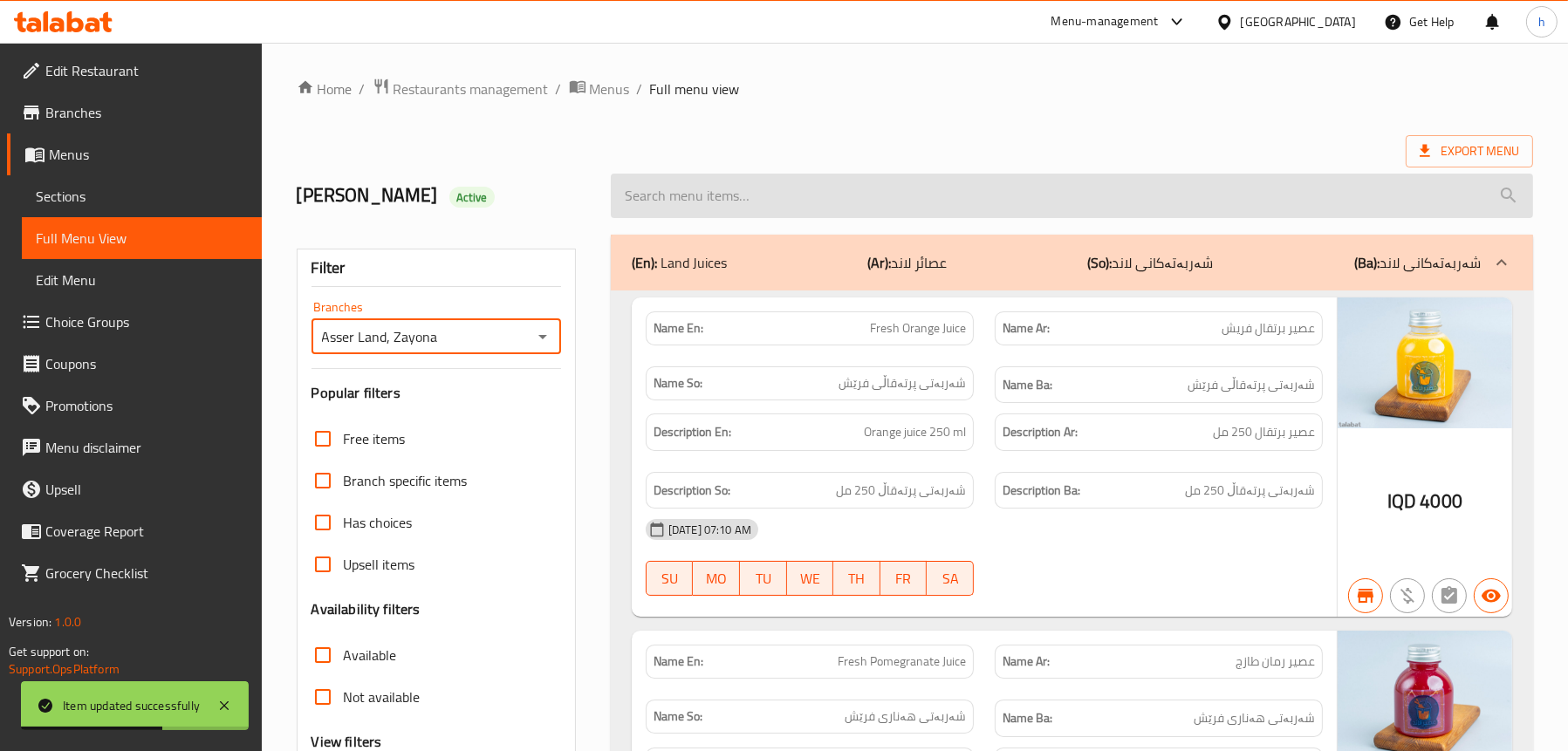
click at [887, 186] on input "search" at bounding box center [1072, 195] width 922 height 45
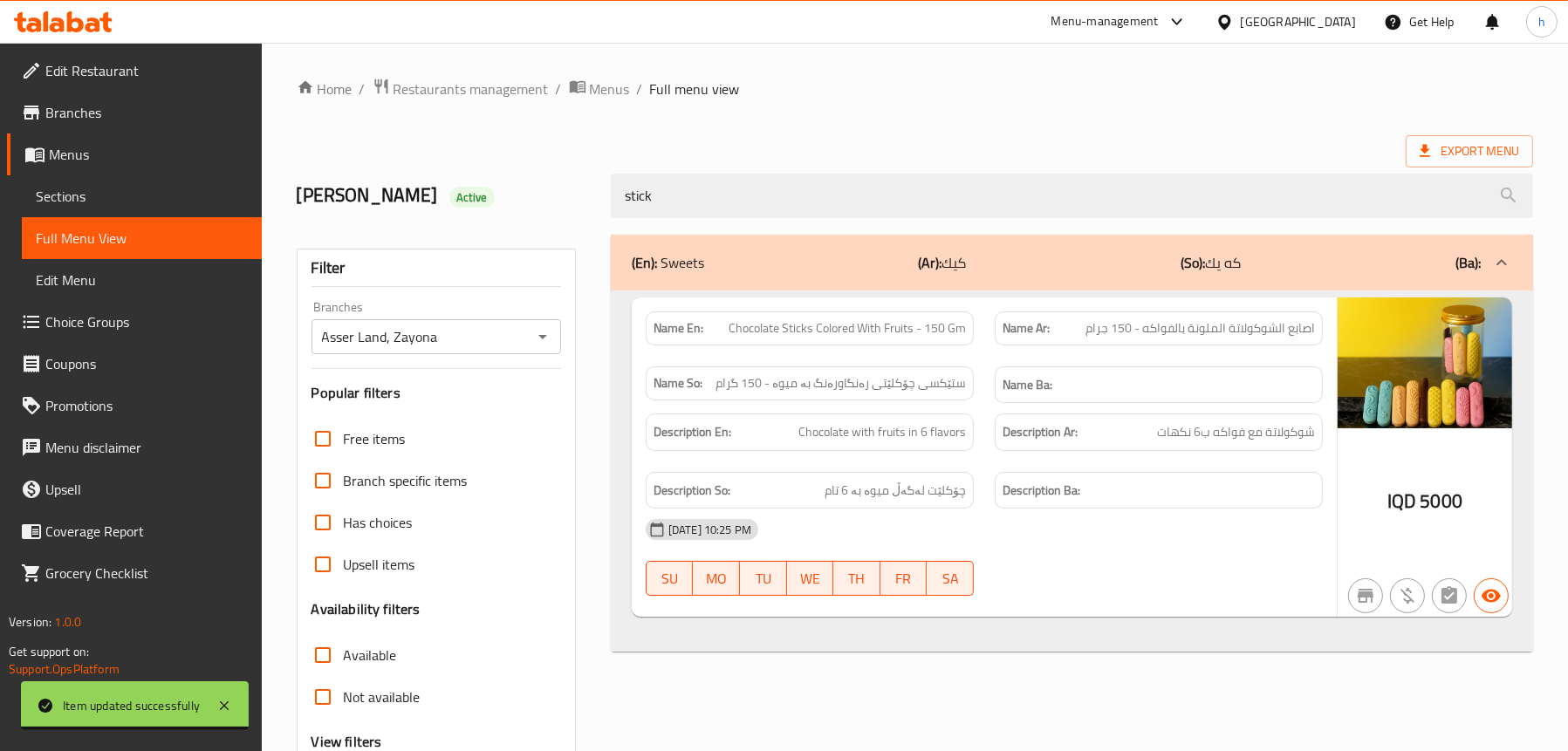
type input "stick"
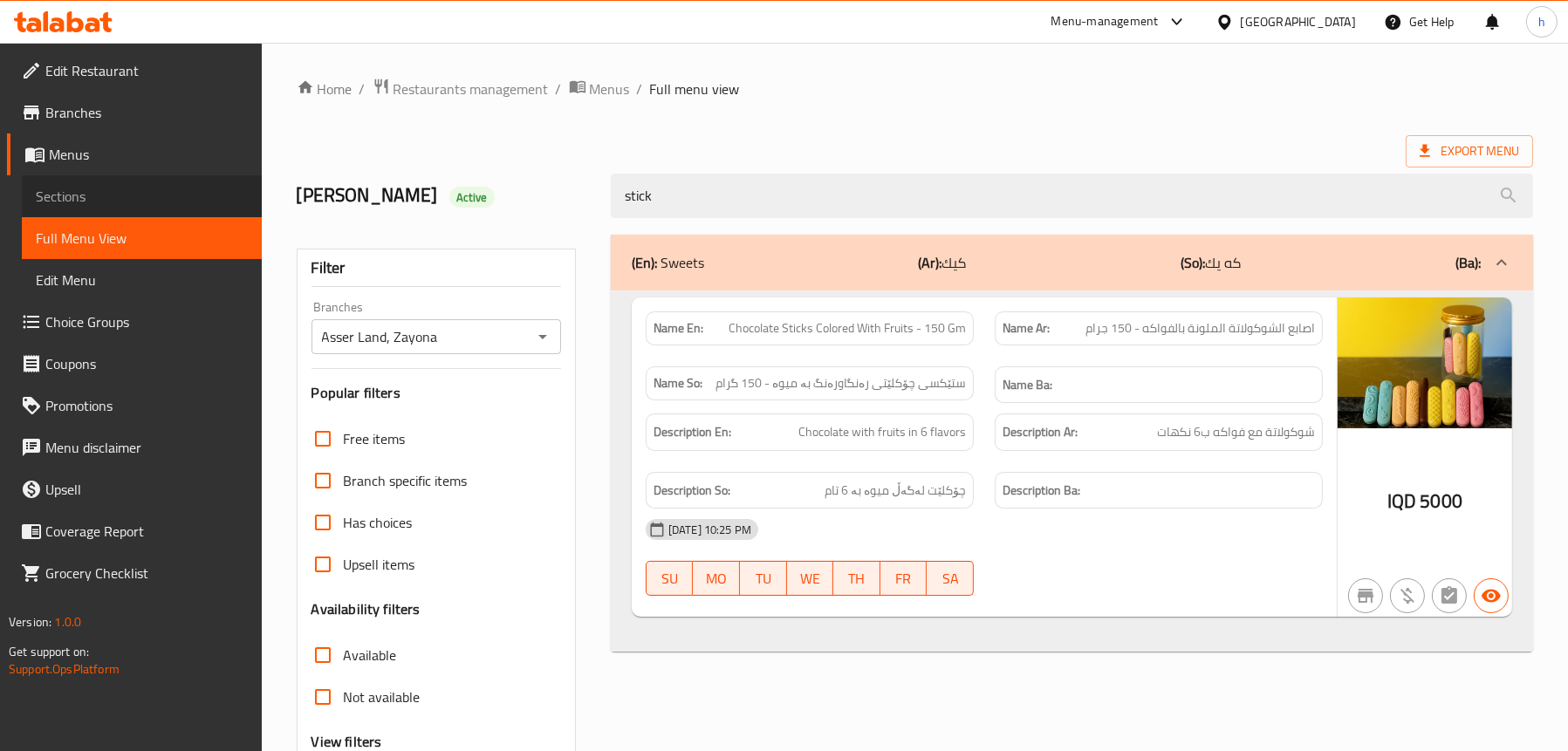
click at [57, 188] on span "Sections" at bounding box center [142, 196] width 212 height 21
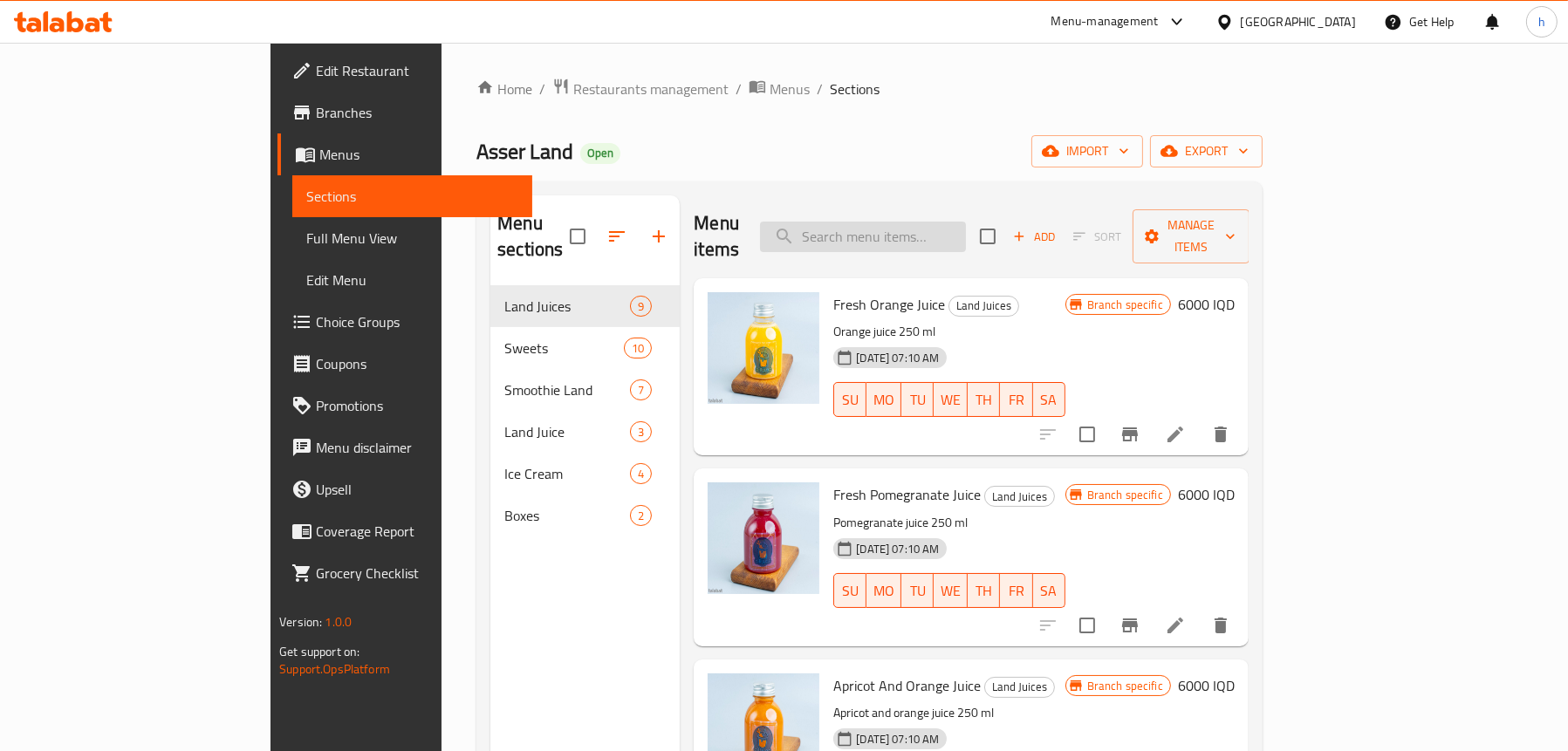
click at [966, 221] on input "search" at bounding box center [862, 236] width 206 height 31
click at [306, 228] on span "Full Menu View" at bounding box center [412, 238] width 212 height 21
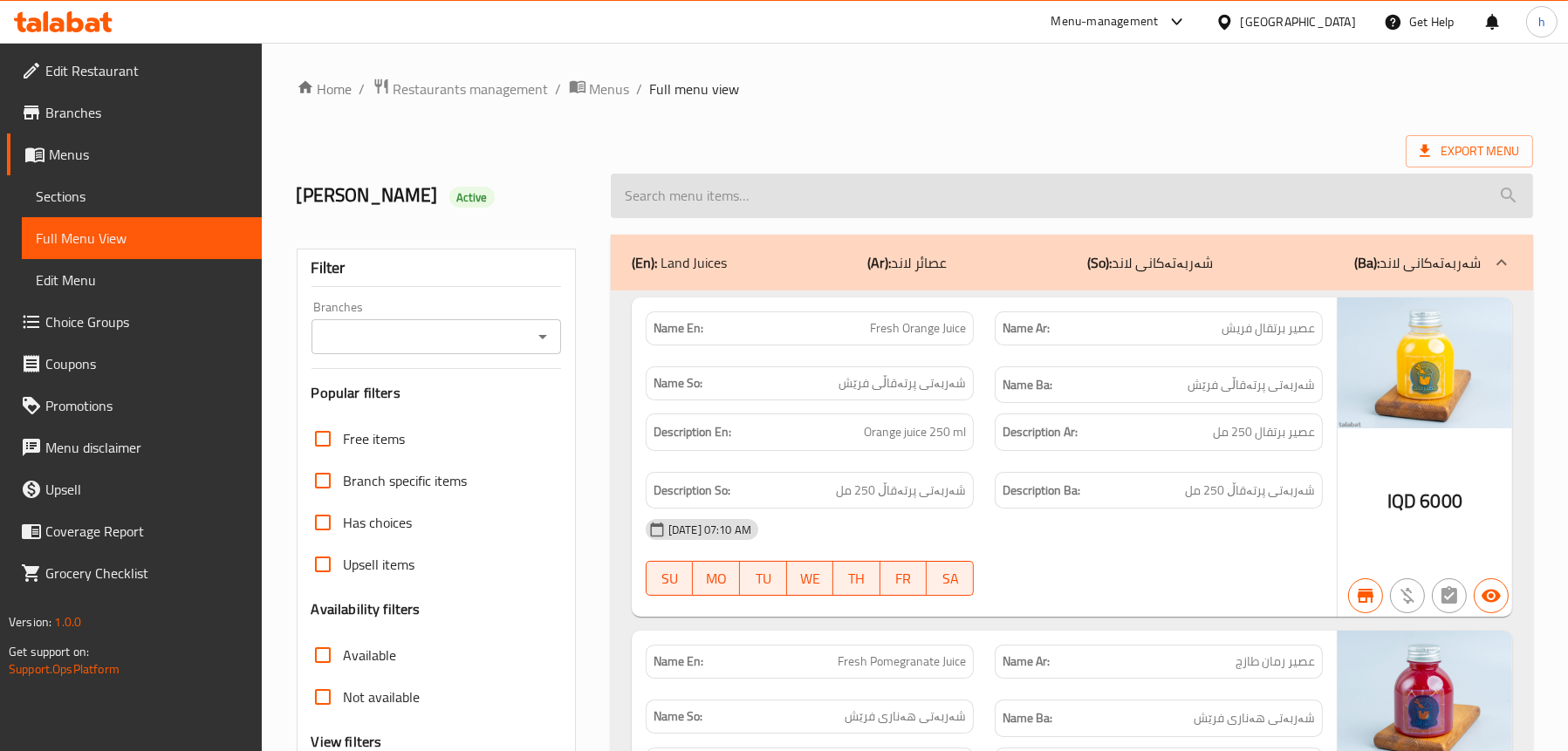
click at [903, 195] on input "search" at bounding box center [1072, 195] width 922 height 45
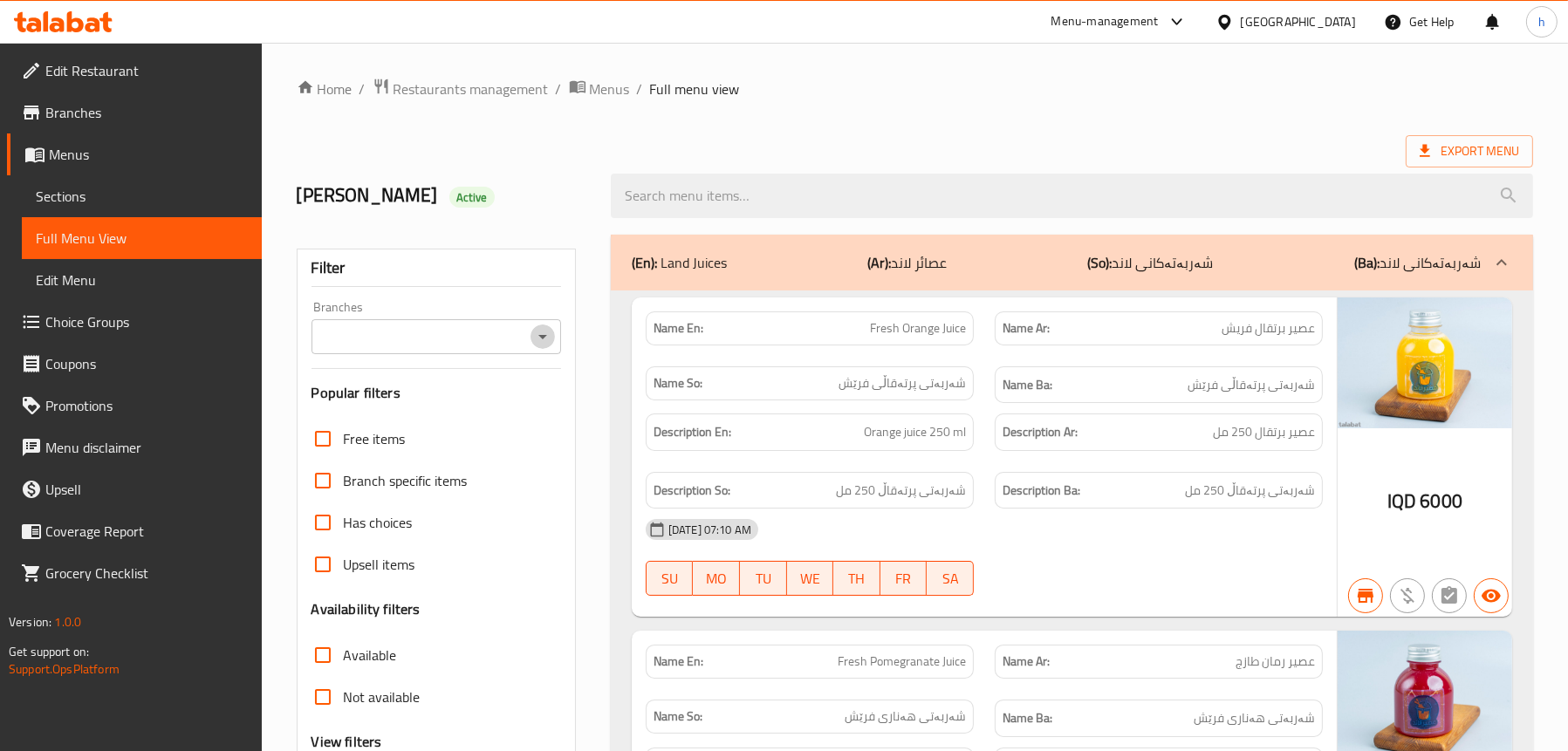
click at [540, 331] on icon "Open" at bounding box center [543, 337] width 21 height 21
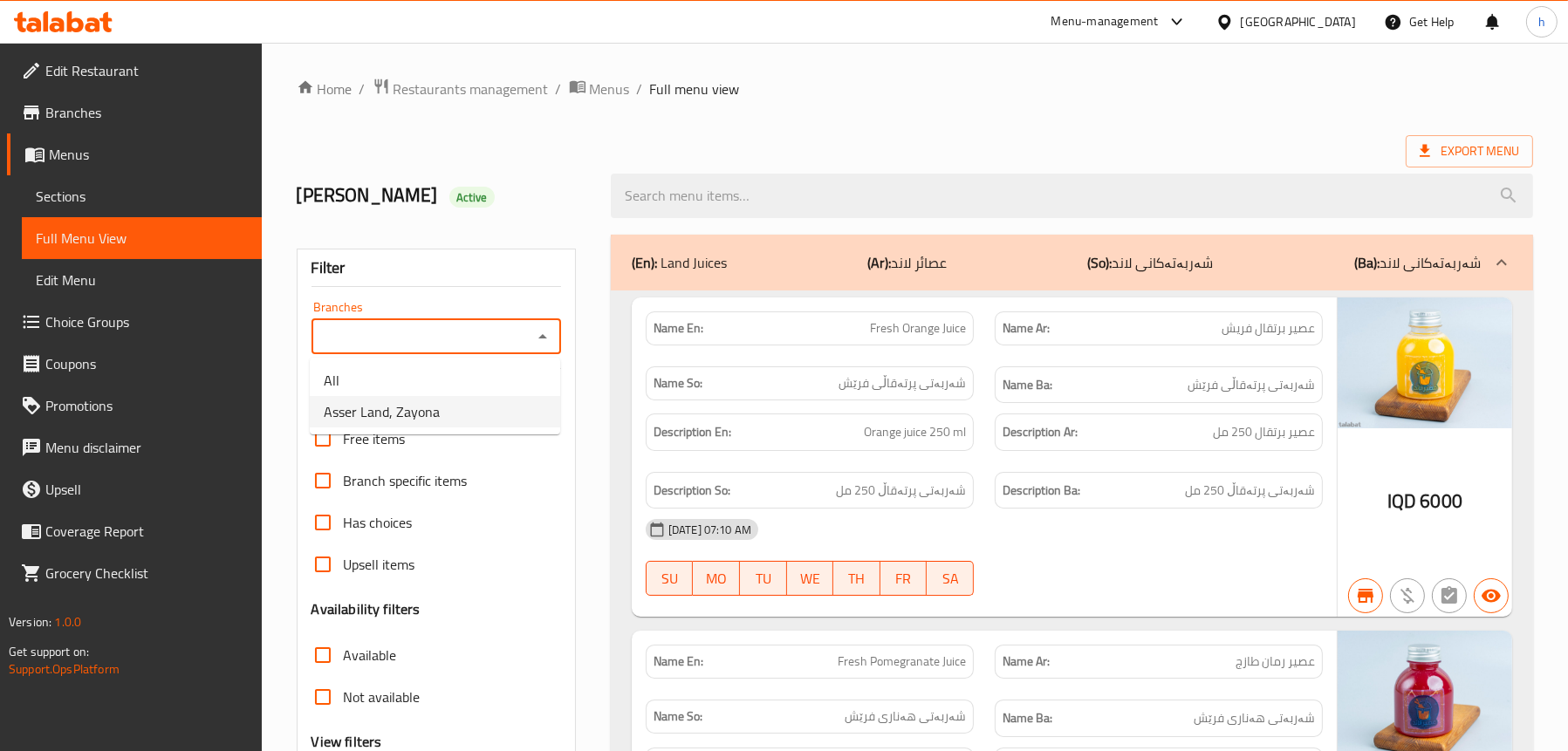
click at [467, 411] on li "Asser Land, Zayona" at bounding box center [435, 411] width 250 height 32
type input "Asser Land, Zayona"
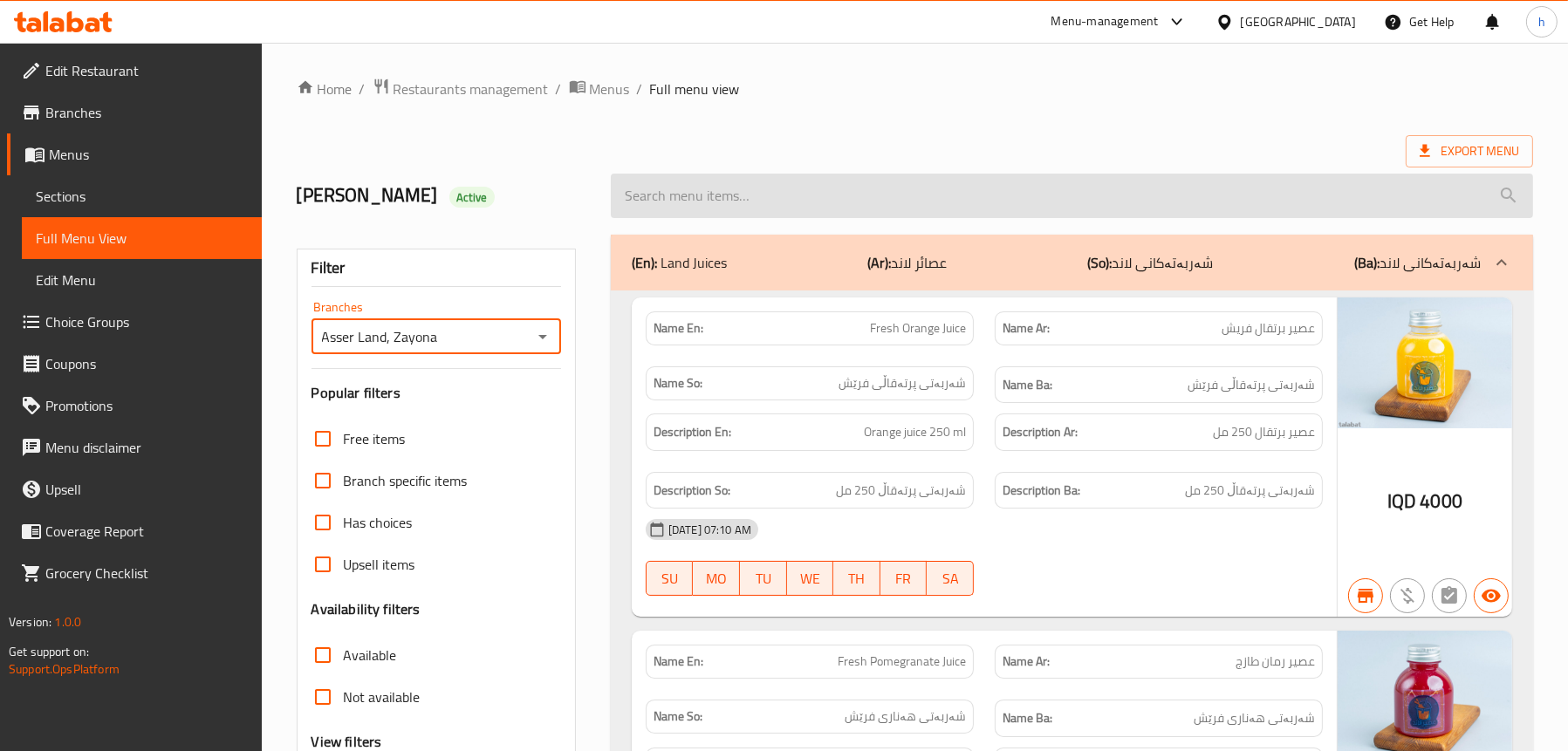
click at [769, 197] on input "search" at bounding box center [1072, 195] width 922 height 45
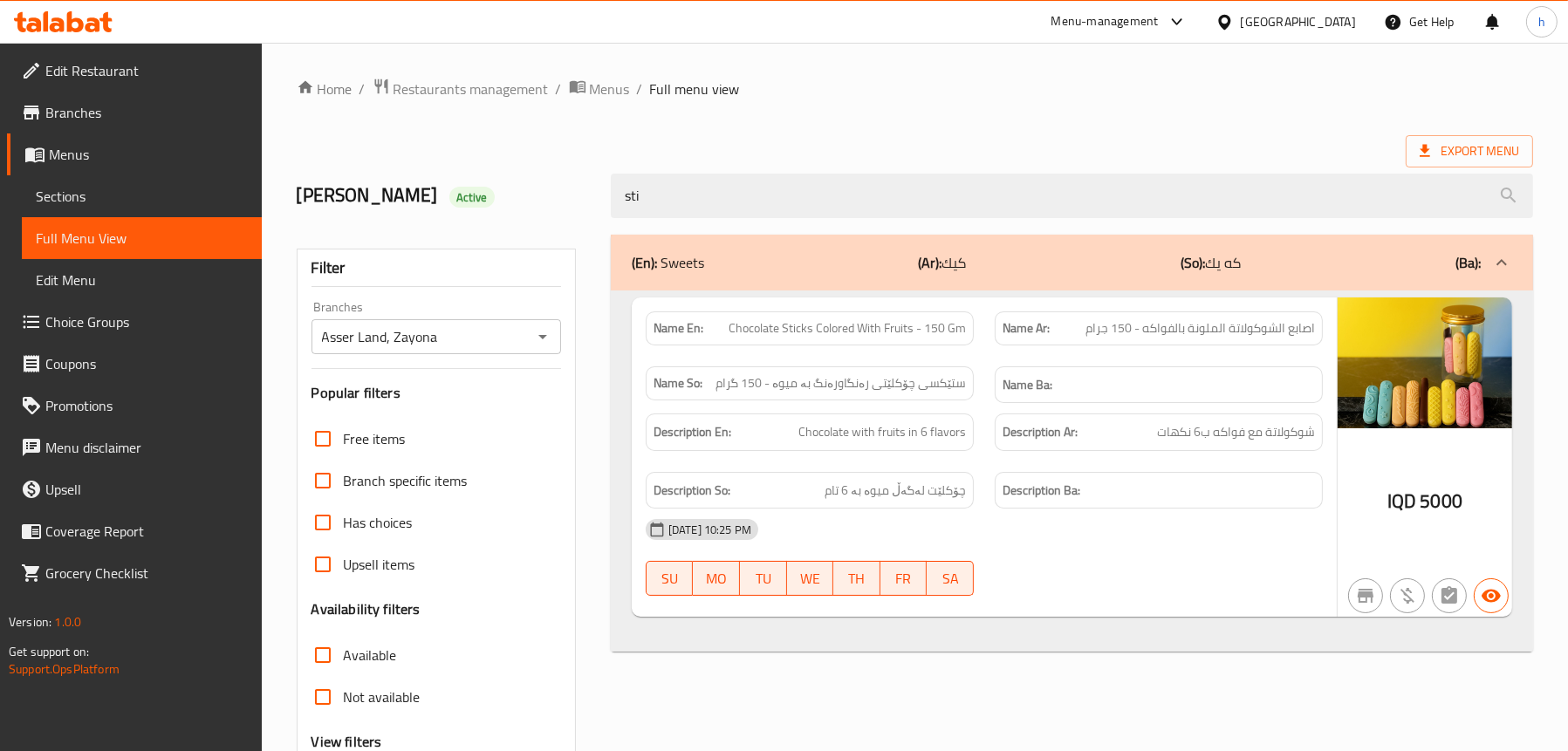
type input "sti"
click at [86, 189] on span "Sections" at bounding box center [142, 196] width 212 height 21
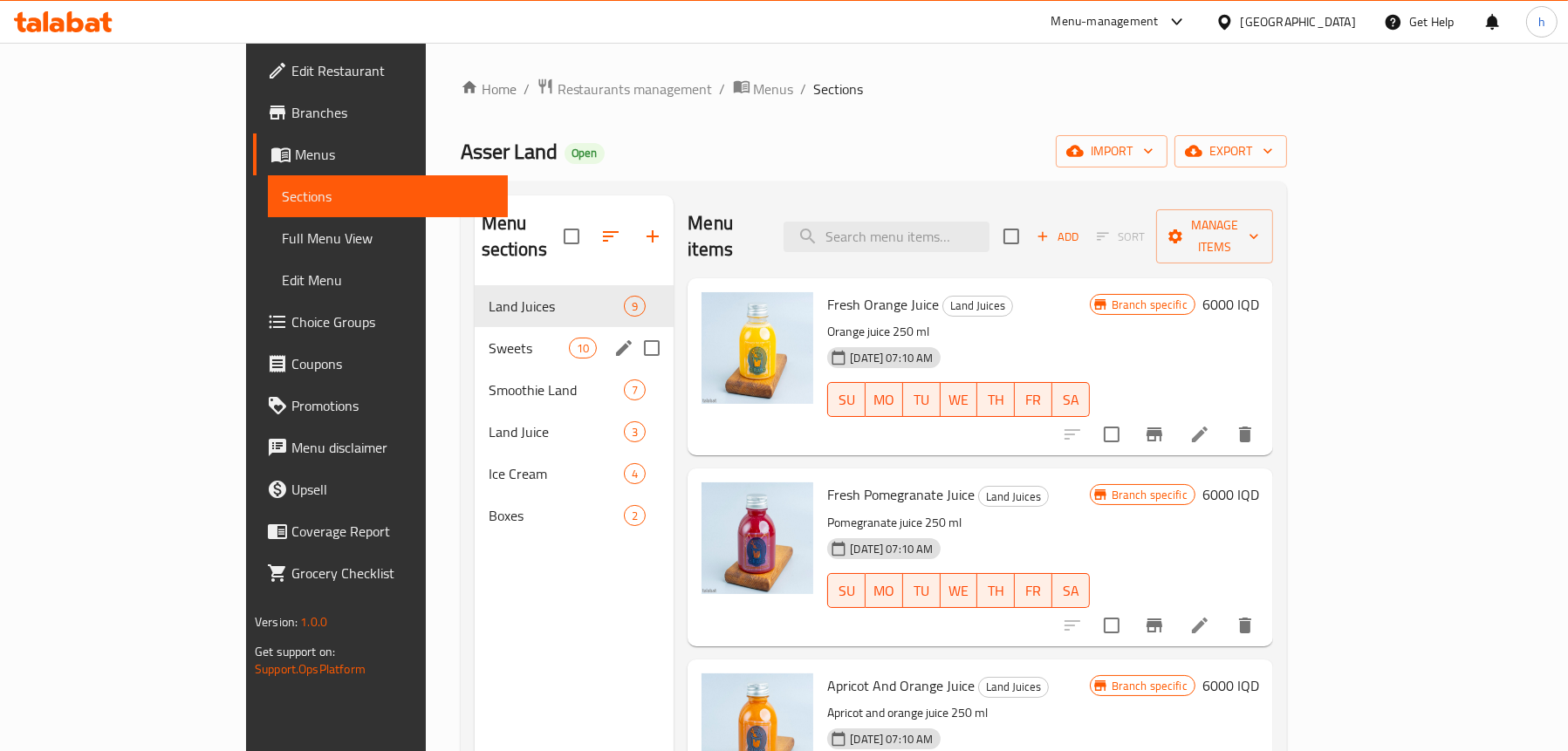
click at [489, 338] on span "Sweets" at bounding box center [529, 348] width 81 height 21
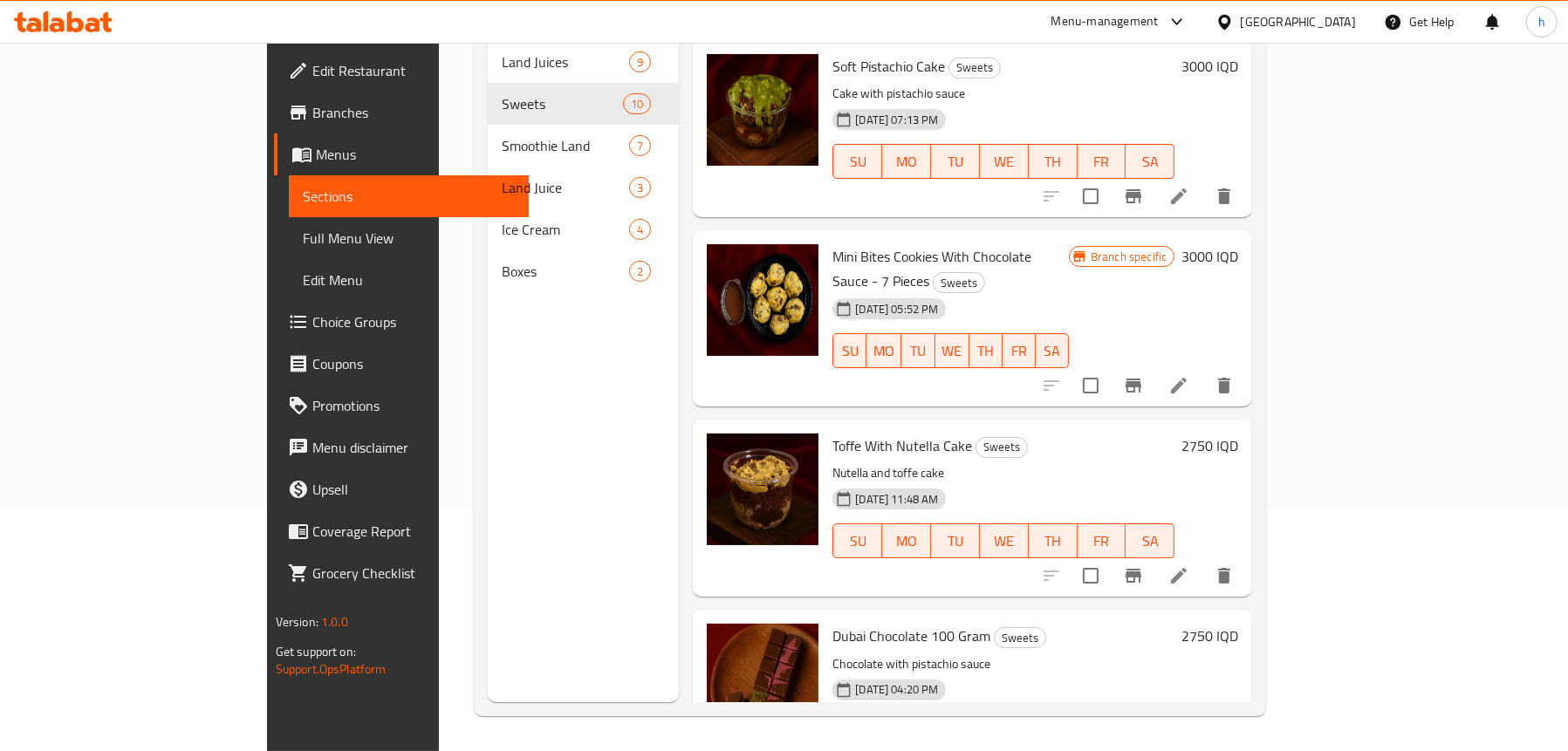
scroll to position [909, 0]
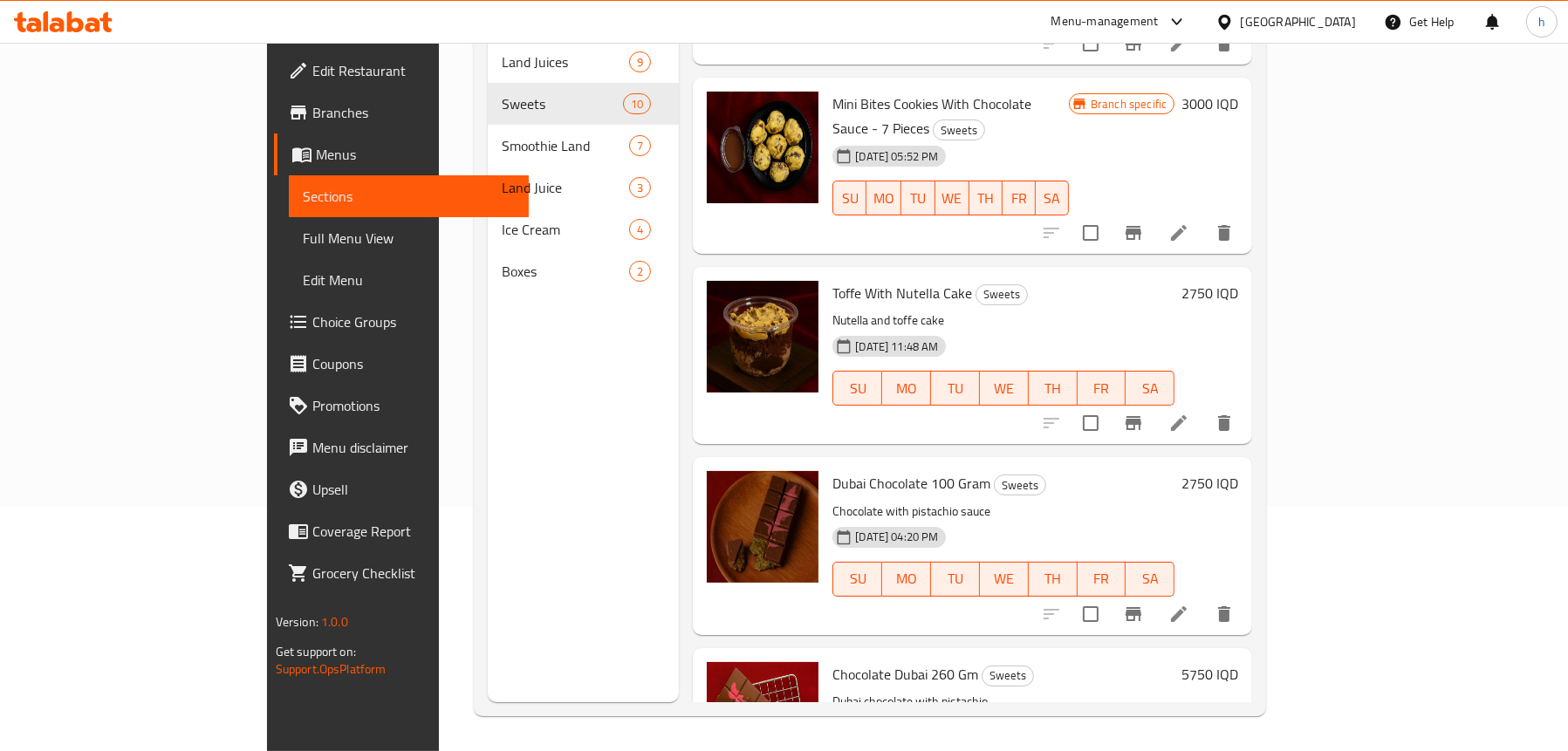
click at [303, 238] on span "Full Menu View" at bounding box center [409, 238] width 212 height 21
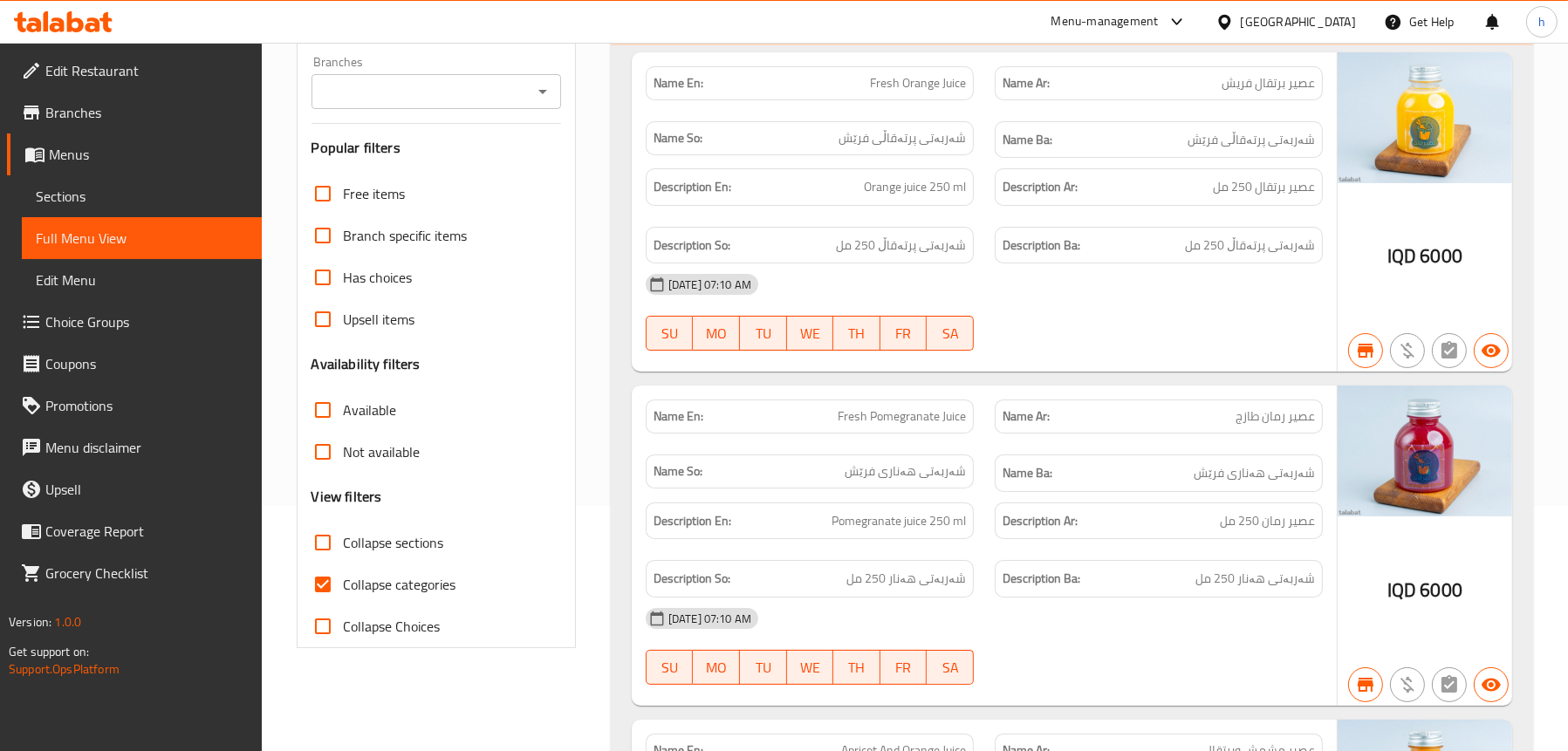
click at [545, 88] on icon "Open" at bounding box center [543, 92] width 21 height 21
click at [454, 172] on li "Asser Land, Zayona" at bounding box center [435, 166] width 250 height 32
type input "Asser Land, Zayona"
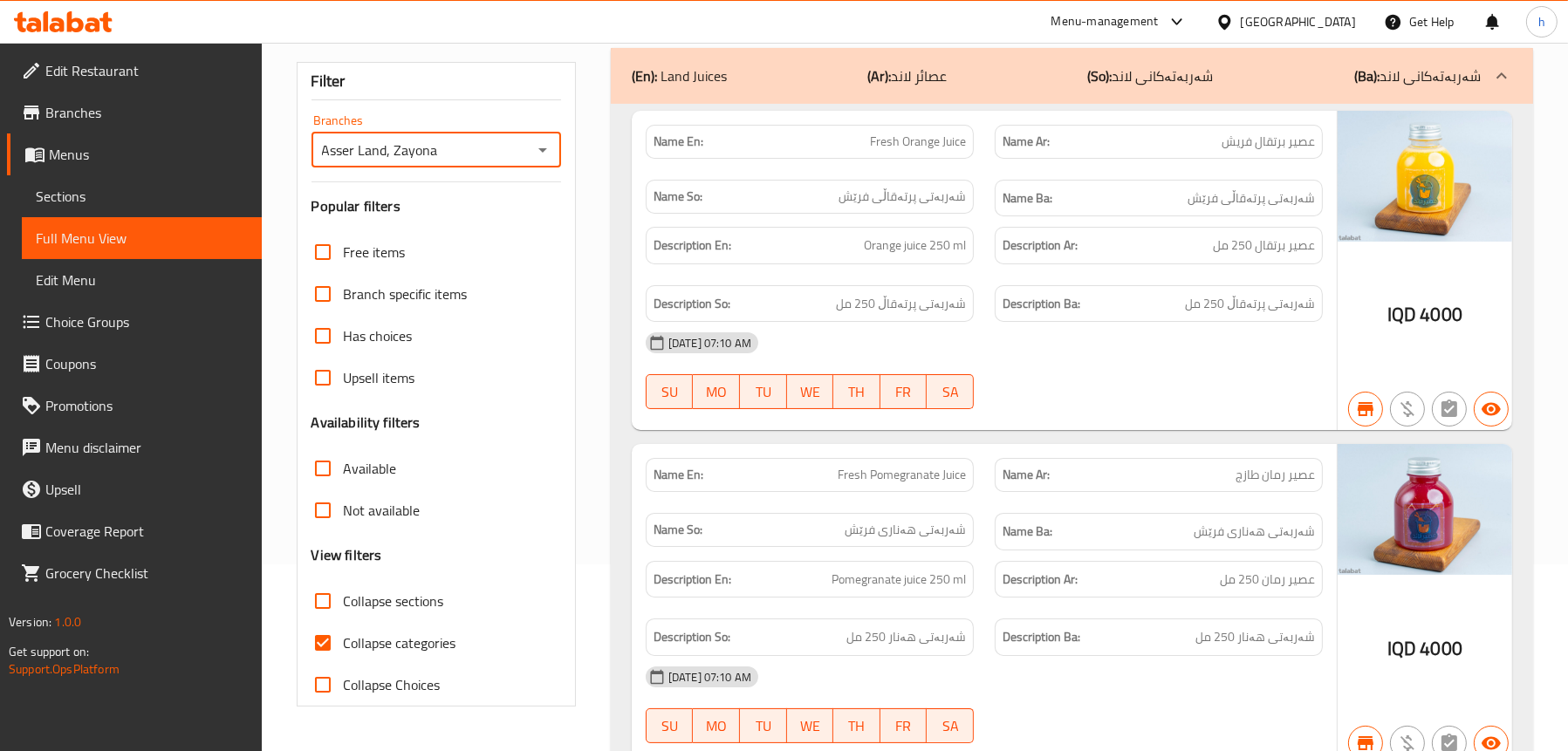
scroll to position [71, 0]
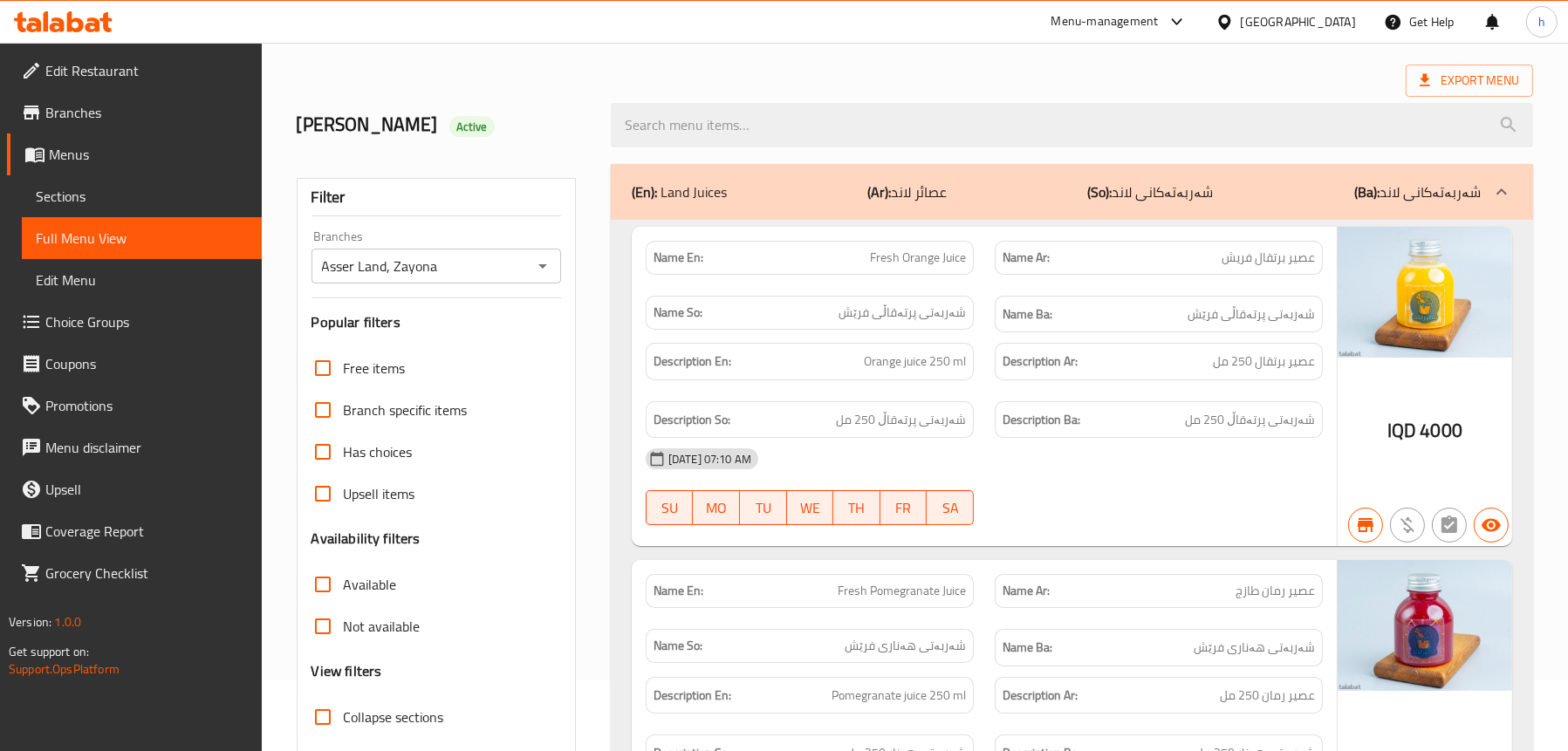
click at [829, 183] on div "(En): Land Juices (Ar): عصائر لاند (So): شەربەتەکانی لاند (Ba): شەربەتەکانی لاند" at bounding box center [1056, 192] width 849 height 21
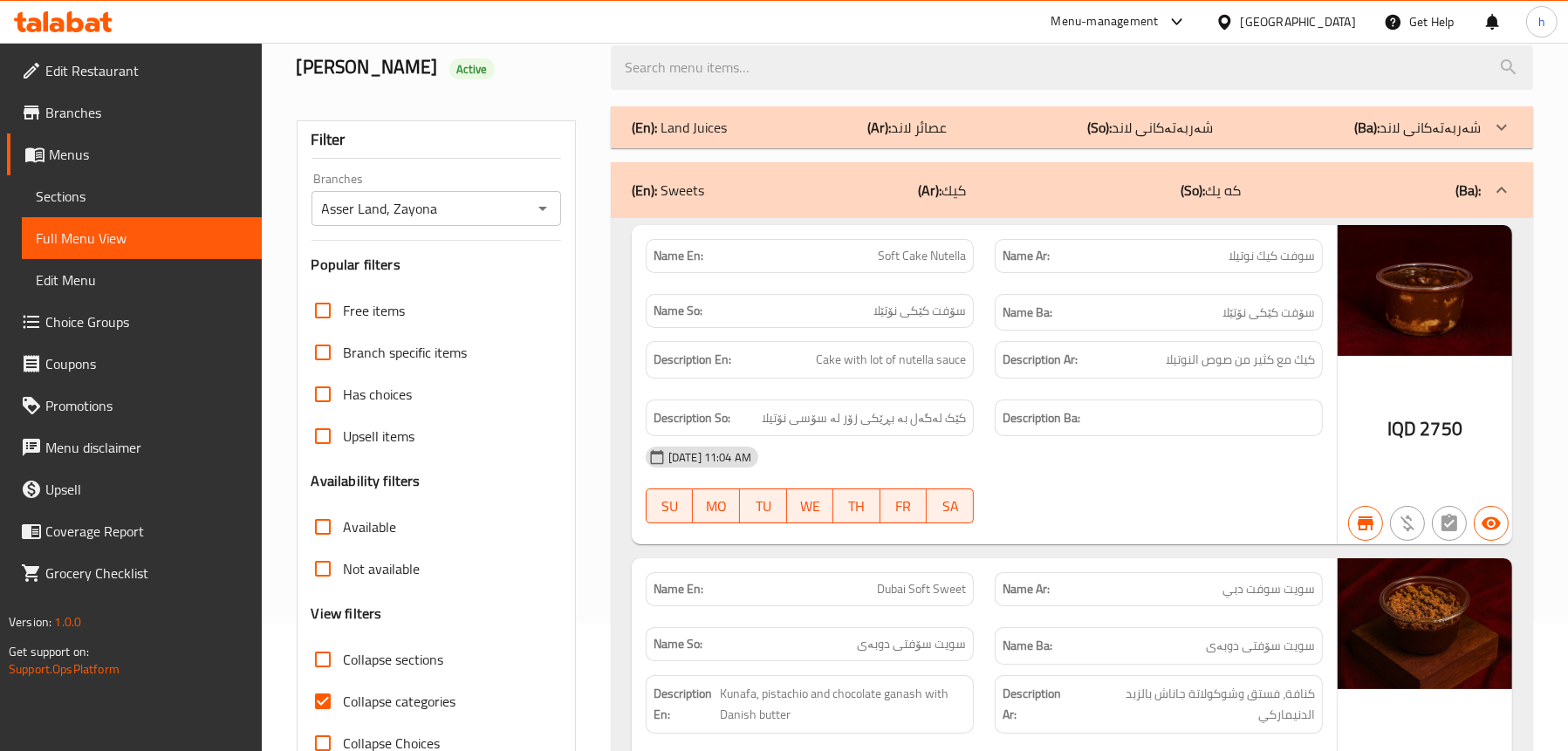
scroll to position [158, 0]
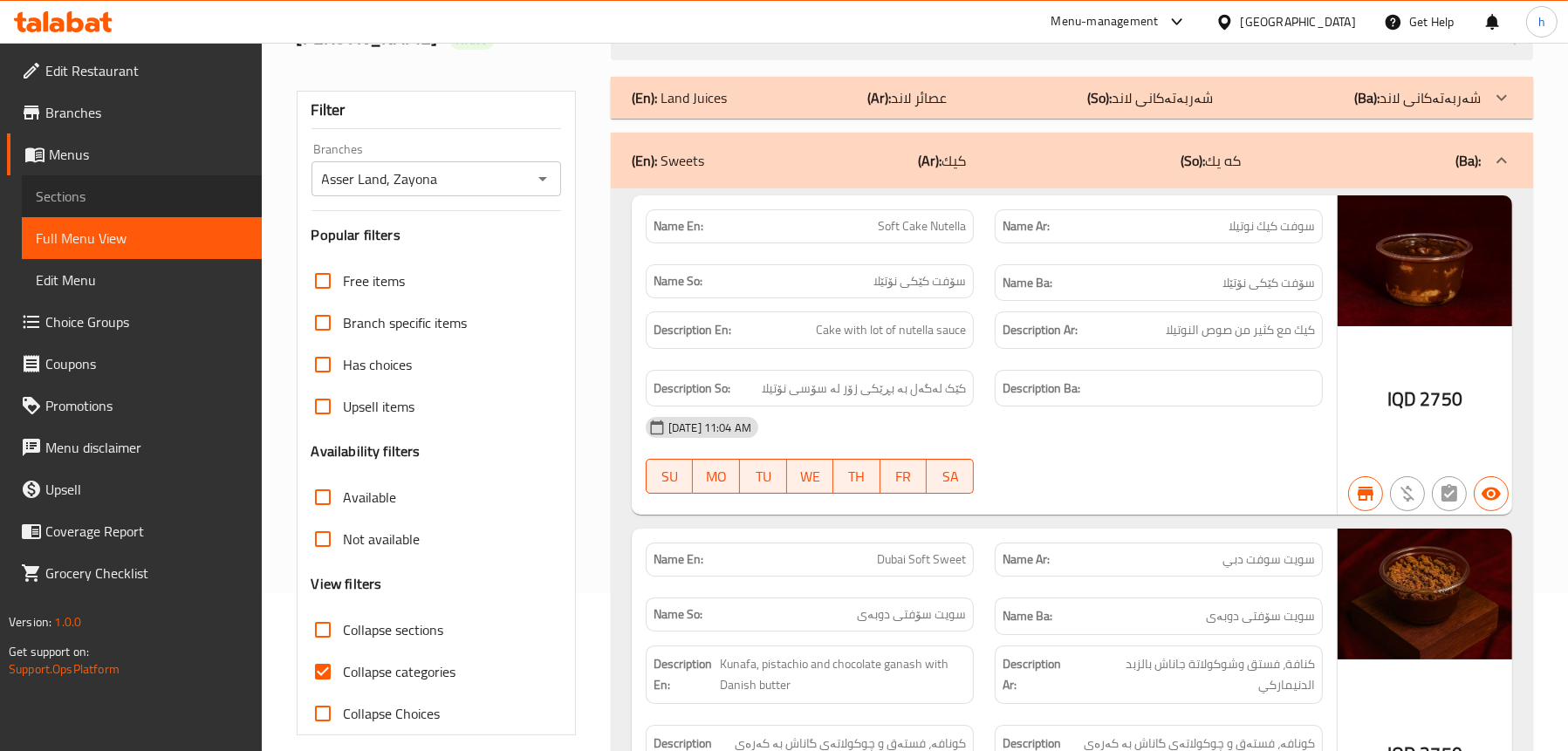
click at [102, 199] on span "Sections" at bounding box center [142, 196] width 212 height 21
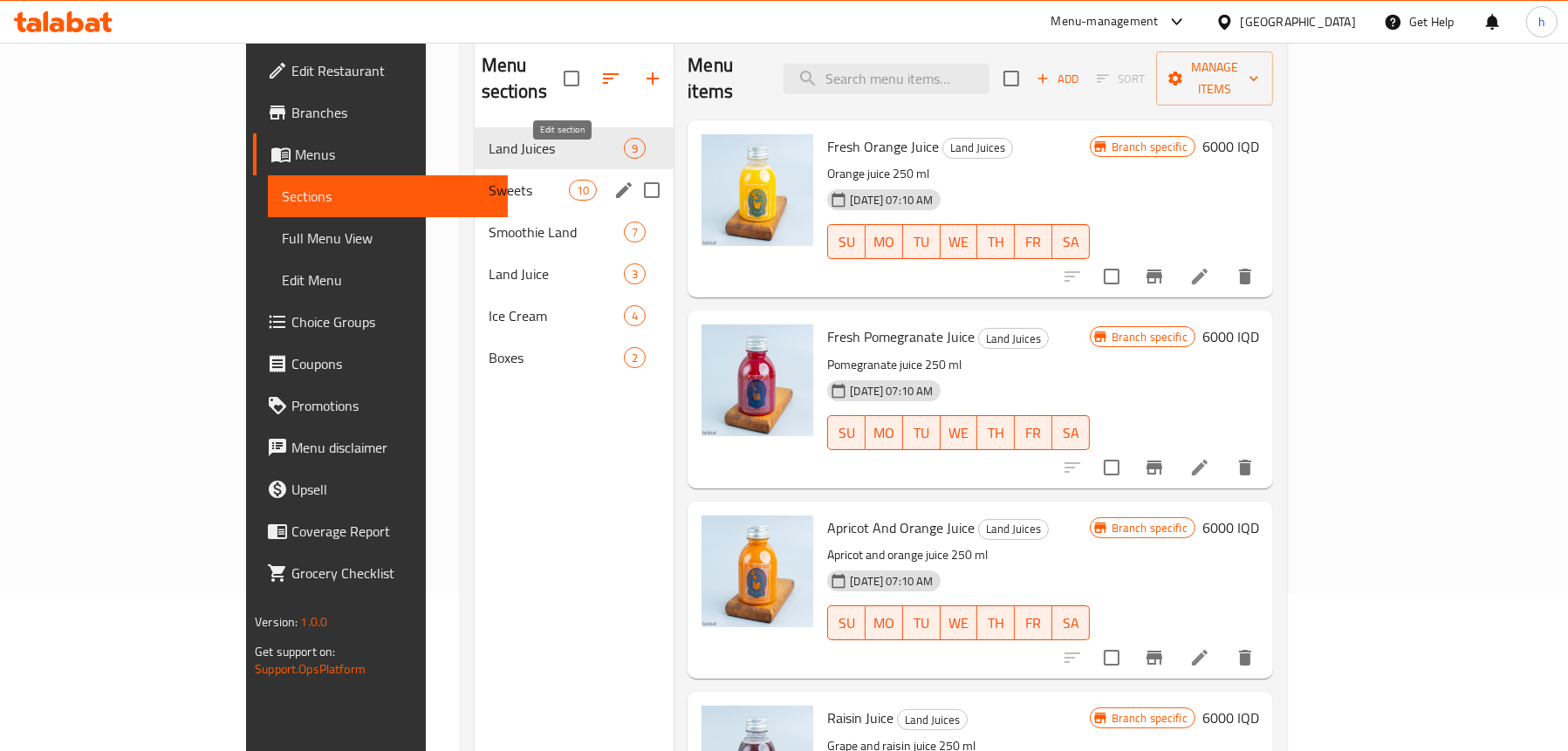
click at [614, 179] on icon "edit" at bounding box center [624, 190] width 21 height 21
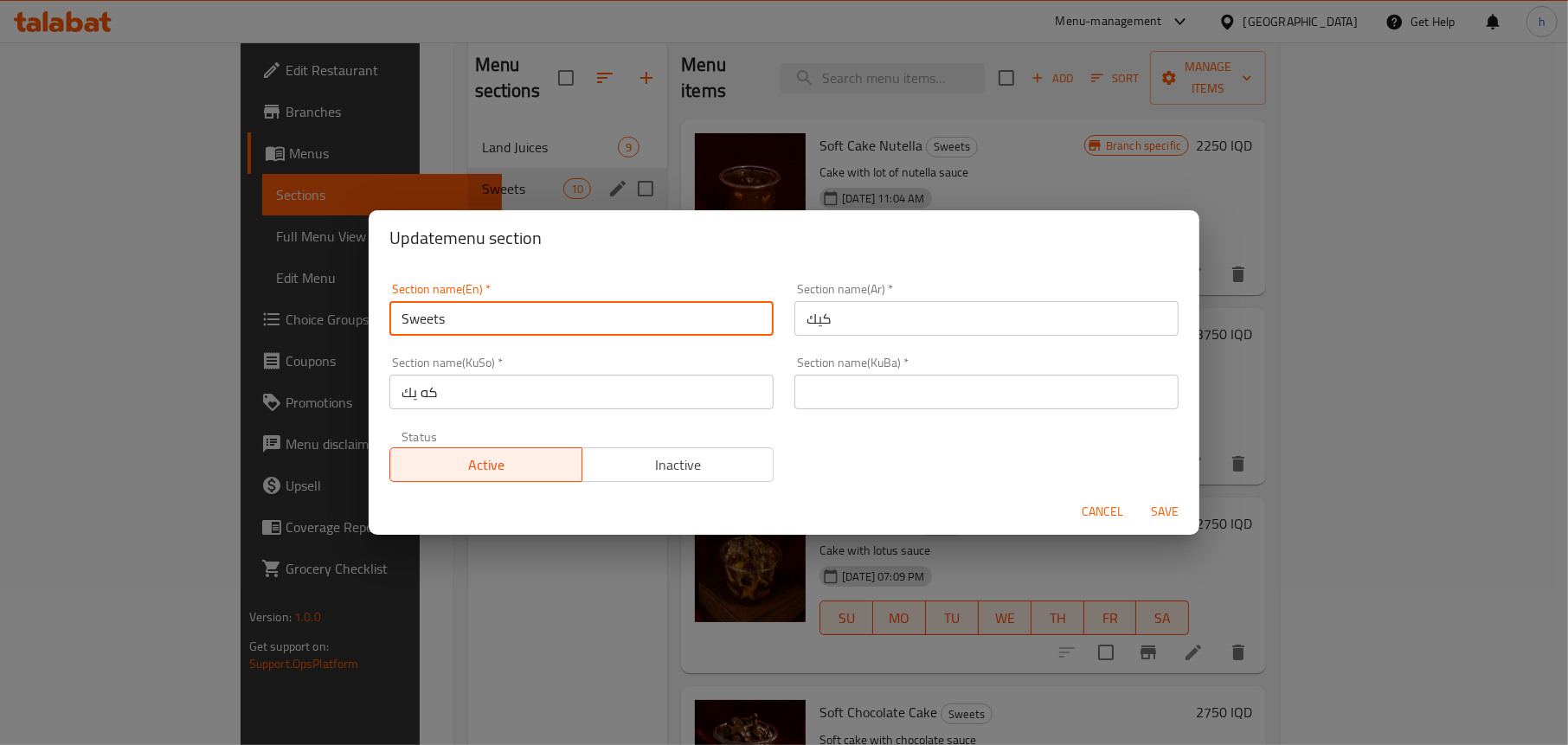
drag, startPoint x: 484, startPoint y: 313, endPoint x: 367, endPoint y: 330, distance: 118.2
click at [367, 330] on div "Update menu section Section name(En)   * Sweets Section name(En) * Section name…" at bounding box center [784, 372] width 1568 height 745
type input "Cake"
click at [1179, 512] on span "Save" at bounding box center [1164, 511] width 42 height 22
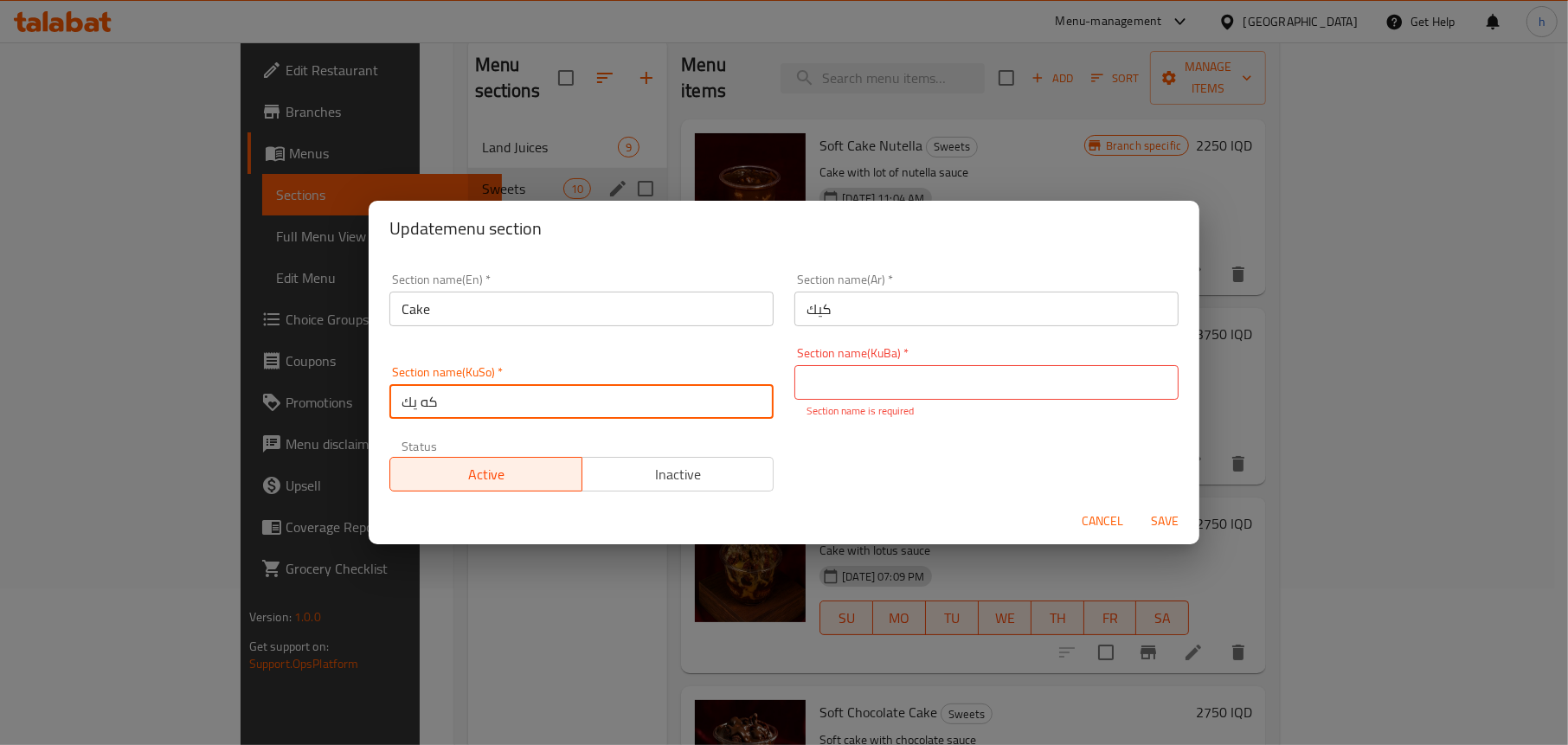
drag, startPoint x: 515, startPoint y: 405, endPoint x: 360, endPoint y: 408, distance: 155.0
click at [360, 408] on div "Update menu section Section name(En)   * Cake Section name(En) * Section name(A…" at bounding box center [784, 372] width 1568 height 745
click at [438, 387] on input "كه يك" at bounding box center [581, 401] width 384 height 35
click at [436, 392] on input "كه يك" at bounding box center [581, 401] width 384 height 35
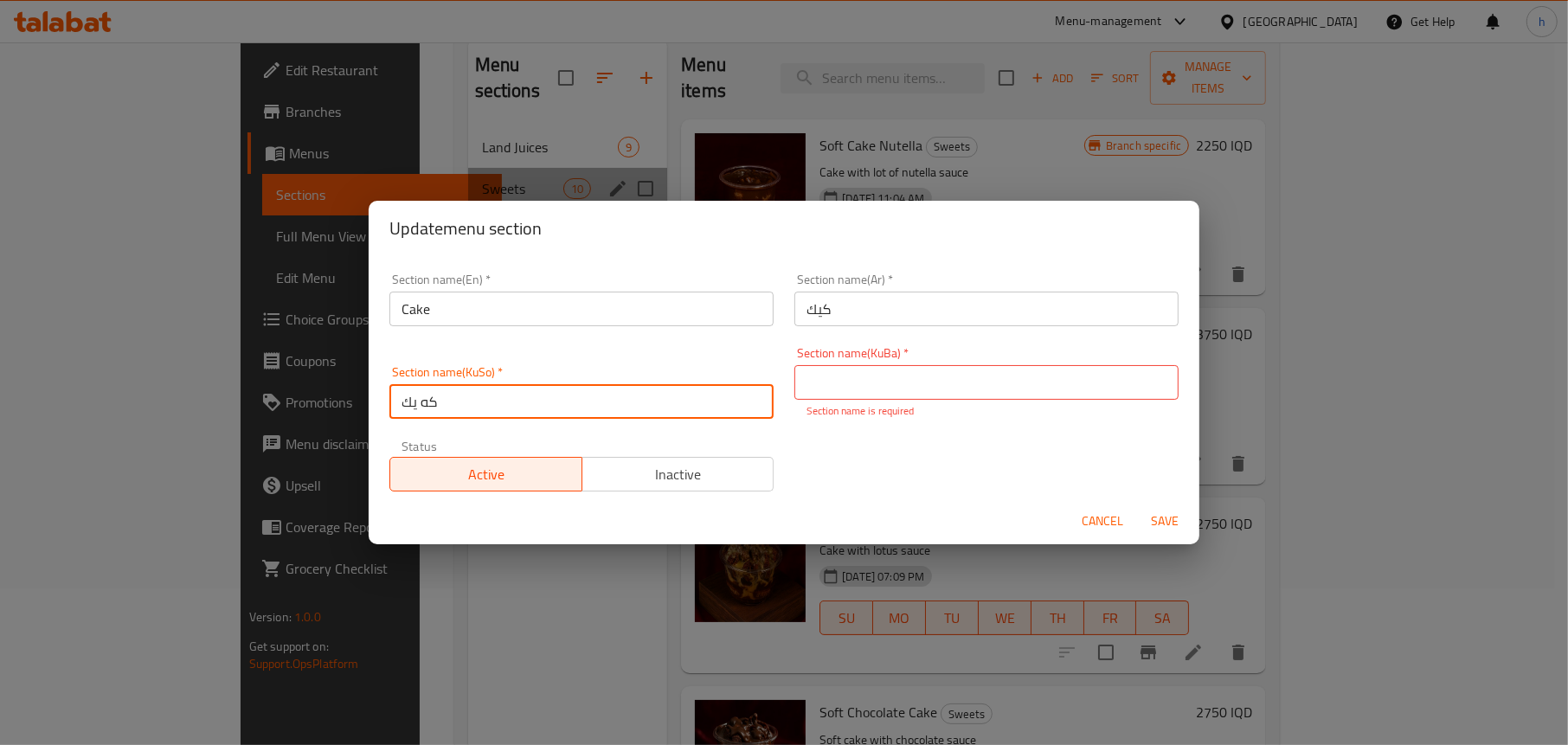
click at [436, 392] on input "كه يك" at bounding box center [581, 401] width 384 height 35
click at [449, 399] on input "كه يك" at bounding box center [581, 401] width 384 height 35
drag, startPoint x: 449, startPoint y: 399, endPoint x: 392, endPoint y: 396, distance: 57.1
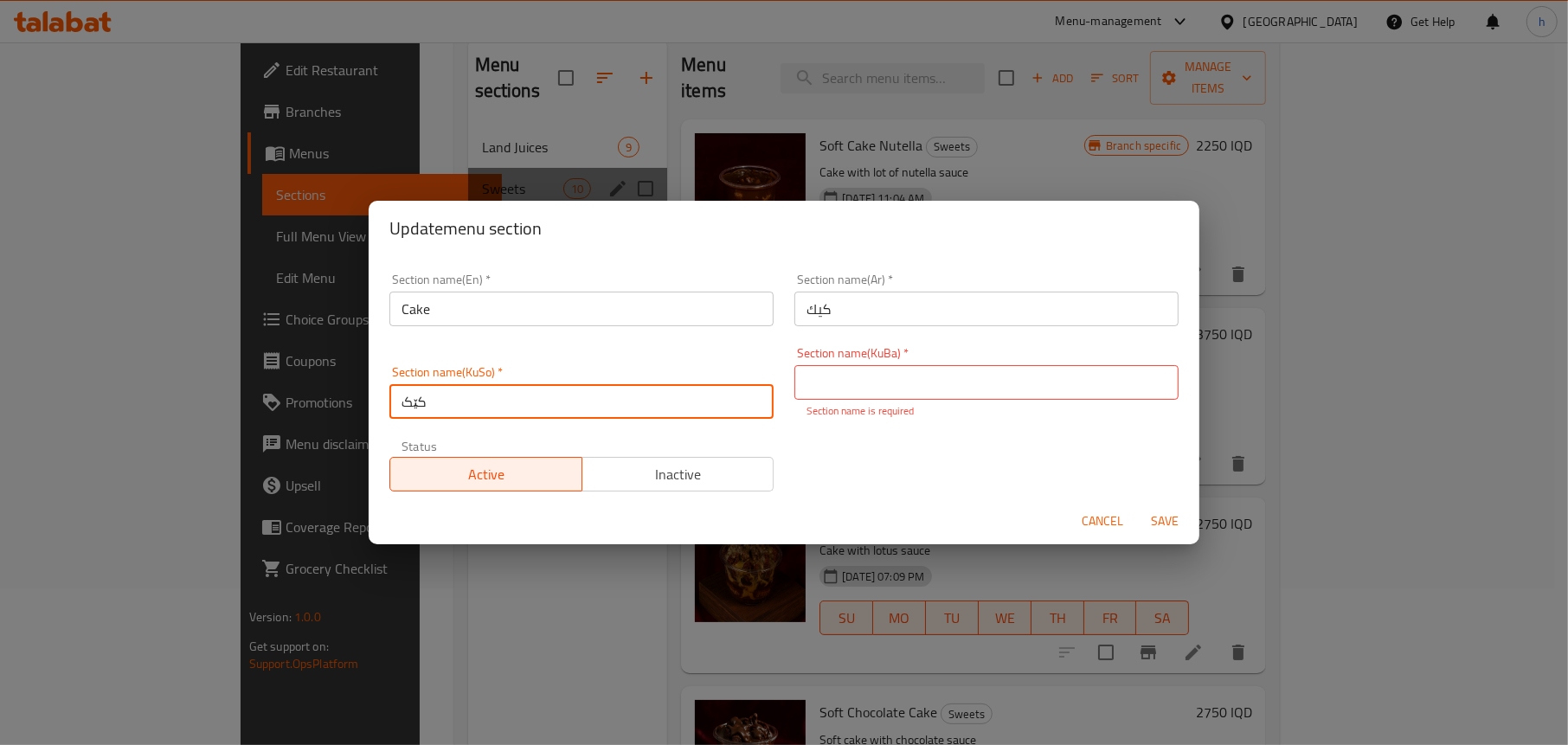
click at [392, 396] on input "کێک" at bounding box center [581, 401] width 384 height 35
type input "کێک"
click at [895, 389] on input "text" at bounding box center [986, 383] width 384 height 35
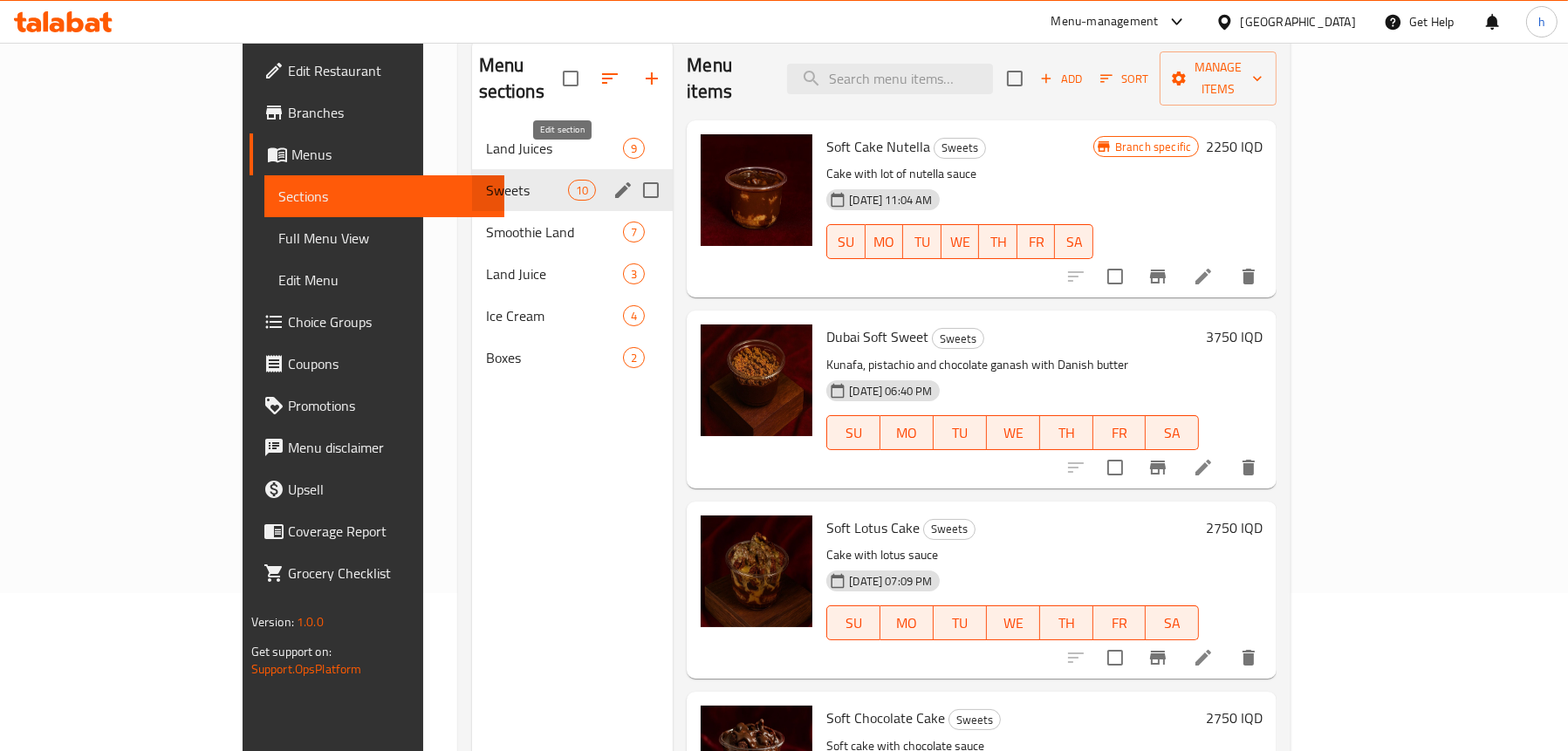
click at [615, 182] on icon "edit" at bounding box center [623, 190] width 16 height 16
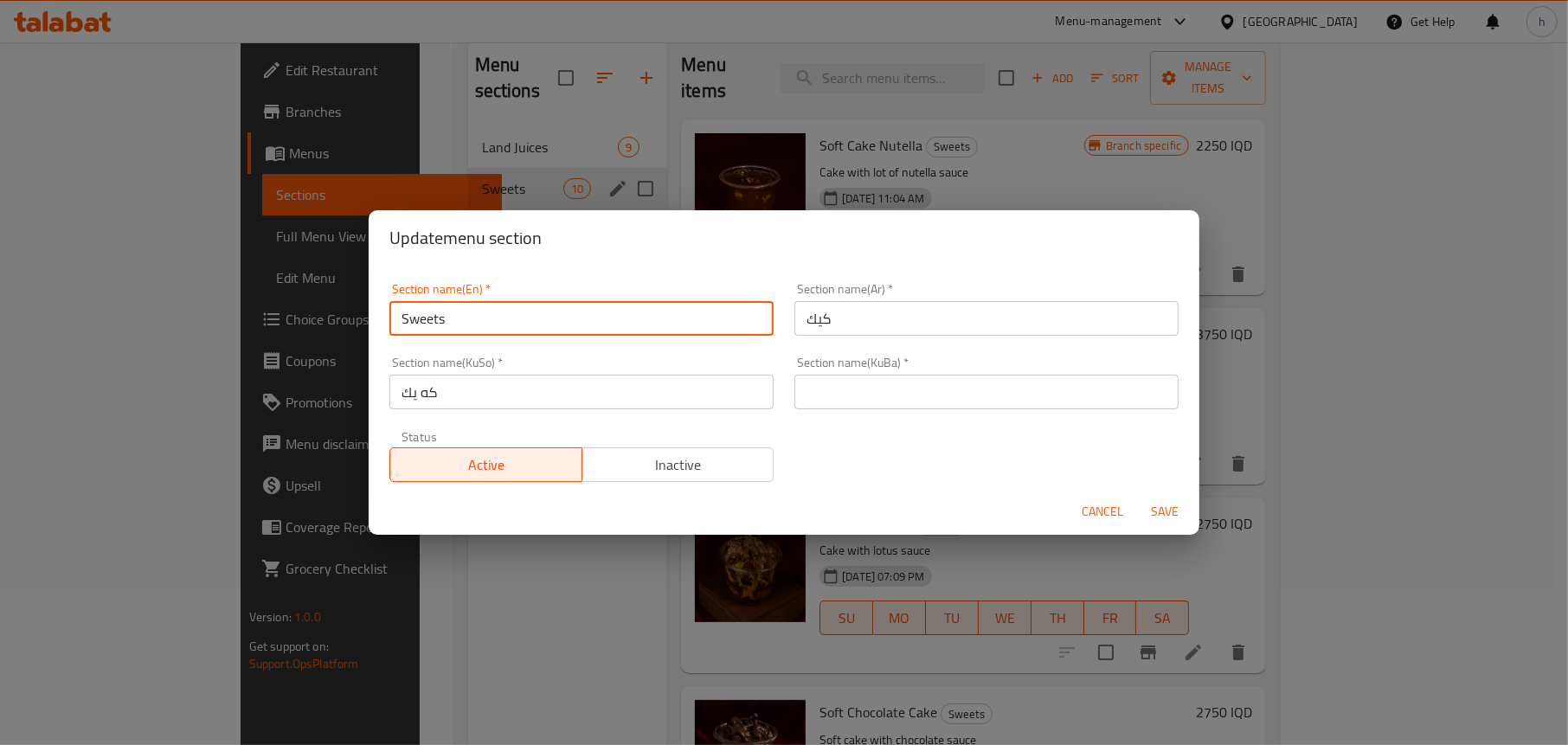
drag, startPoint x: 439, startPoint y: 315, endPoint x: 385, endPoint y: 312, distance: 54.1
click at [385, 312] on div "Section name(En)   * Sweets Section name(En) *" at bounding box center [581, 309] width 405 height 74
type input "Cake"
click at [880, 318] on input "كيك" at bounding box center [986, 319] width 384 height 35
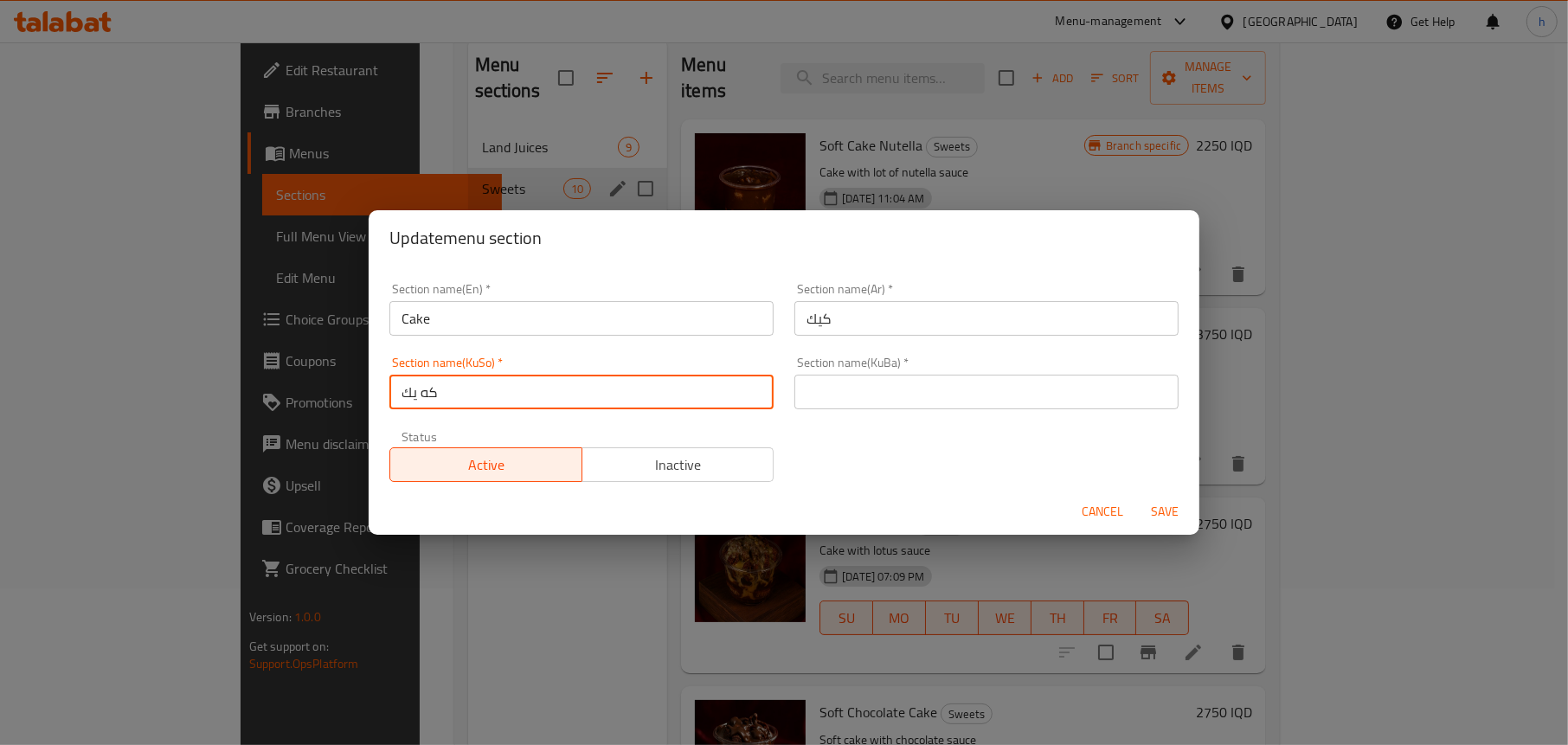
drag, startPoint x: 451, startPoint y: 402, endPoint x: 369, endPoint y: 399, distance: 82.1
click at [369, 399] on div "Section name(En)   * Cake Section name(En) * Section name(Ar)   * كيك Section n…" at bounding box center [783, 377] width 831 height 223
drag, startPoint x: 464, startPoint y: 392, endPoint x: 387, endPoint y: 391, distance: 77.0
click at [387, 391] on div "Section name(KuSo)   * کێک Section name(KuSo) *" at bounding box center [581, 383] width 405 height 74
type input "کێک"
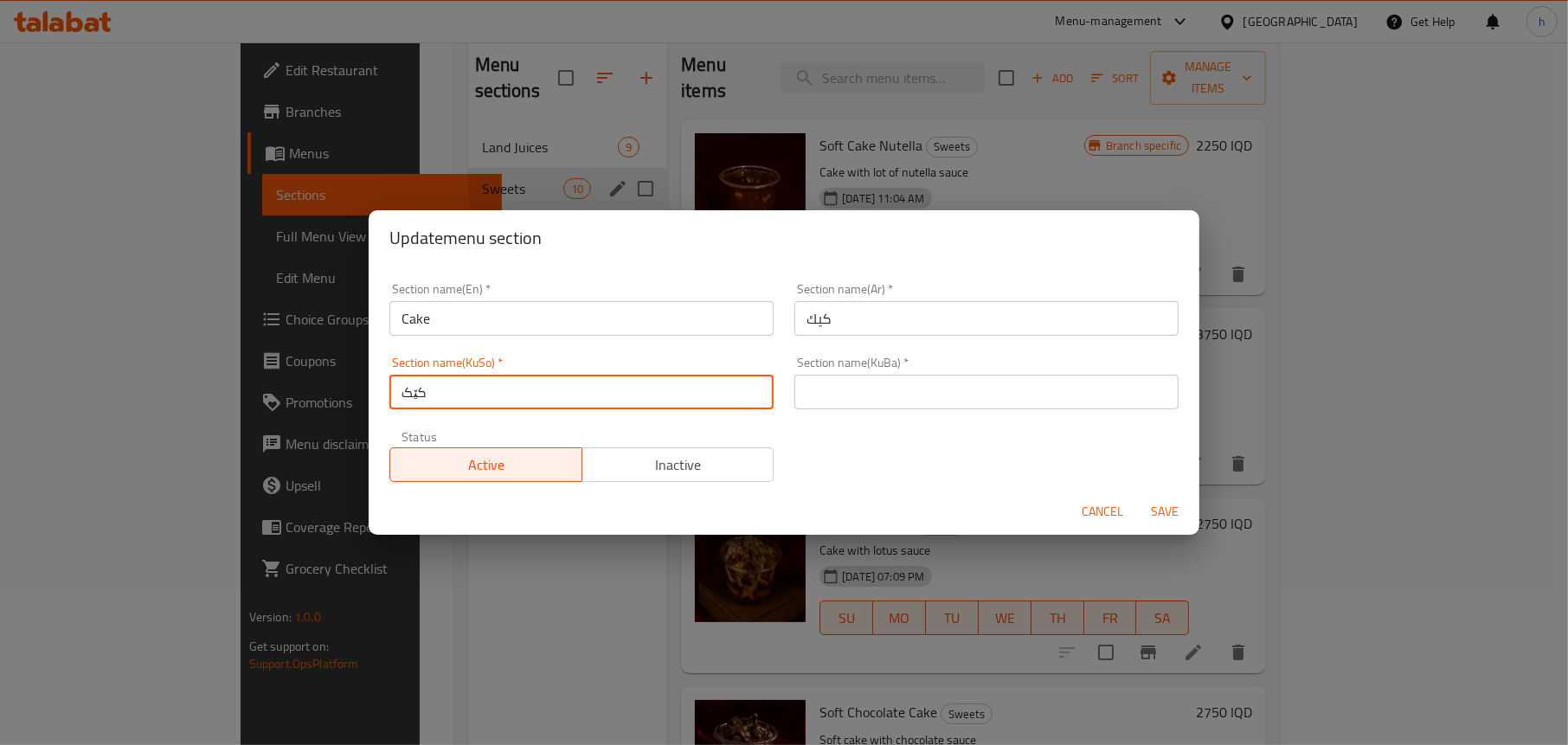
click at [856, 379] on input "text" at bounding box center [986, 392] width 384 height 35
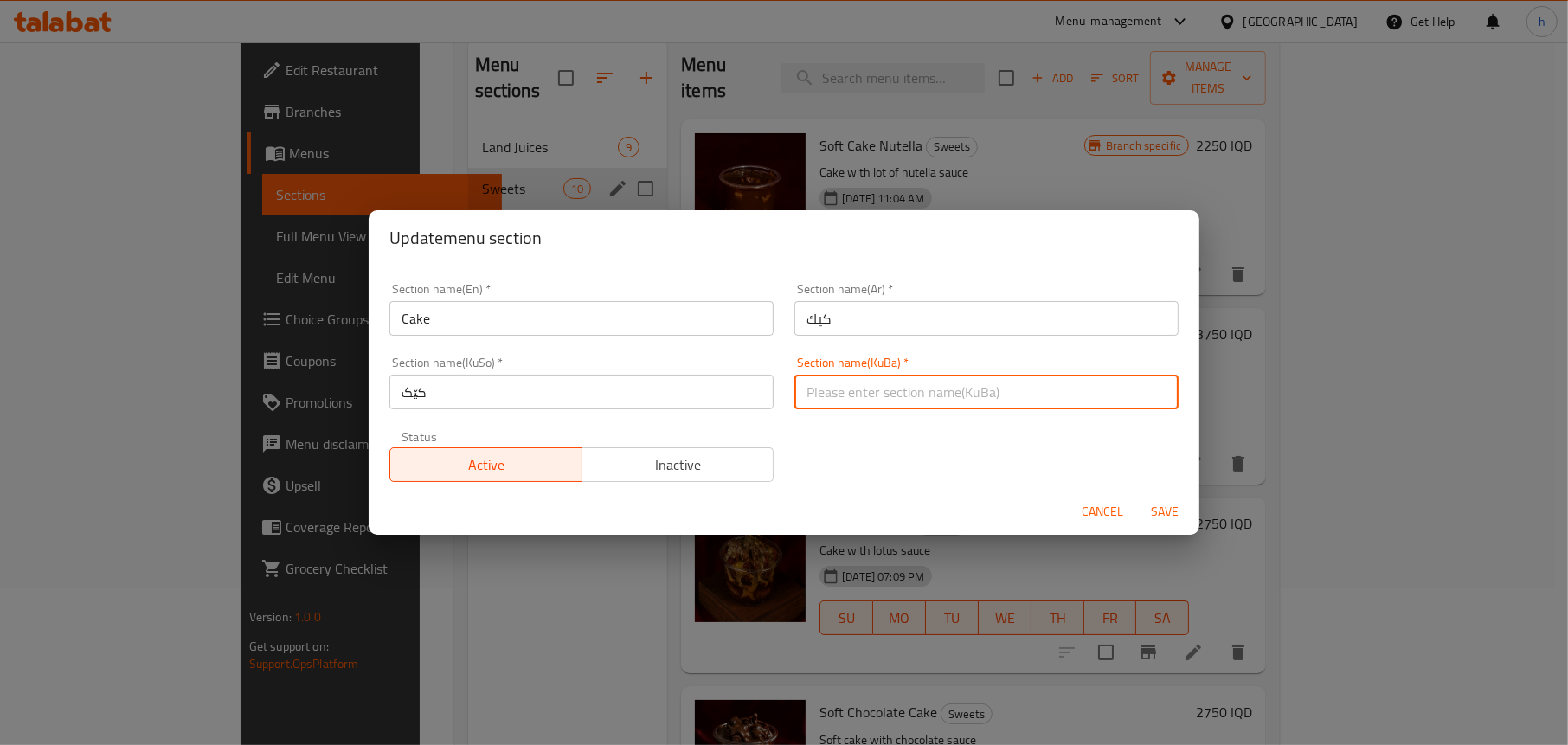
paste input "کێک"
type input "کێک"
click at [1169, 517] on span "Save" at bounding box center [1164, 511] width 42 height 22
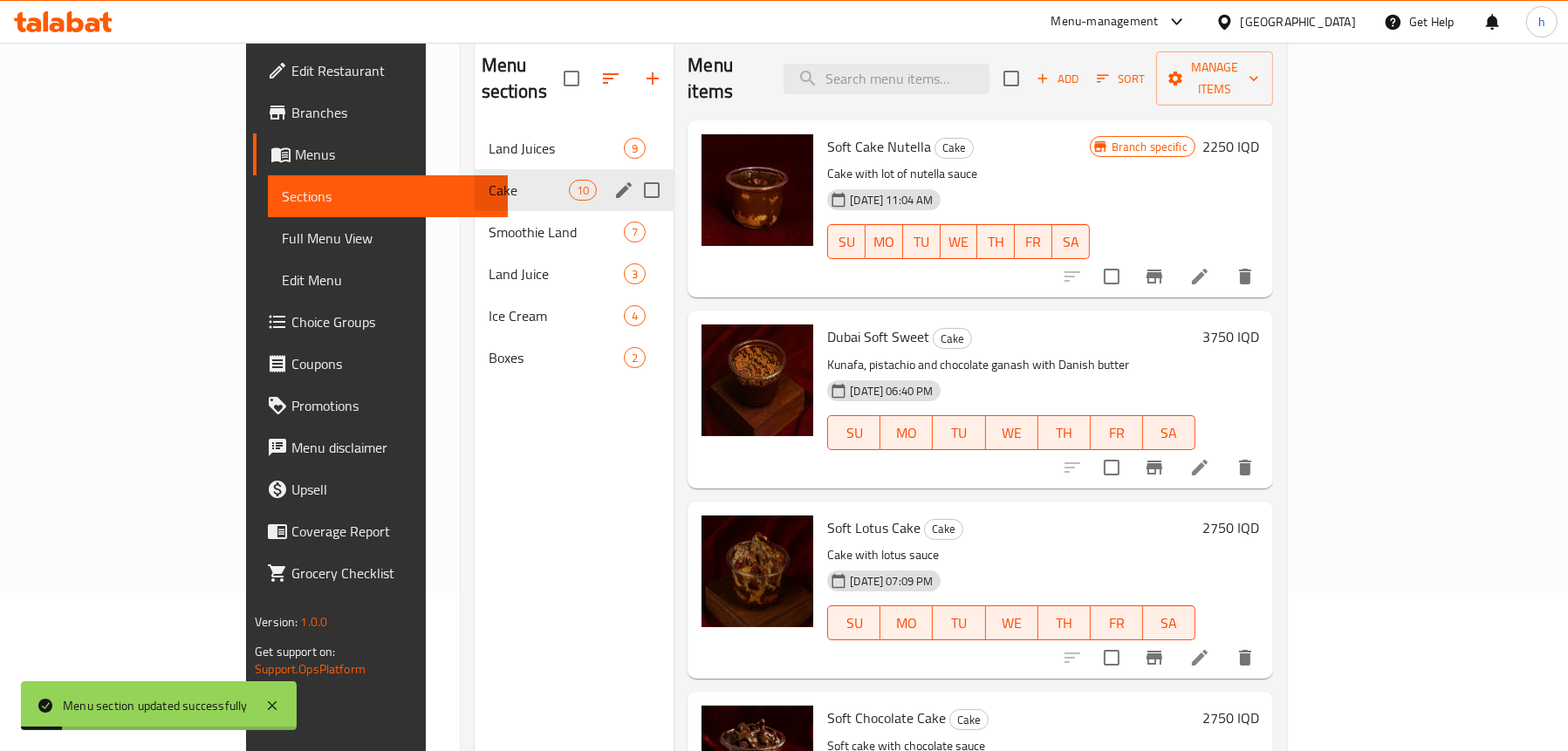
click at [282, 239] on span "Full Menu View" at bounding box center [388, 238] width 212 height 21
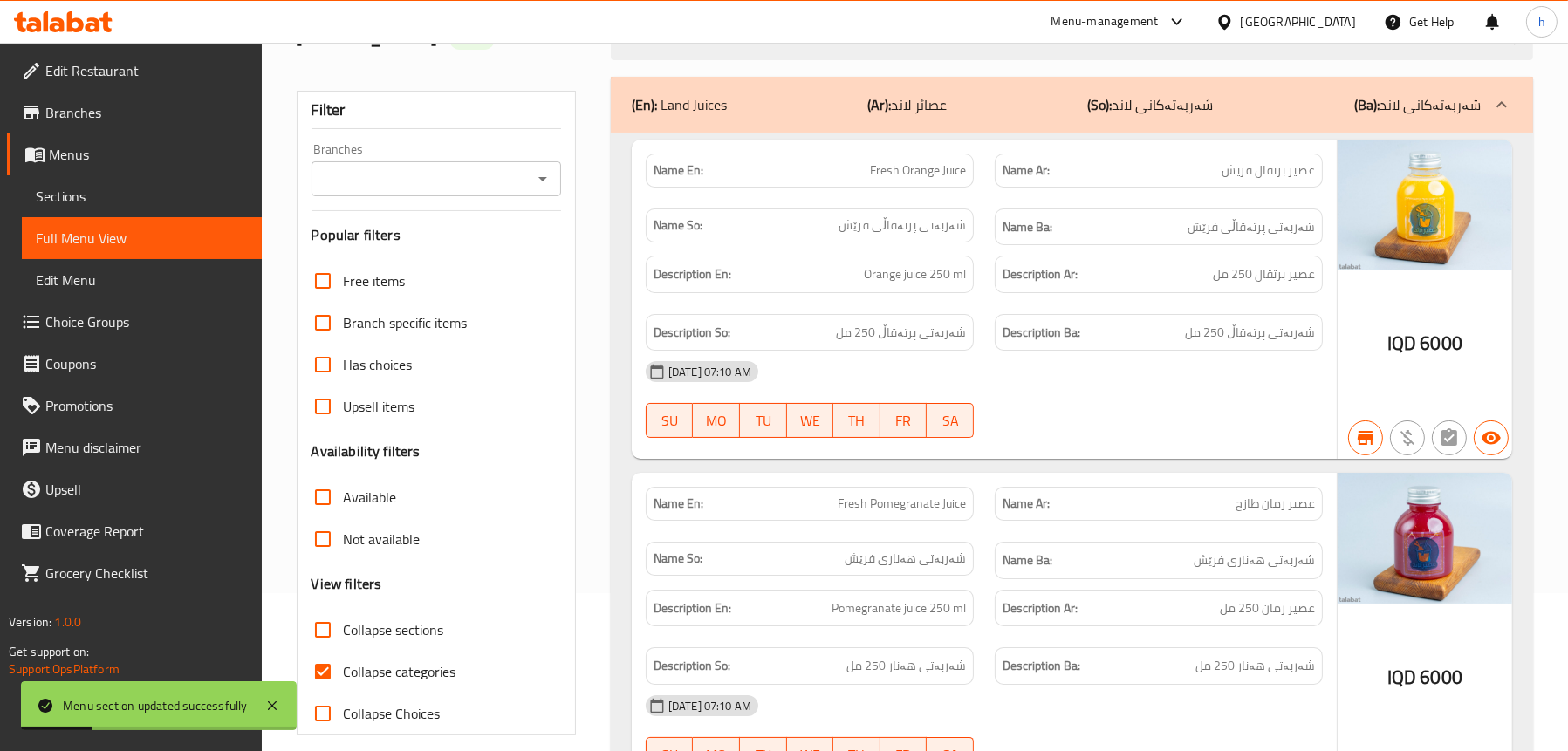
click at [539, 180] on icon "Open" at bounding box center [543, 179] width 21 height 21
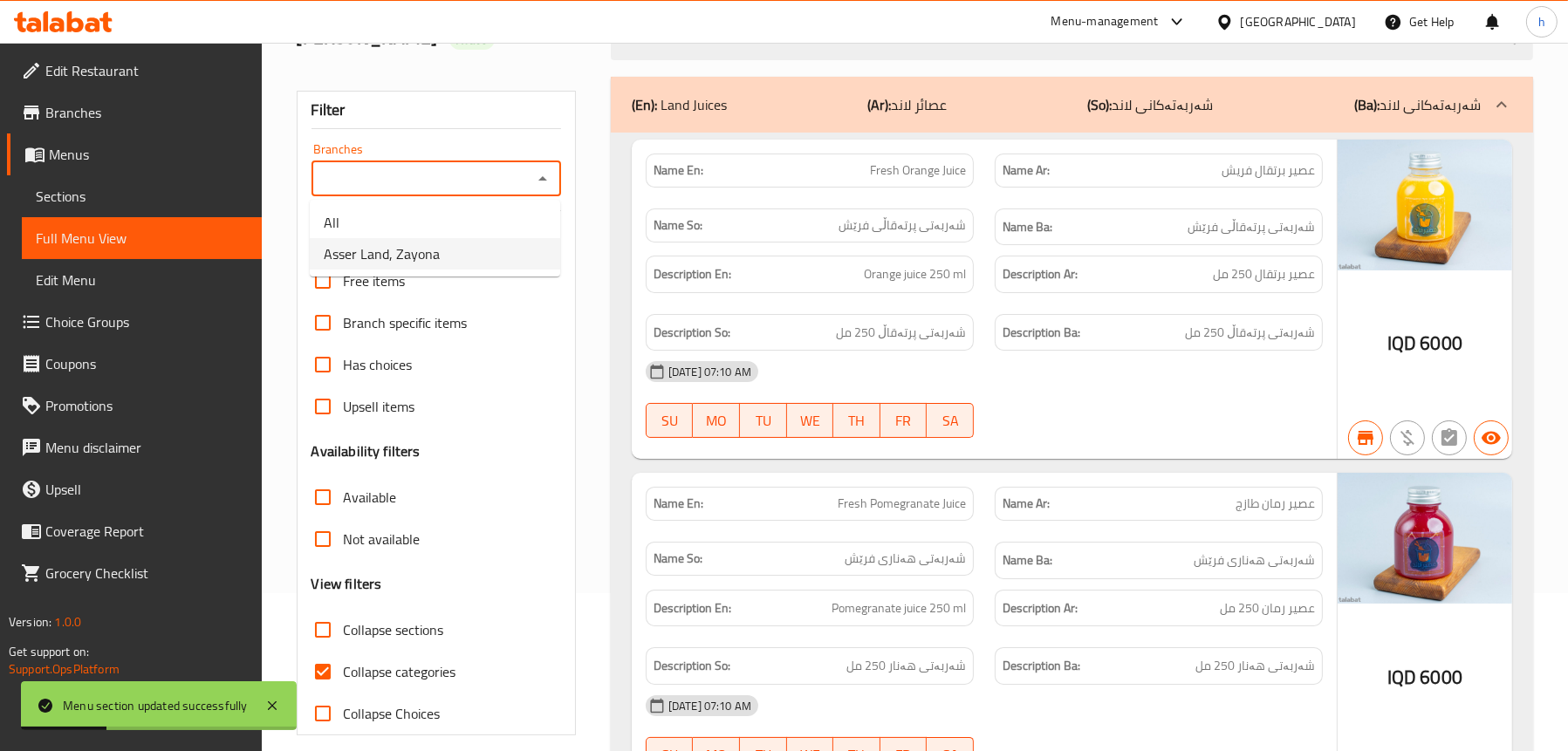
click at [478, 246] on li "Asser Land, Zayona" at bounding box center [435, 254] width 250 height 32
type input "Asser Land, Zayona"
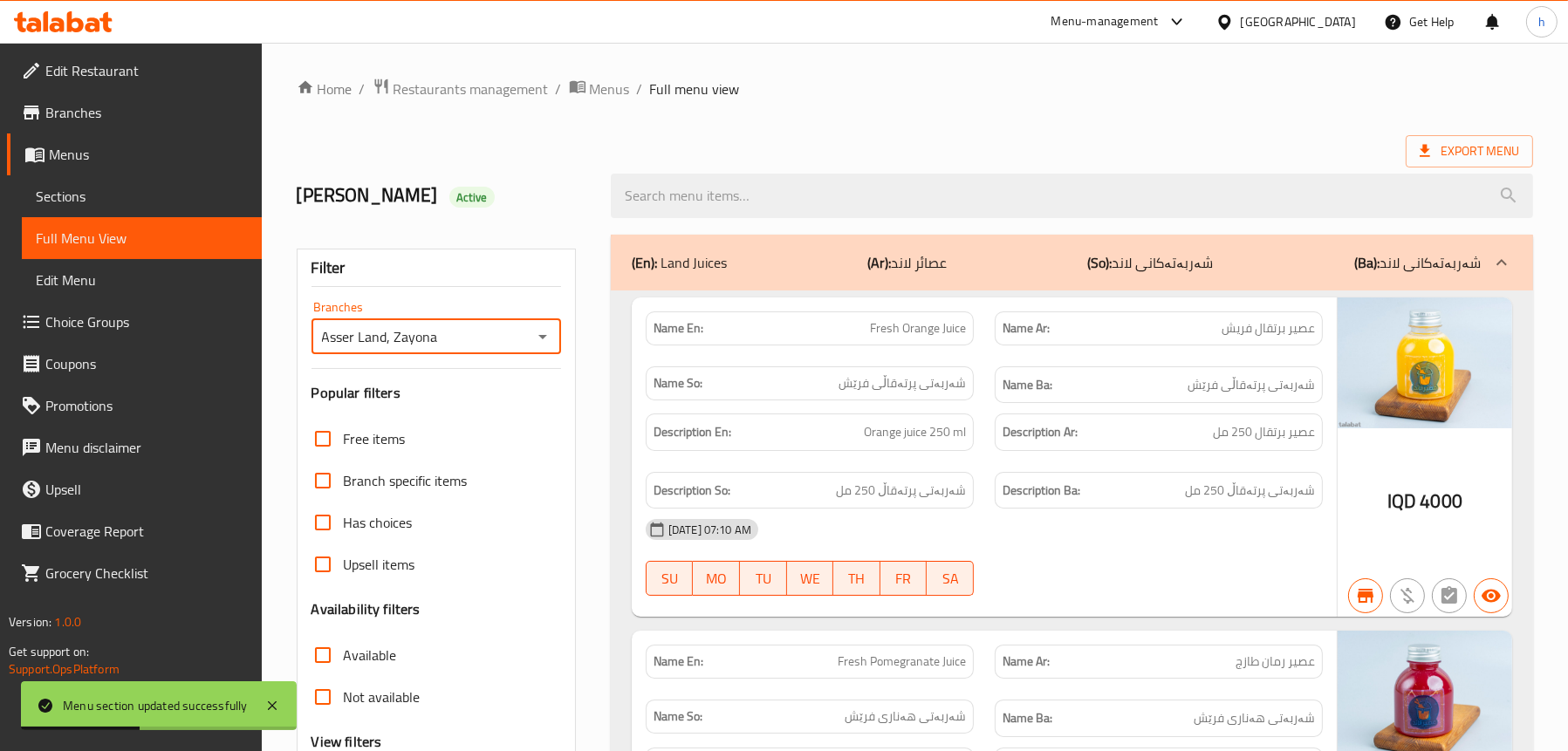
click at [826, 262] on div "(En): Land Juices (Ar): عصائر لاند (So): شەربەتەکانی لاند (Ba): شەربەتەکانی لاند" at bounding box center [1056, 263] width 849 height 21
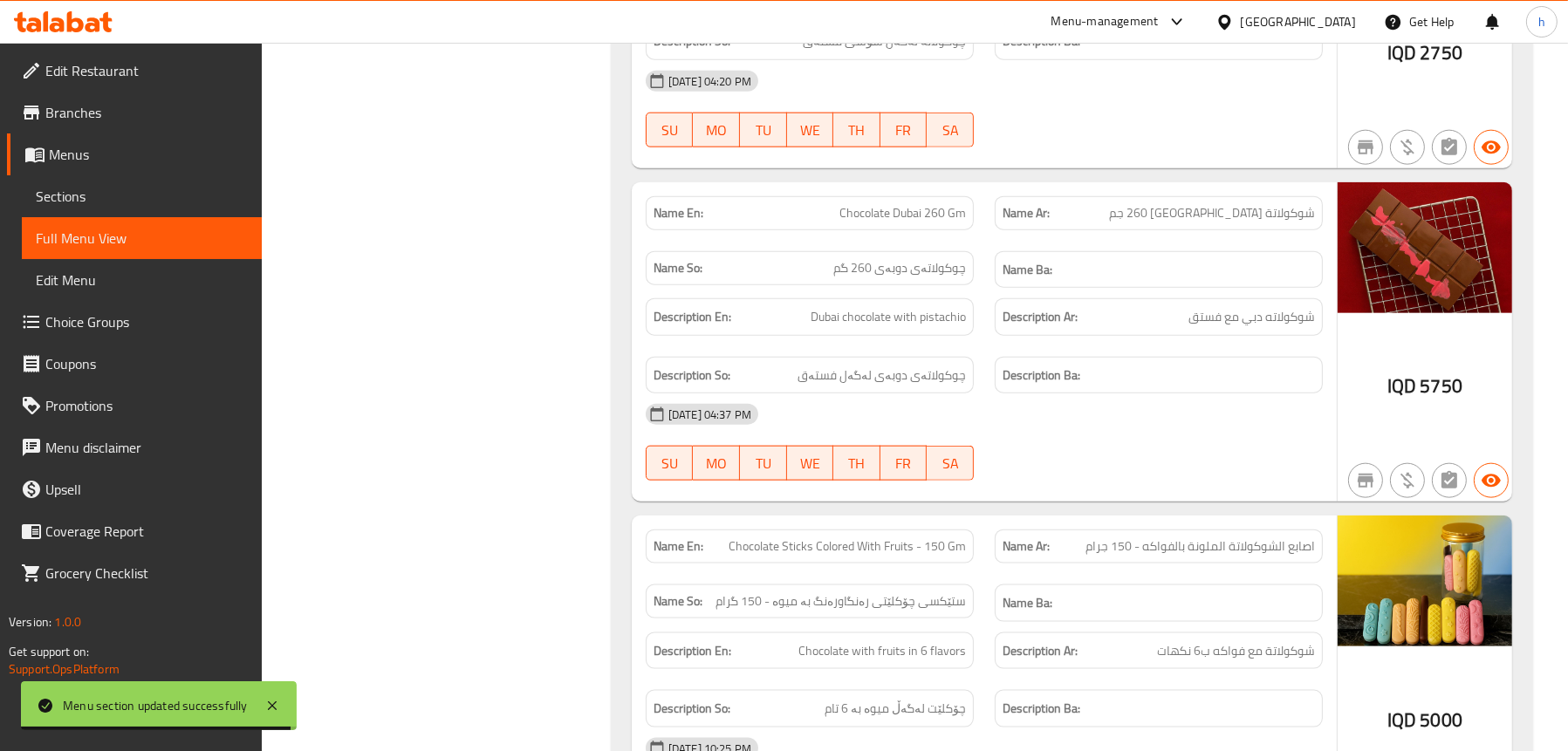
scroll to position [3227, 0]
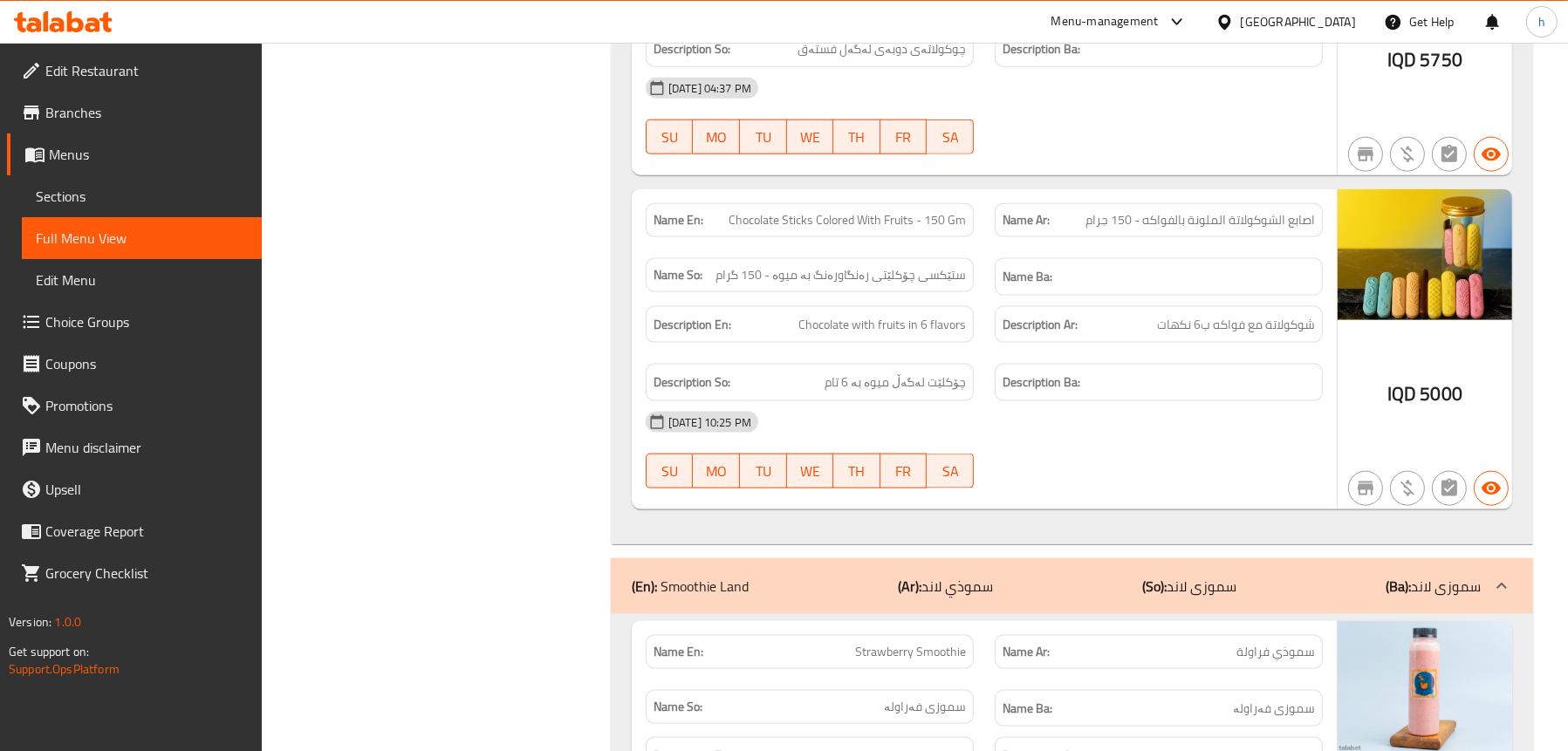
click at [854, 211] on span "Chocolate Sticks Colored With Fruits - 150 Gm" at bounding box center [847, 220] width 237 height 18
copy span "Chocolate Sticks Colored With Fruits - 150 Gm"
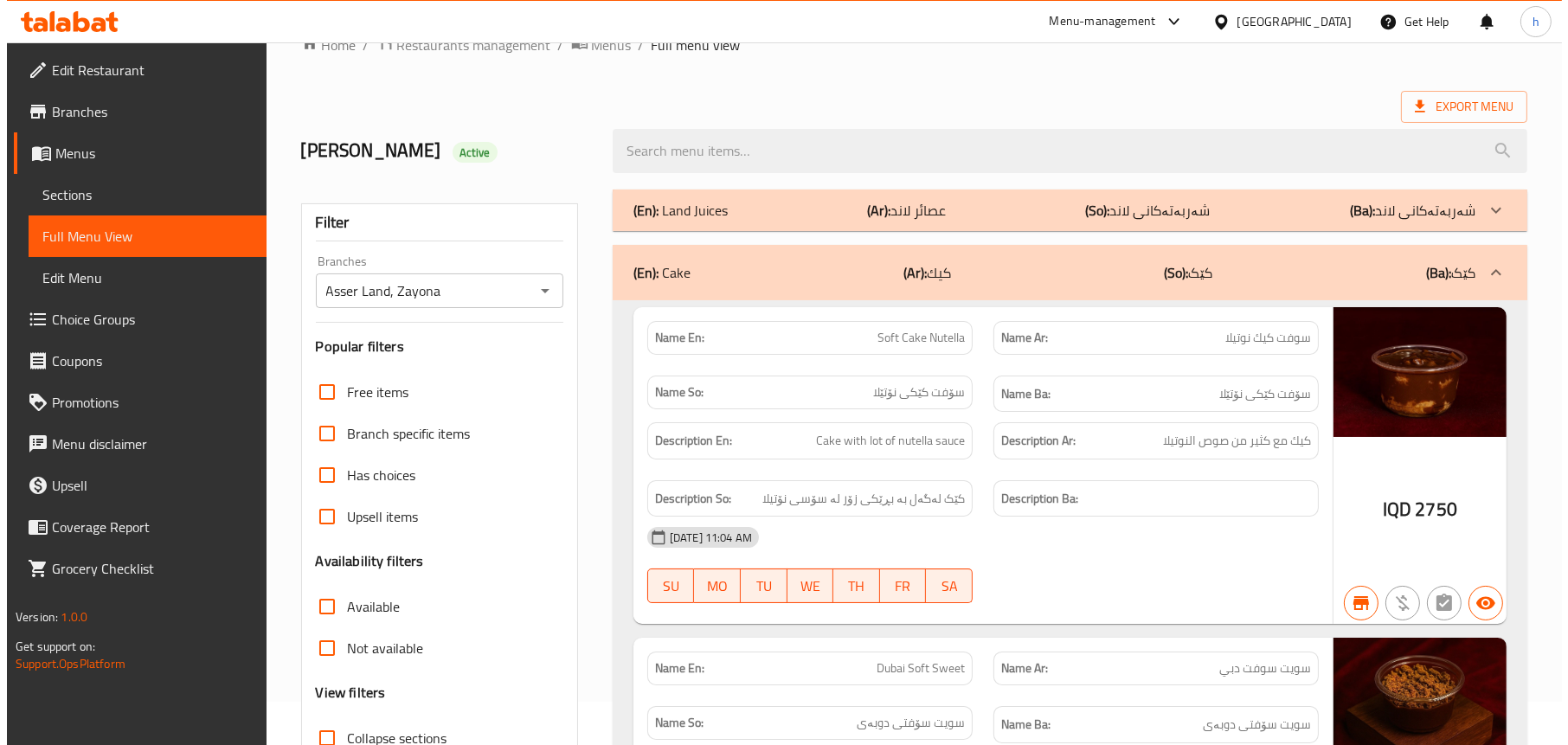
scroll to position [0, 0]
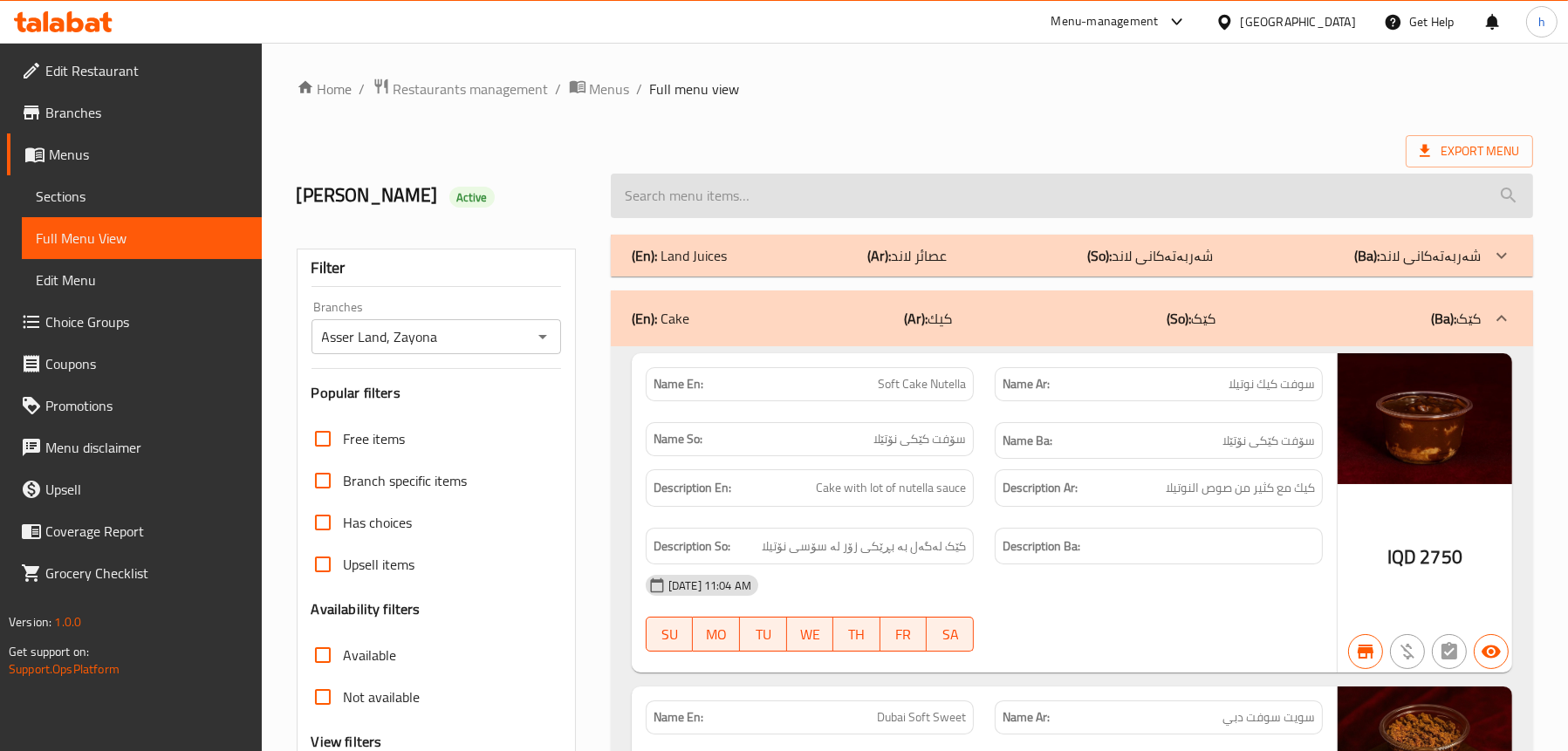
click at [876, 203] on input "search" at bounding box center [1072, 195] width 922 height 45
paste input "Chocolate Sticks Colored With Fruits - 150 Gm"
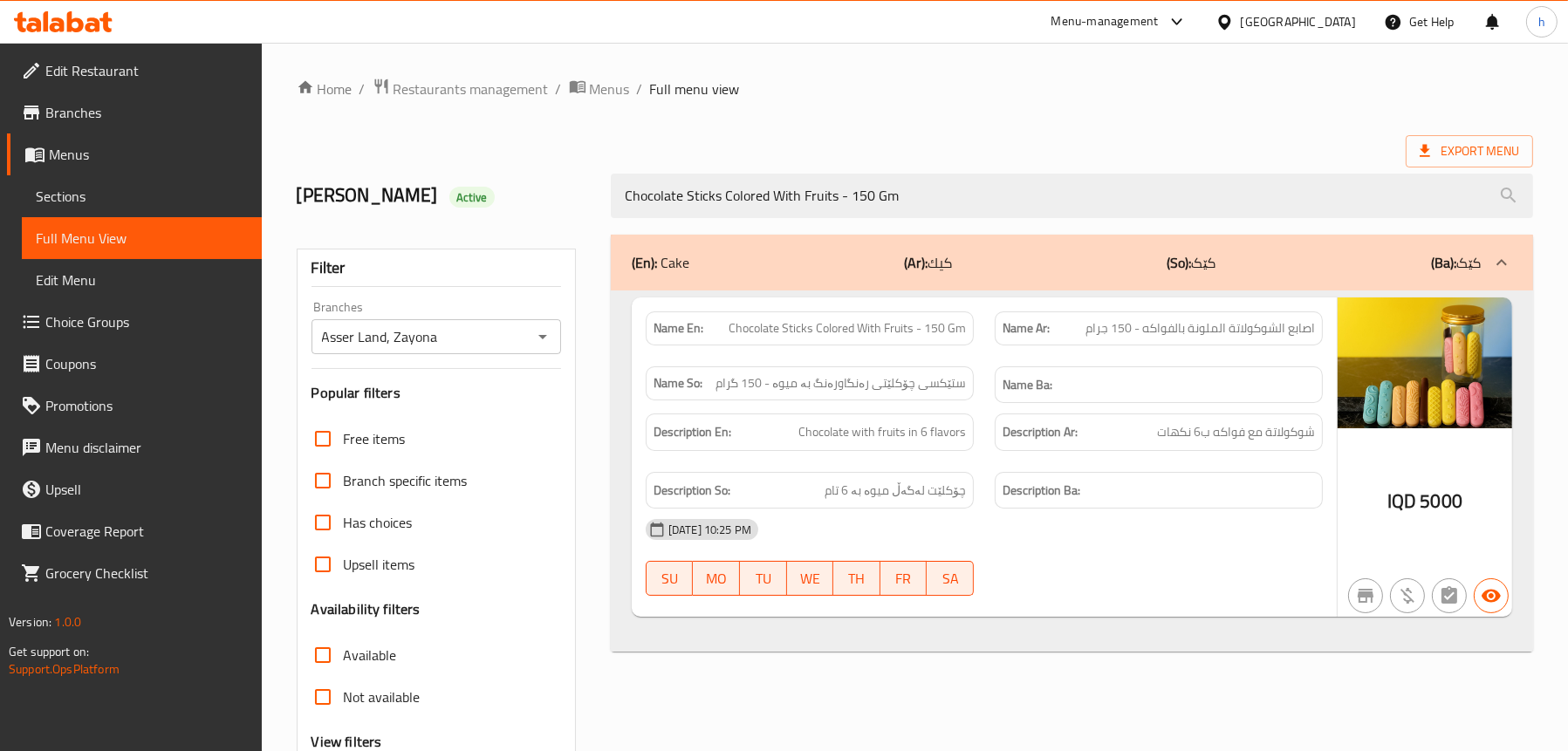
type input "Chocolate Sticks Colored With Fruits - 150 Gm"
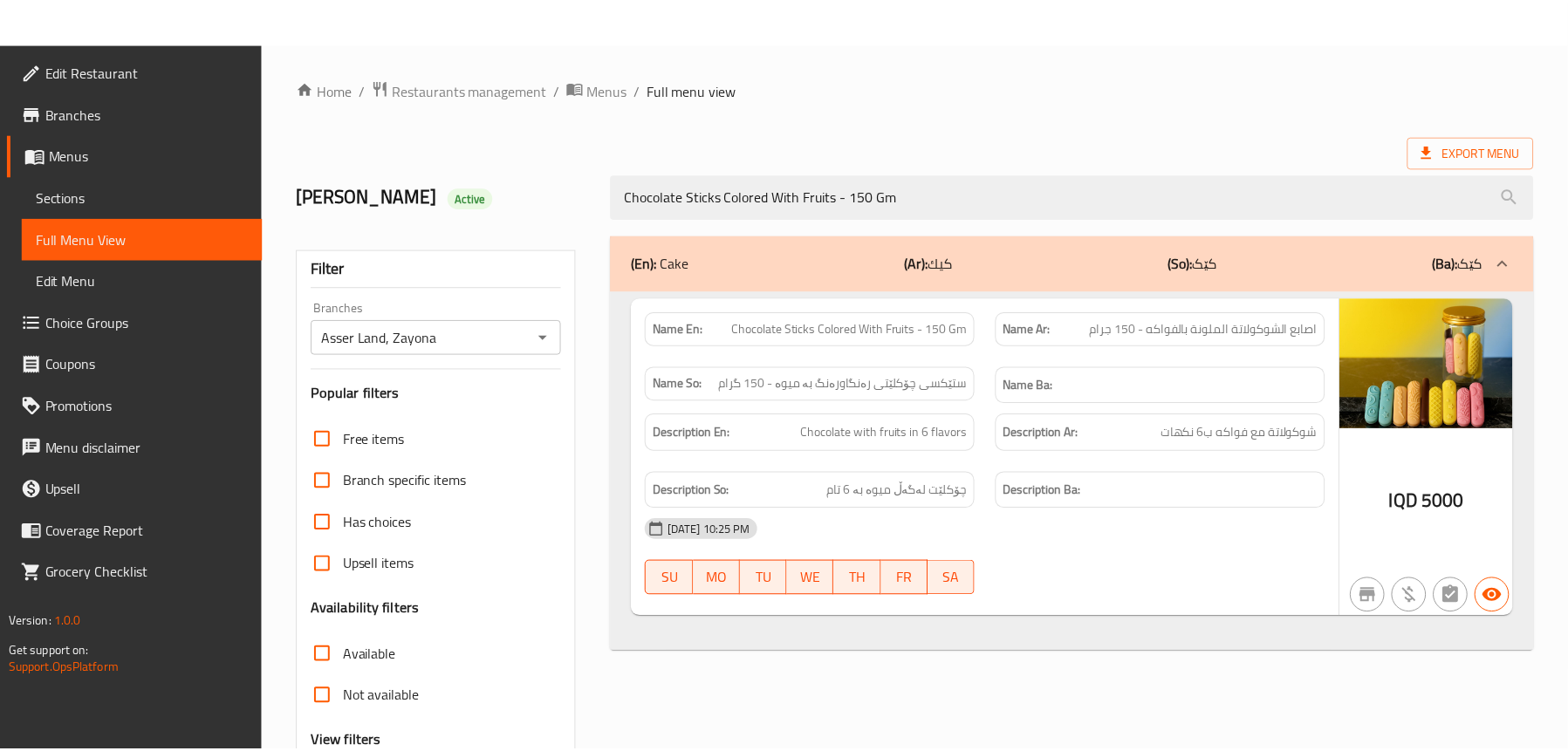
scroll to position [177, 0]
